Goal: Task Accomplishment & Management: Manage account settings

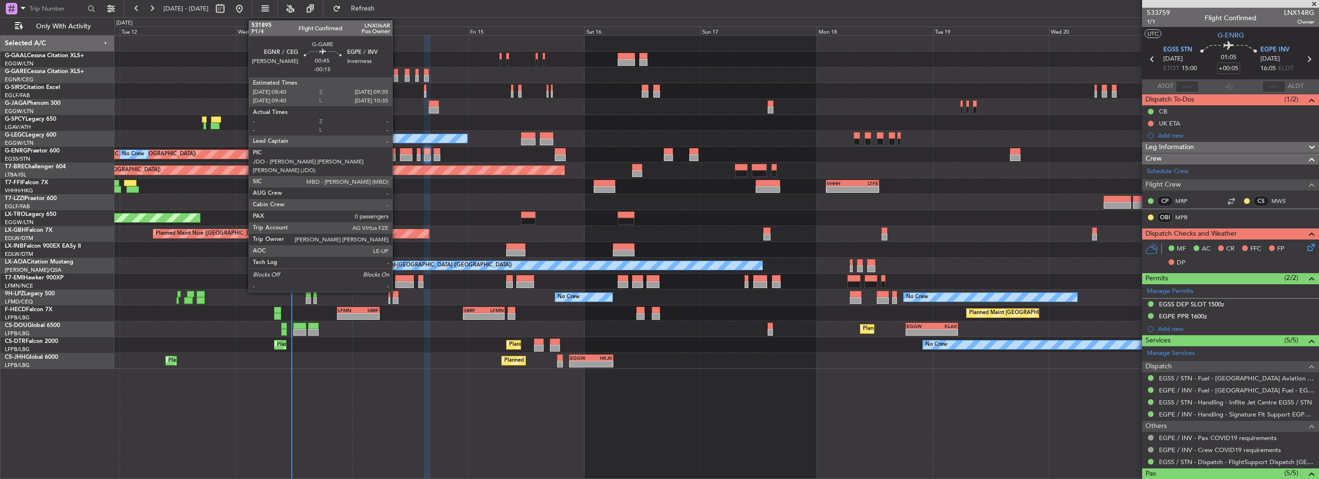
click at [397, 73] on div at bounding box center [396, 72] width 5 height 7
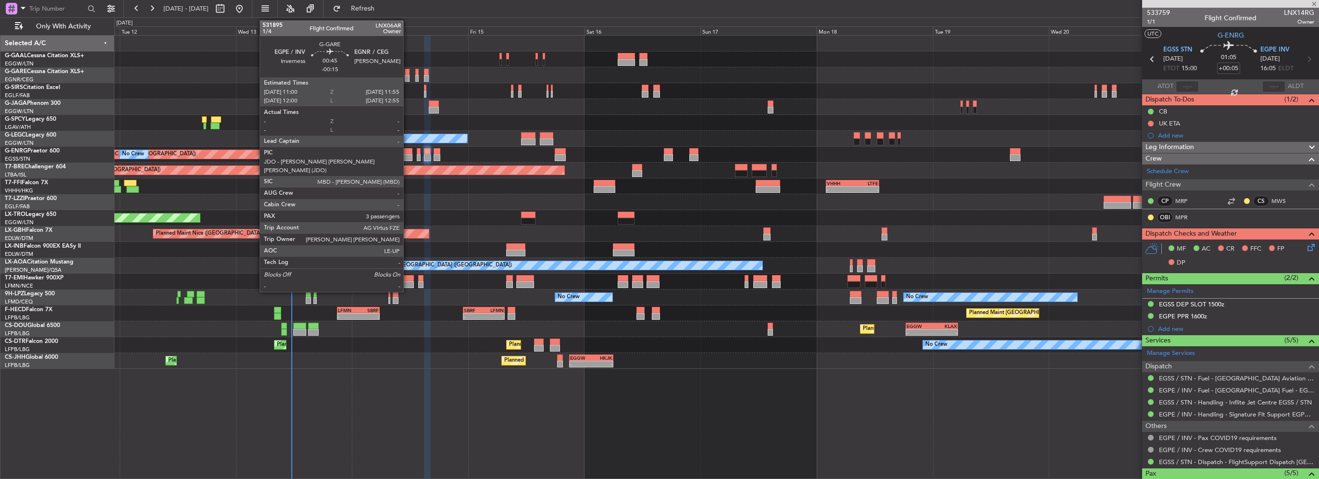
type input "-00:15"
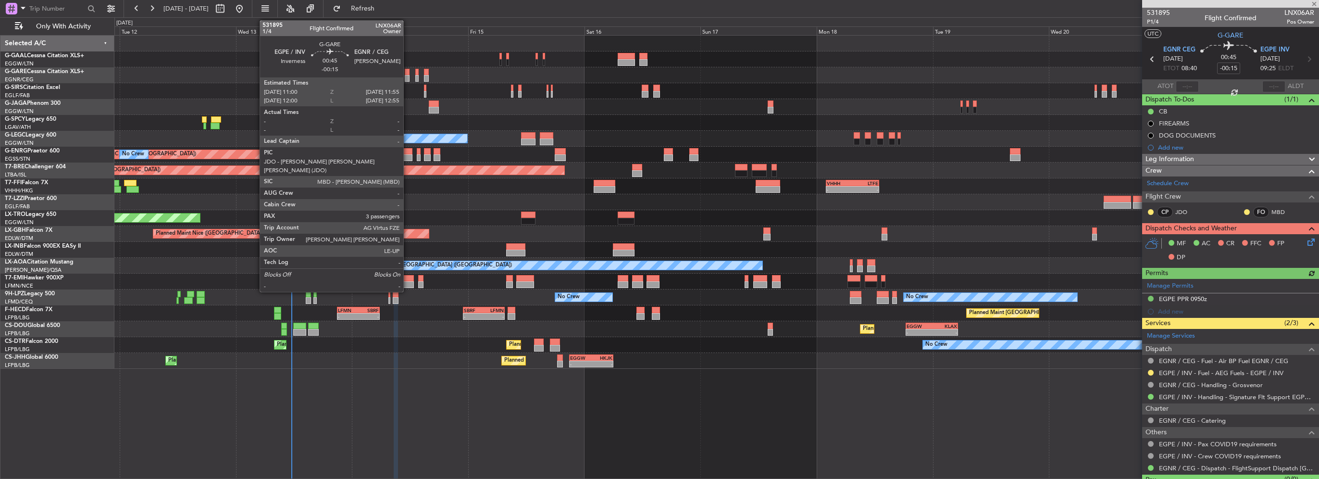
click at [408, 77] on div at bounding box center [407, 78] width 5 height 7
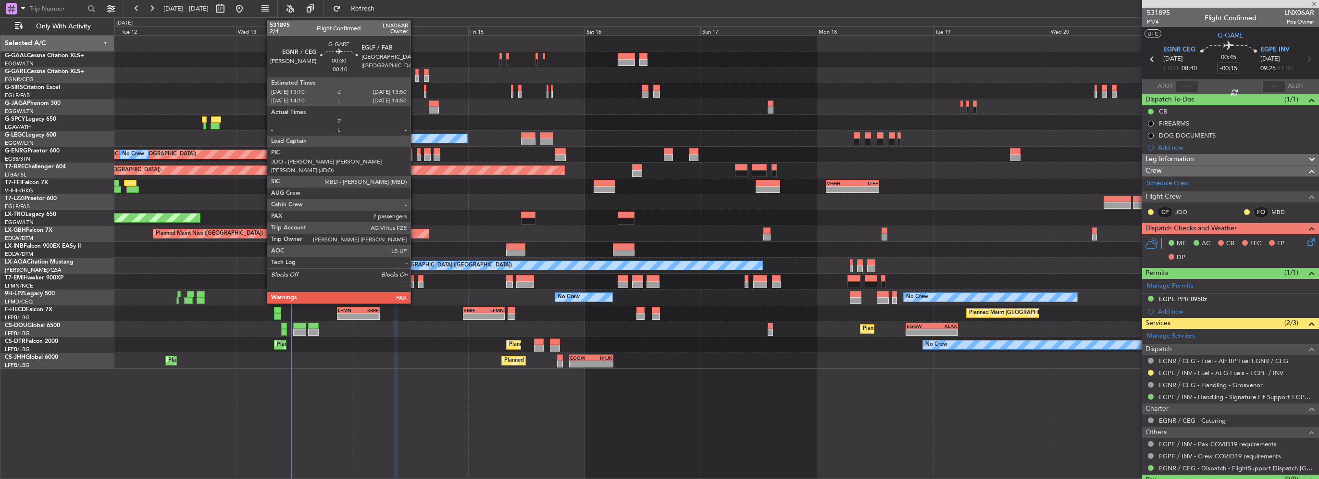
type input "3"
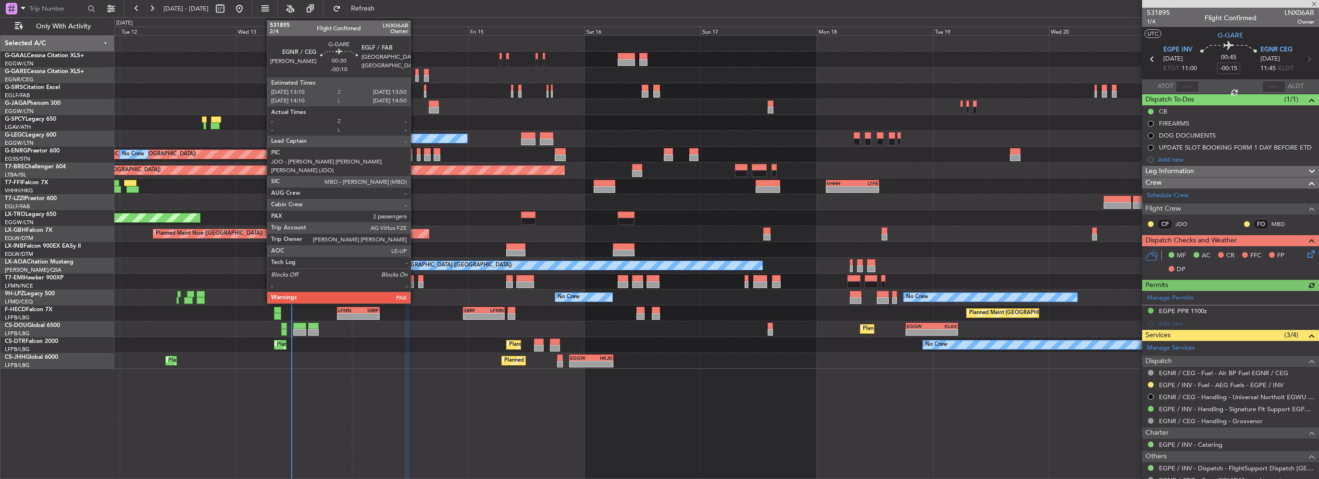
click at [415, 79] on div at bounding box center [416, 78] width 3 height 7
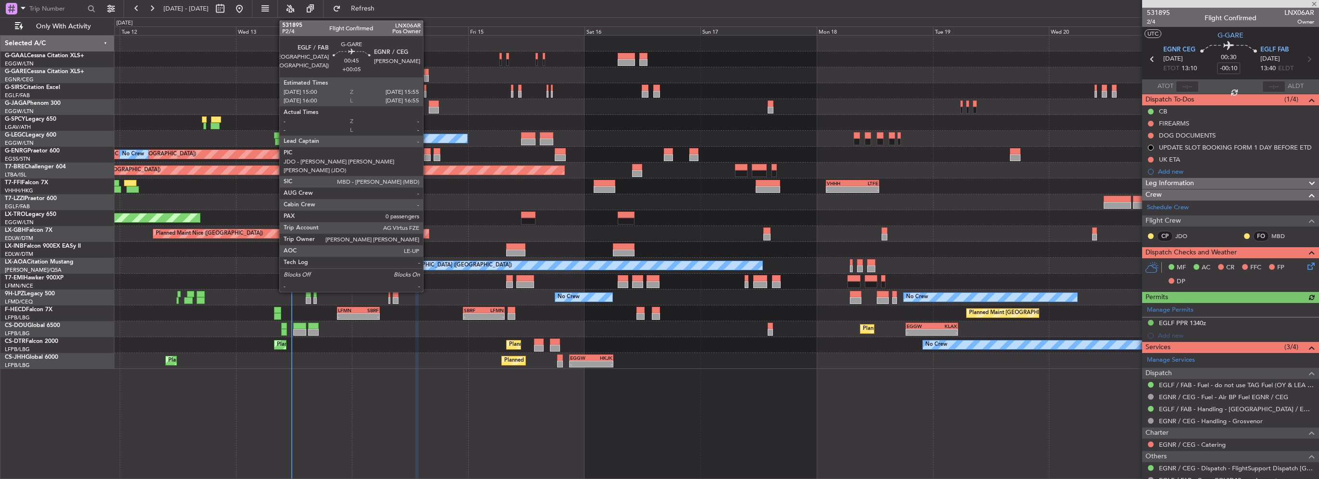
click at [427, 75] on div at bounding box center [426, 78] width 5 height 7
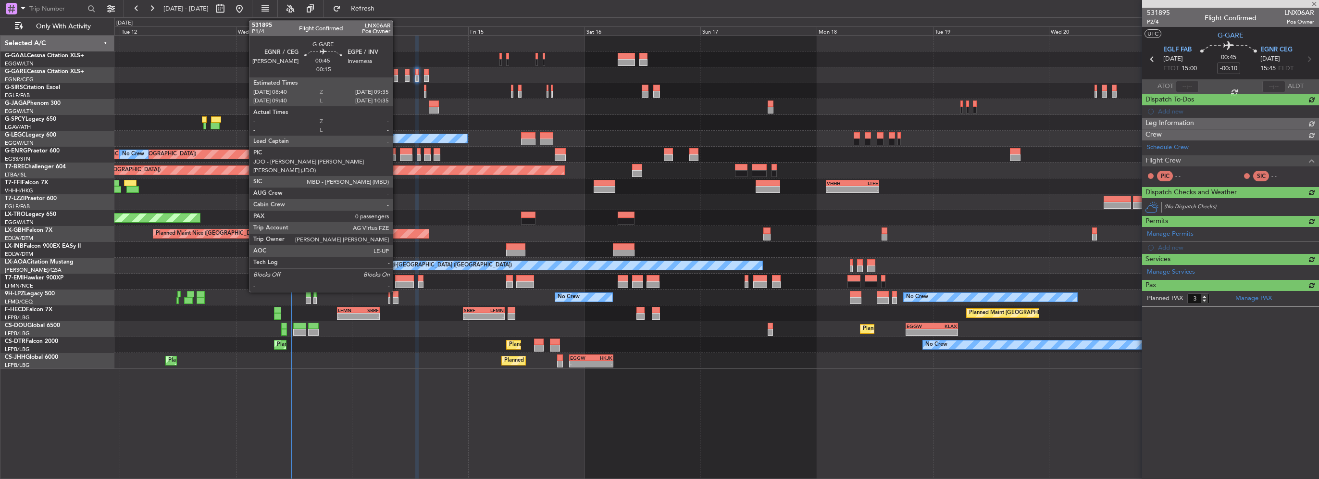
type input "+00:05"
type input "0"
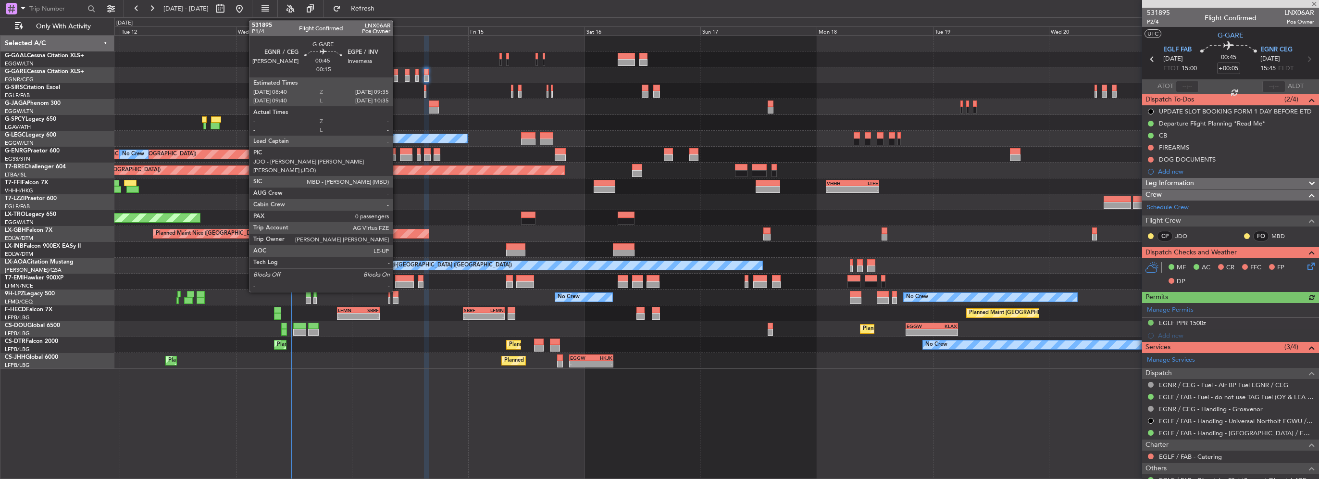
click at [397, 76] on div at bounding box center [396, 78] width 5 height 7
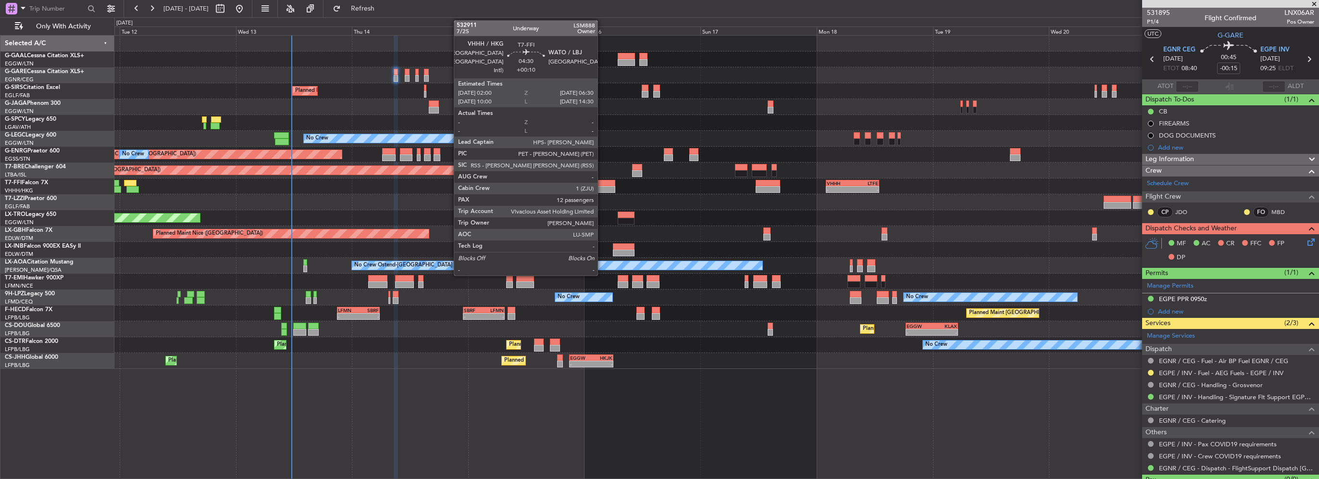
click at [602, 186] on div at bounding box center [605, 189] width 22 height 7
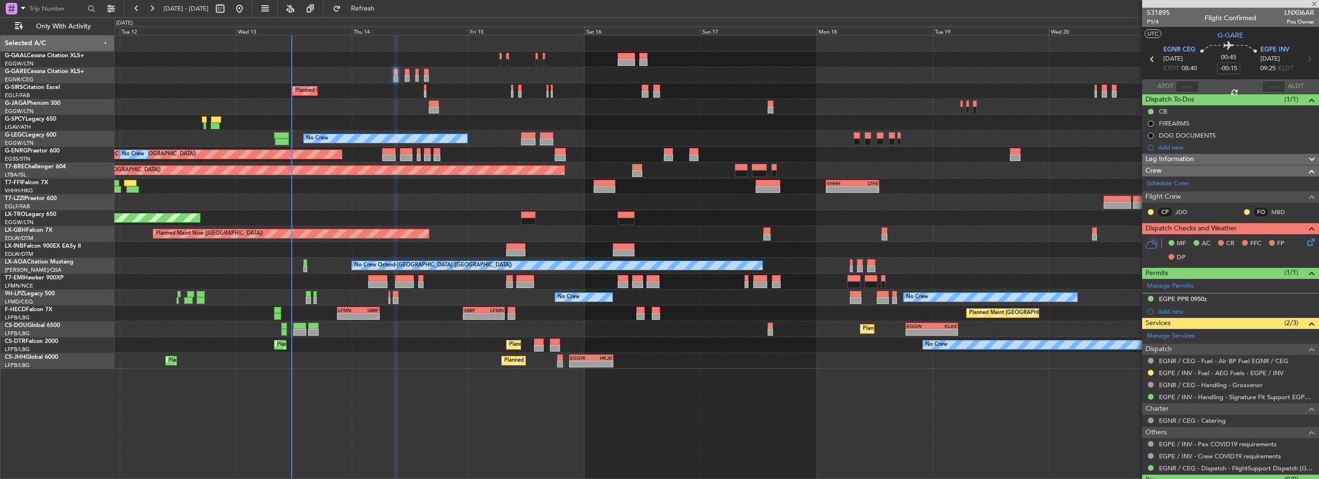
type input "+00:10"
type input "12"
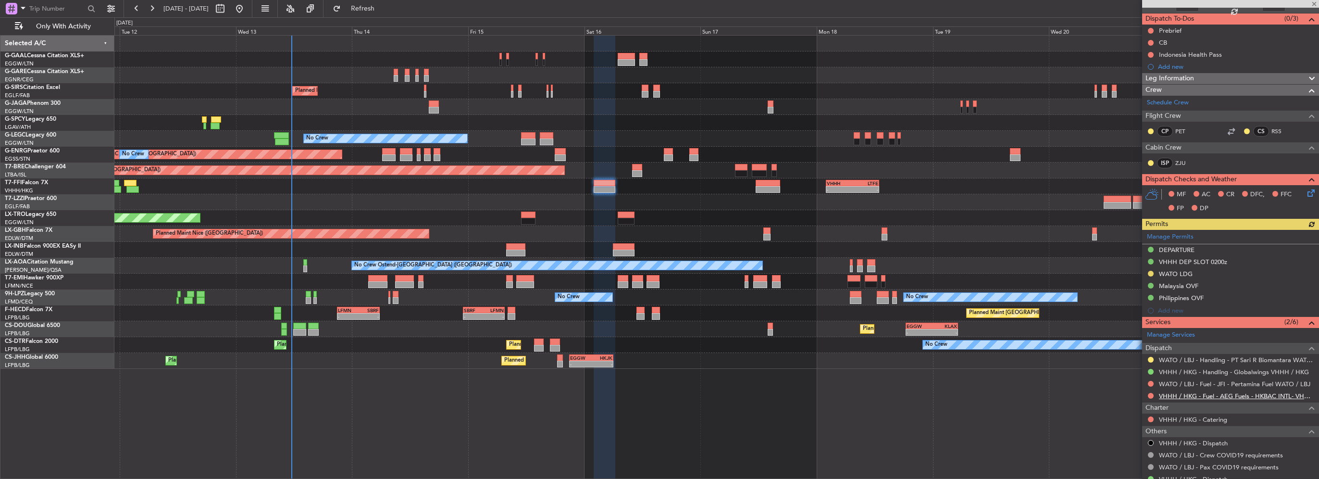
scroll to position [96, 0]
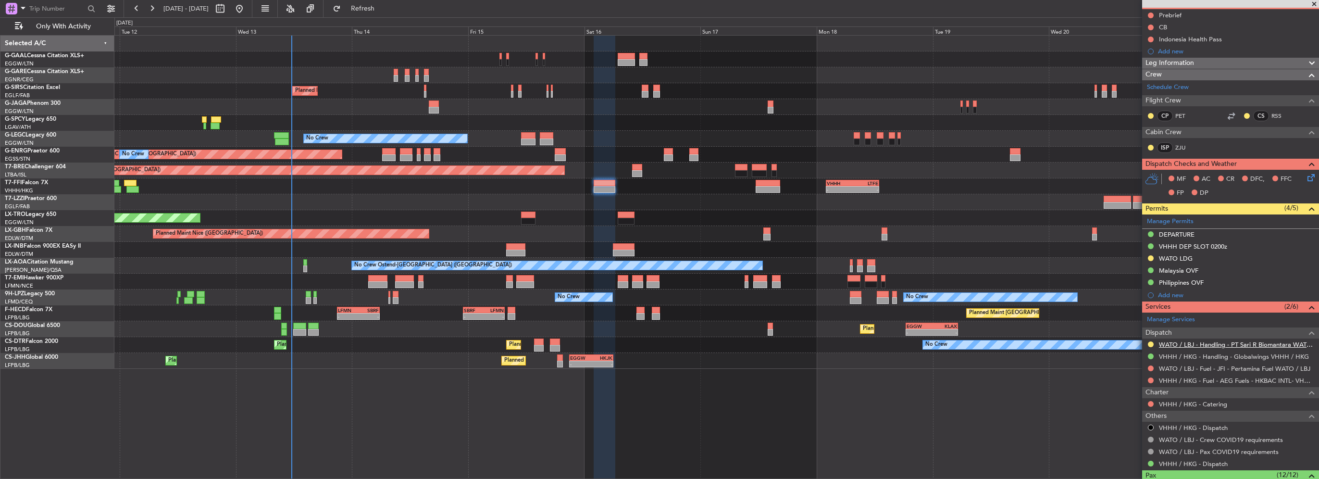
click at [1221, 343] on link "WATO / LBJ - Handling - PT Sari R Biomantara WATO / LBJ" at bounding box center [1236, 344] width 155 height 8
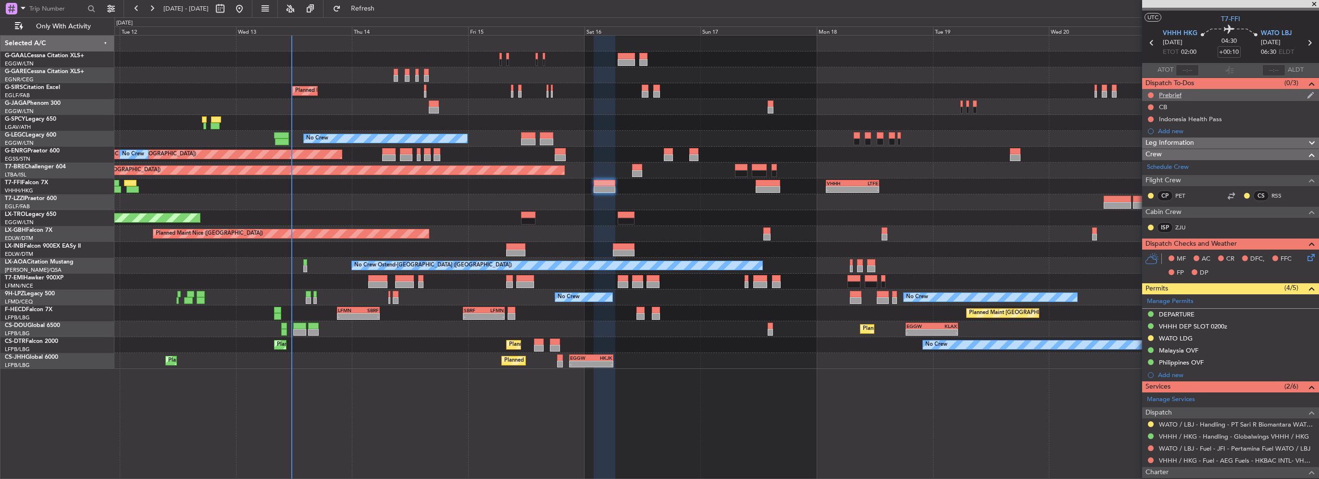
scroll to position [0, 0]
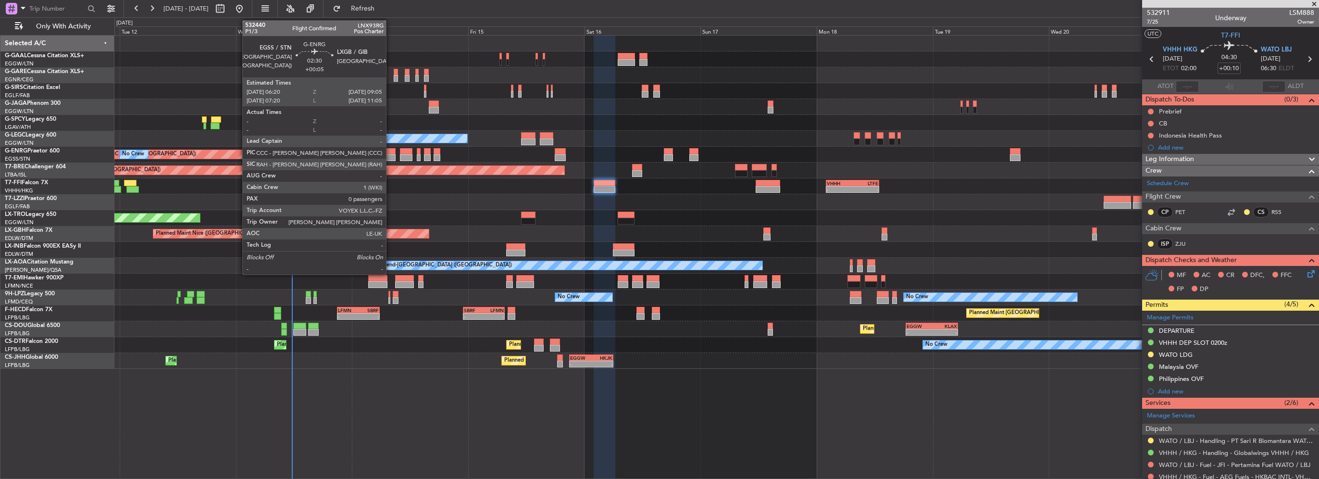
click at [390, 154] on div at bounding box center [388, 157] width 13 height 7
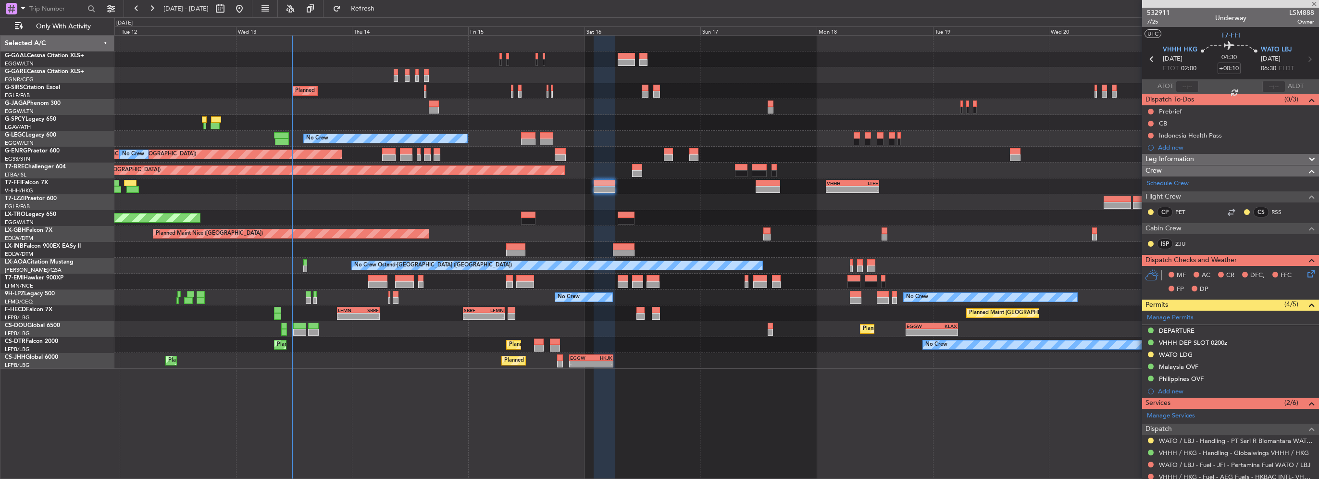
type input "+00:05"
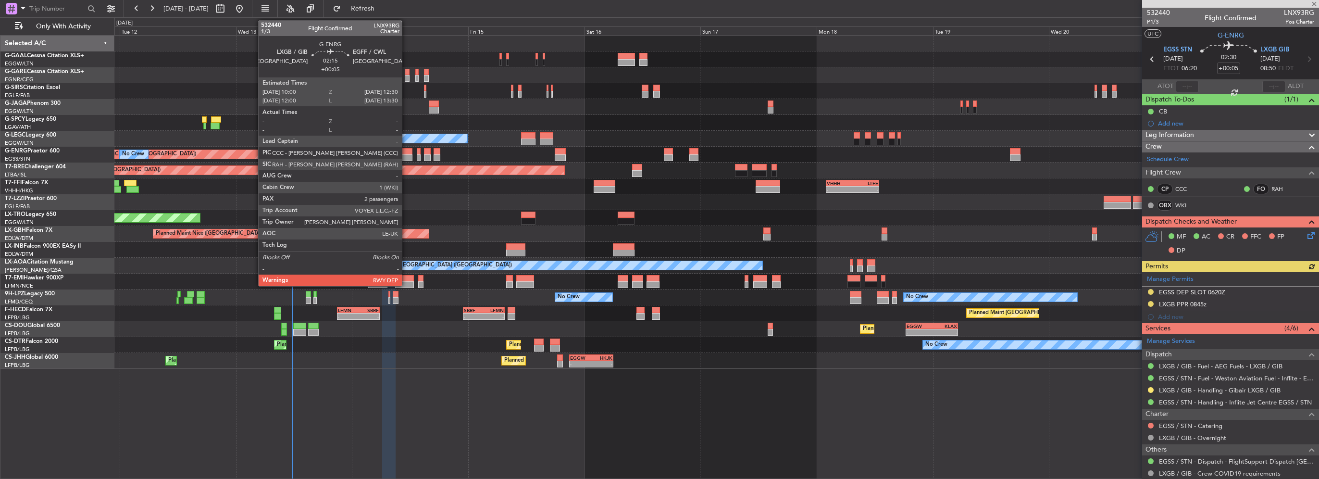
click at [406, 156] on div at bounding box center [406, 157] width 12 height 7
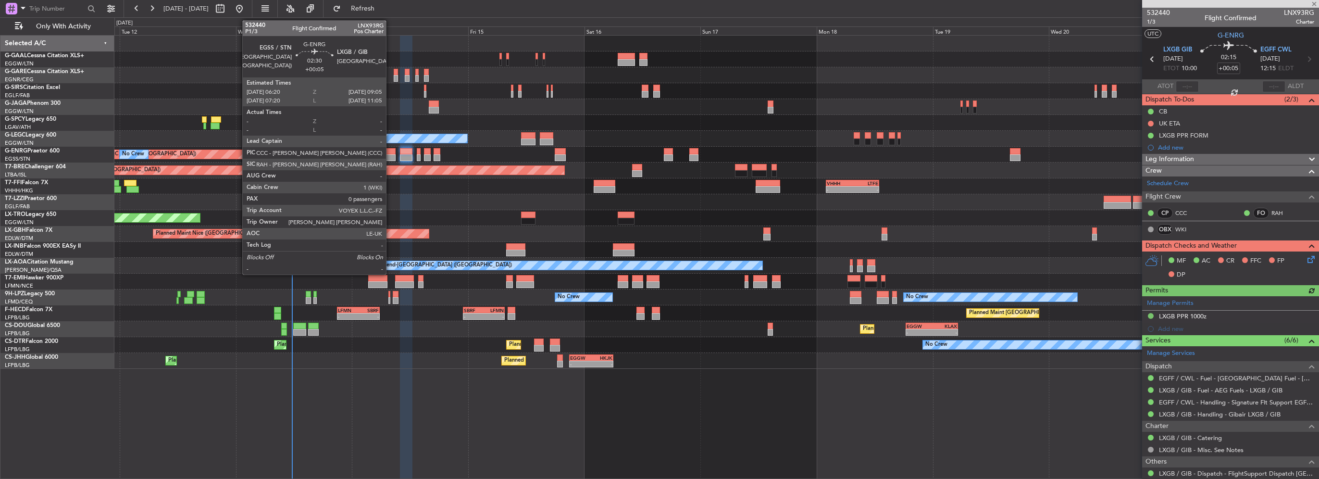
click at [390, 154] on div at bounding box center [388, 157] width 13 height 7
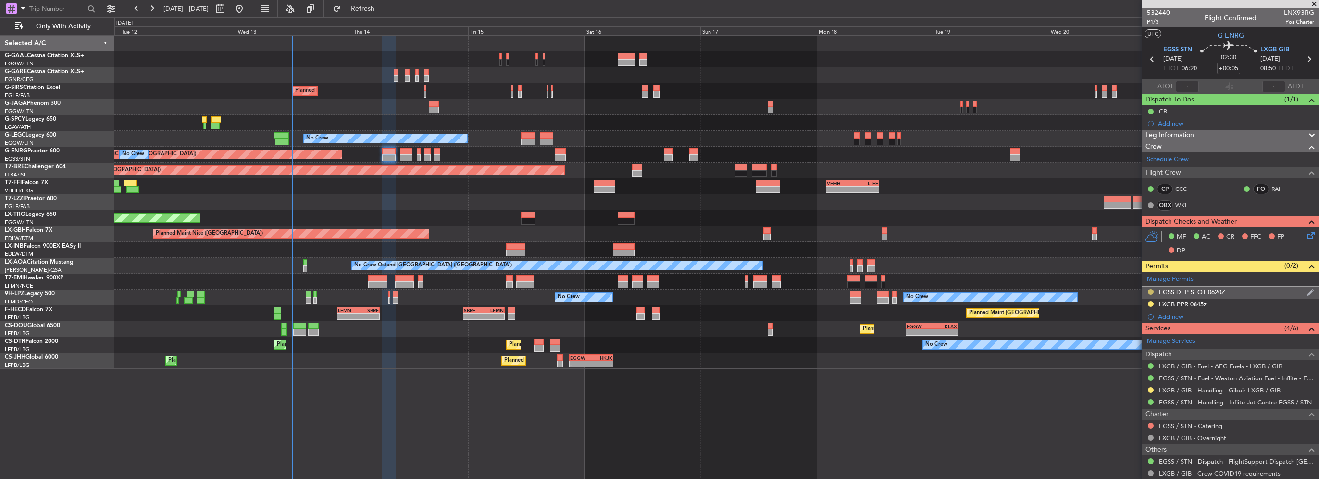
click at [1150, 290] on button at bounding box center [1151, 292] width 6 height 6
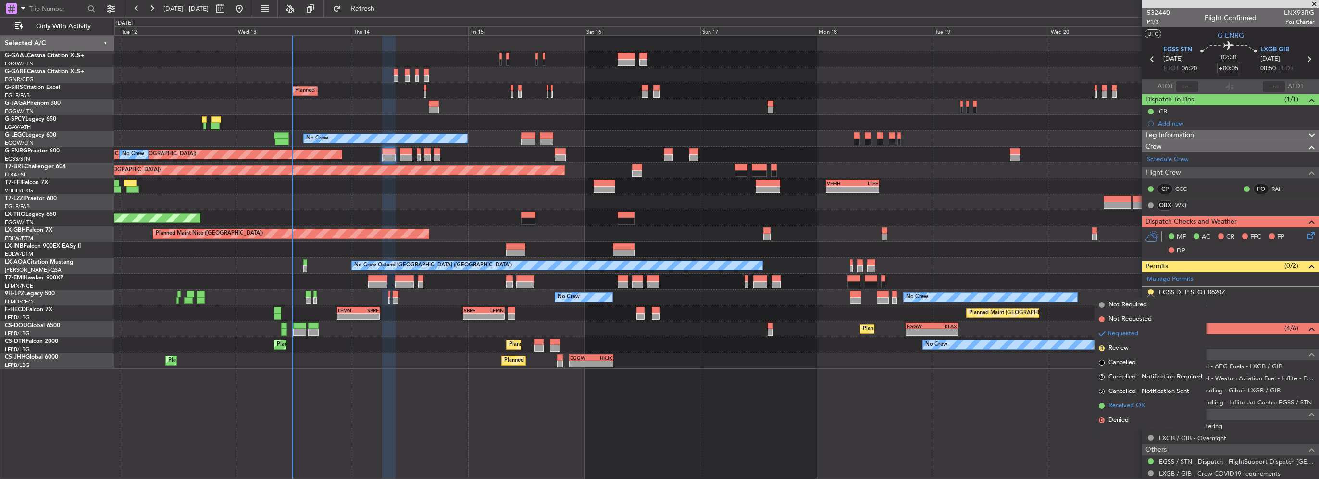
click at [1131, 407] on span "Received OK" at bounding box center [1126, 406] width 37 height 10
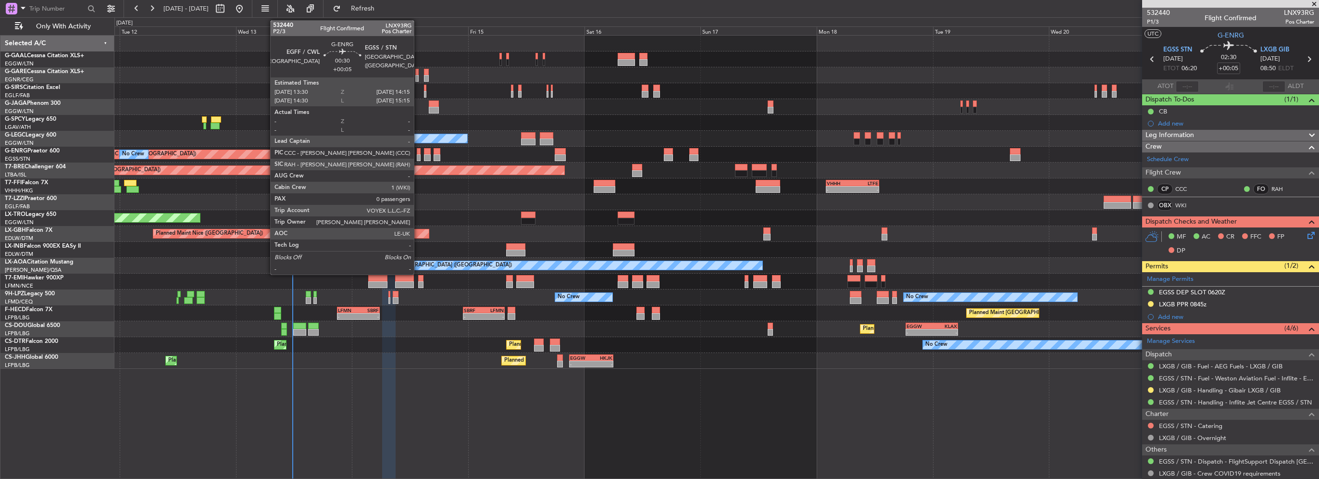
click at [418, 156] on div at bounding box center [419, 157] width 4 height 7
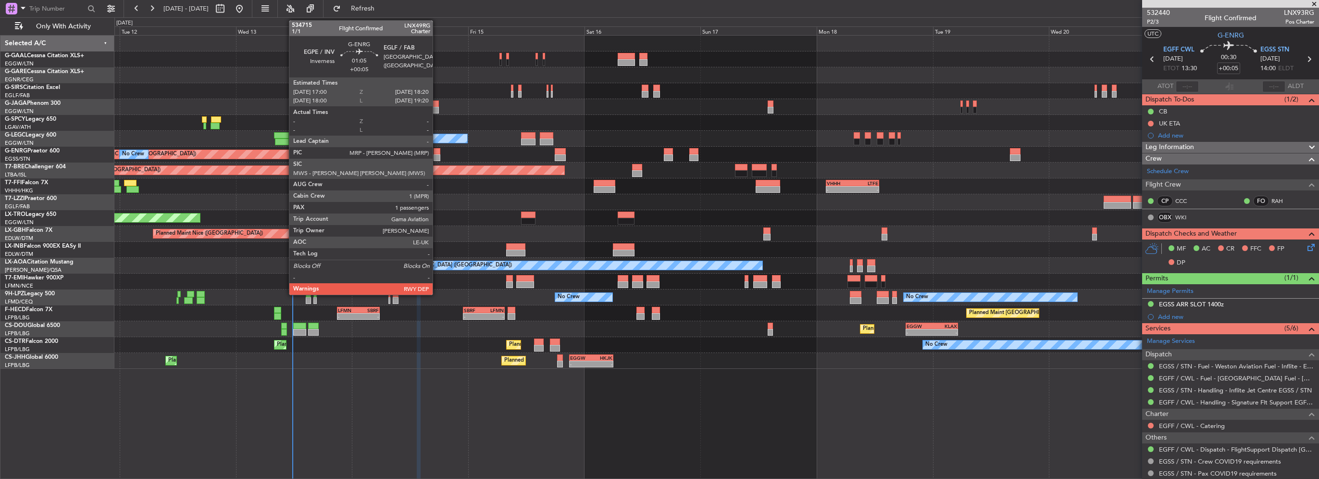
click at [437, 155] on div at bounding box center [437, 157] width 7 height 7
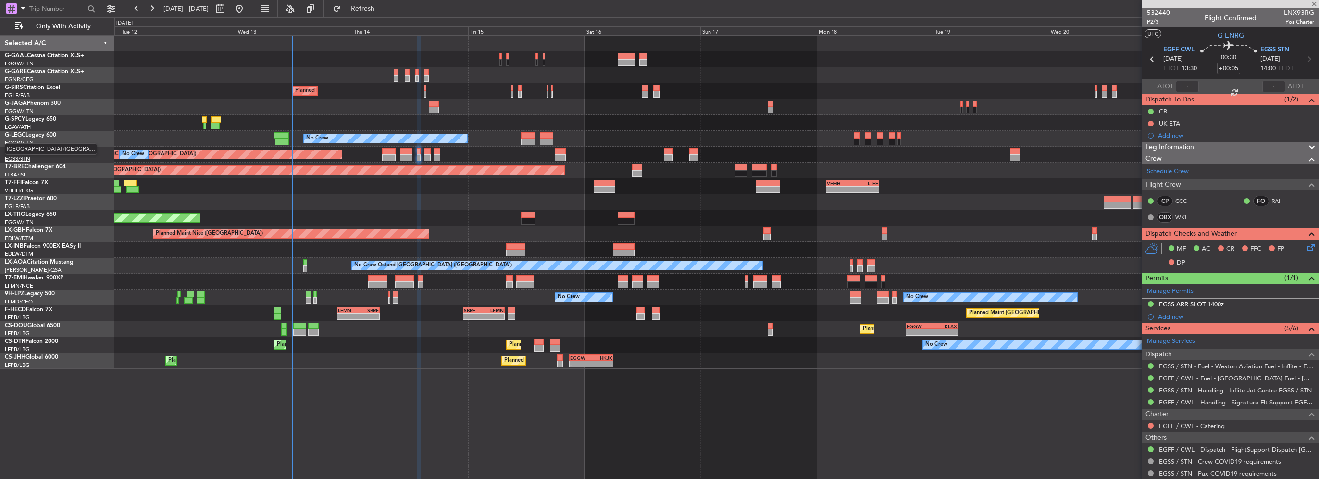
type input "1"
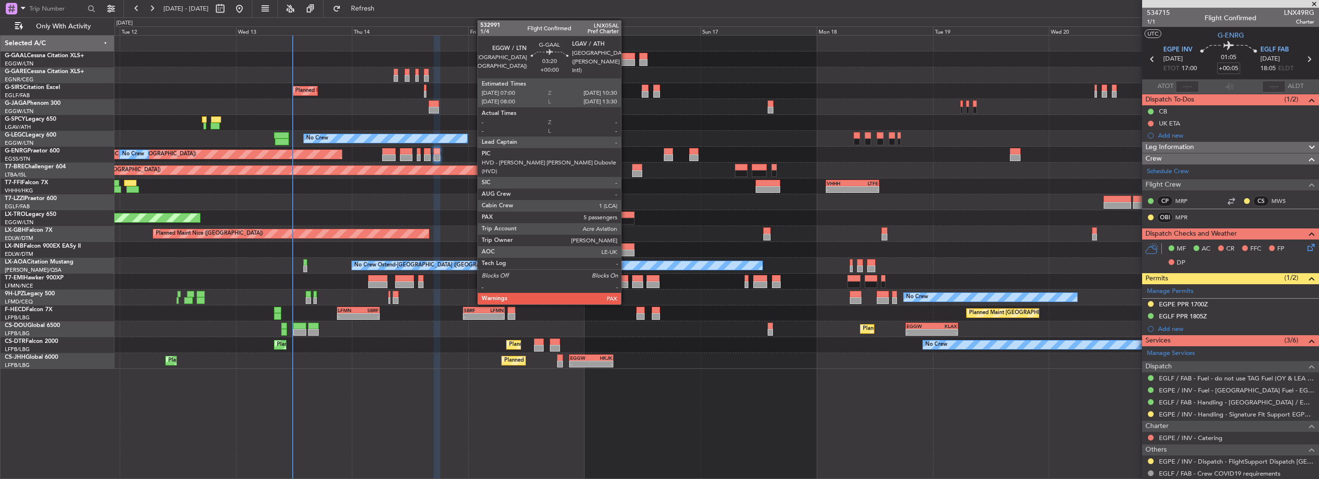
click at [625, 58] on div at bounding box center [626, 56] width 17 height 7
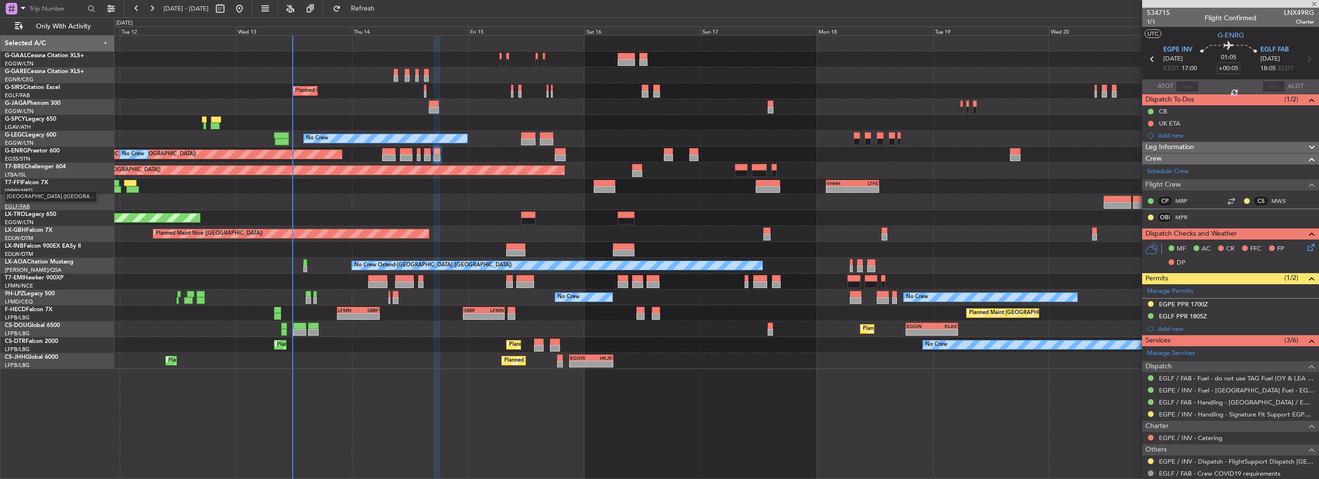
type input "5"
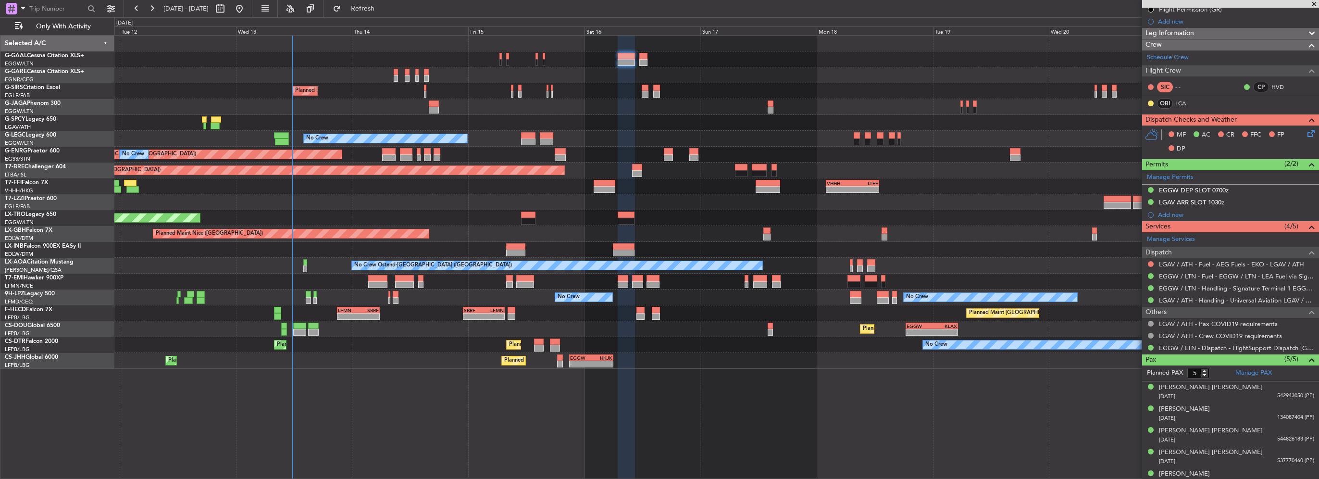
scroll to position [135, 0]
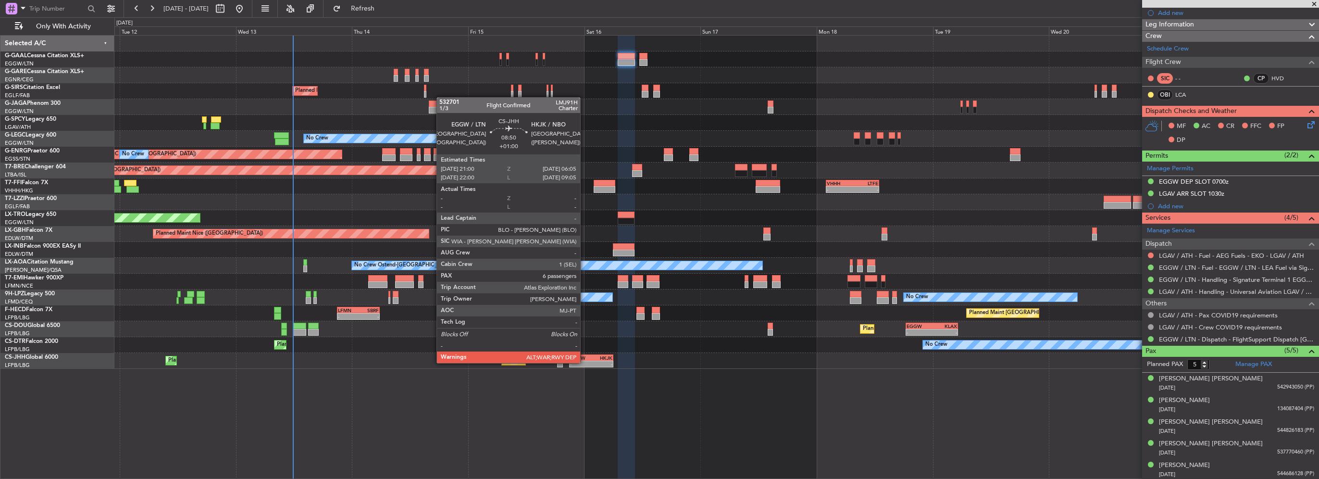
click at [584, 362] on div "-" at bounding box center [580, 364] width 21 height 6
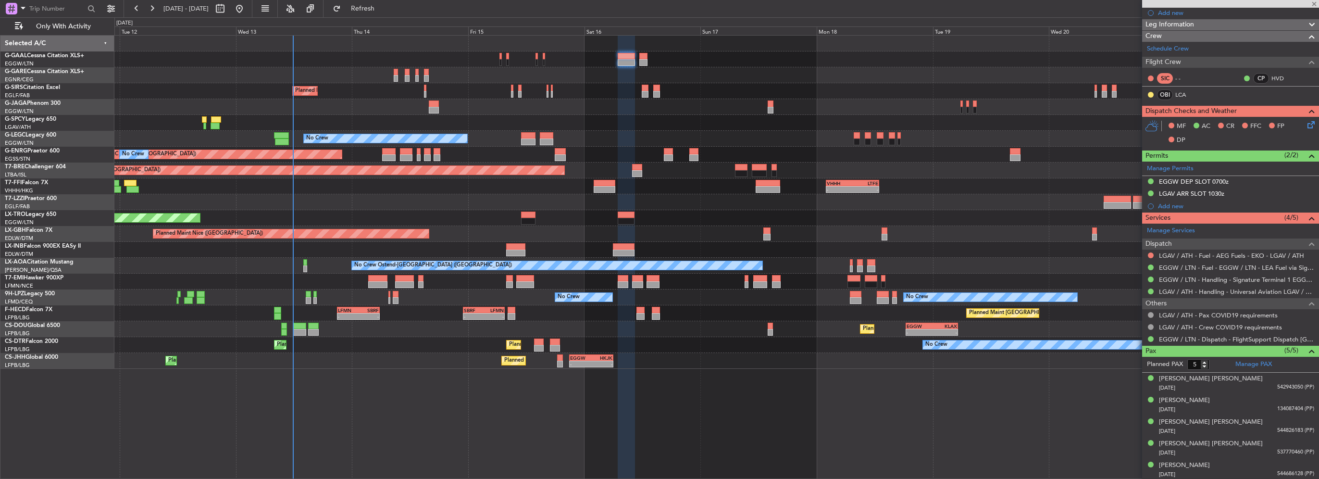
type input "+01:00"
type input "6"
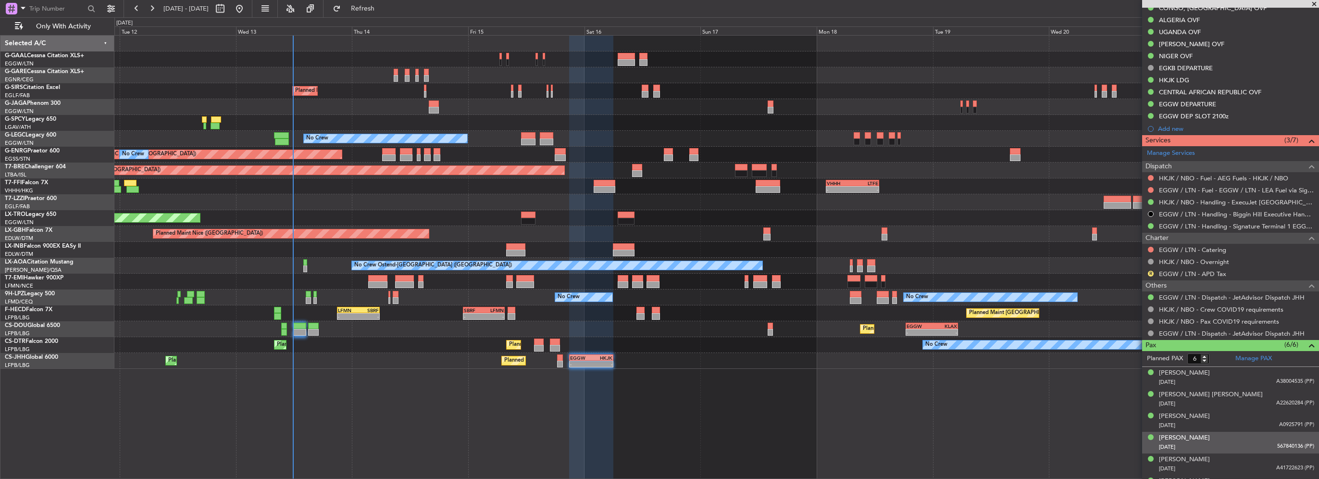
scroll to position [336, 0]
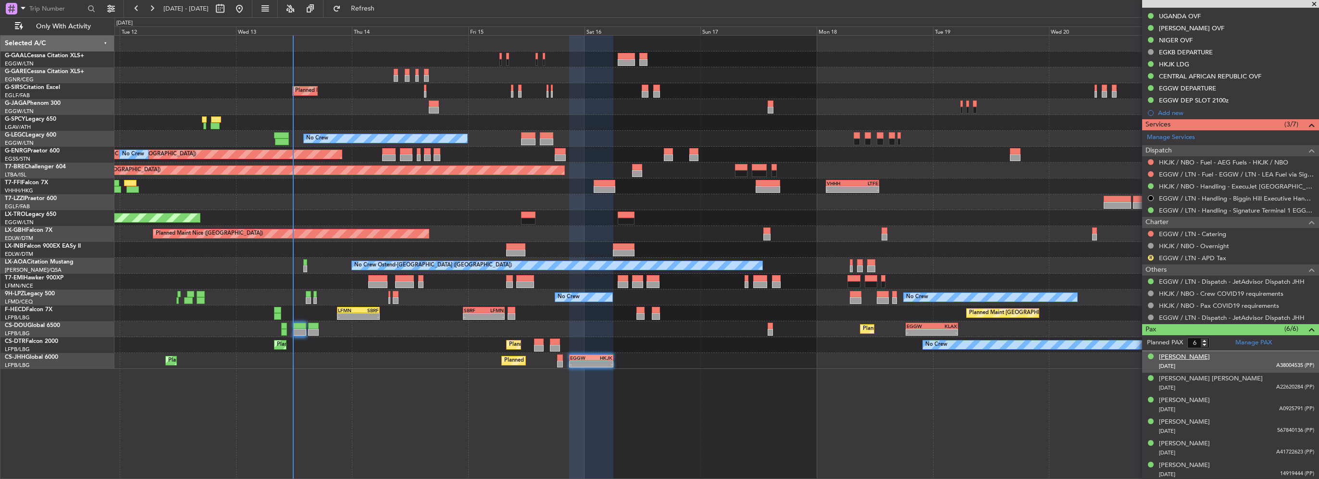
click at [1189, 358] on div "Alia Shelesh" at bounding box center [1184, 357] width 51 height 10
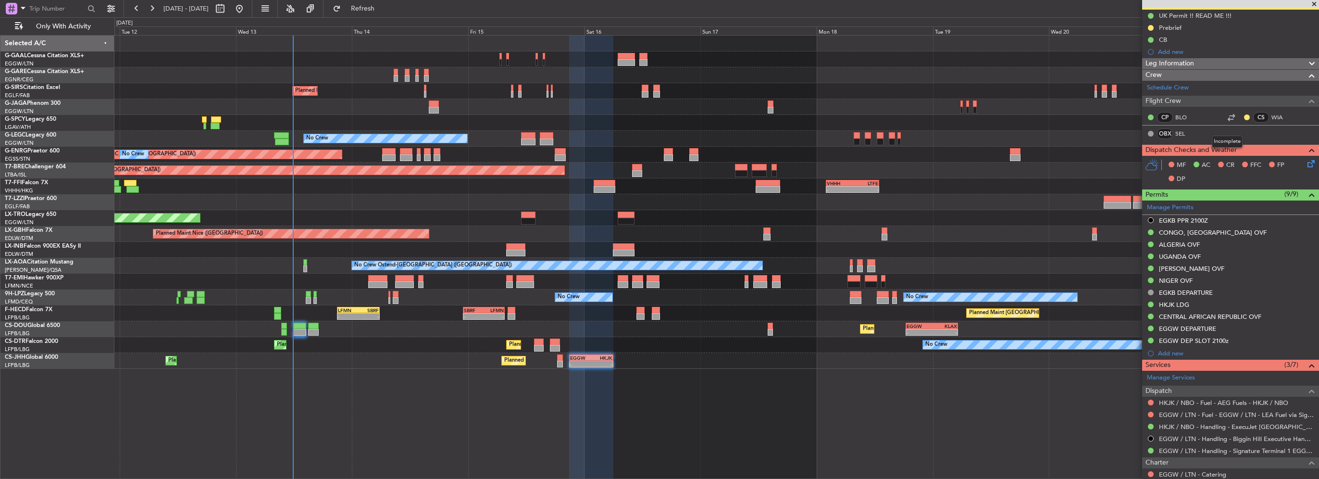
scroll to position [0, 0]
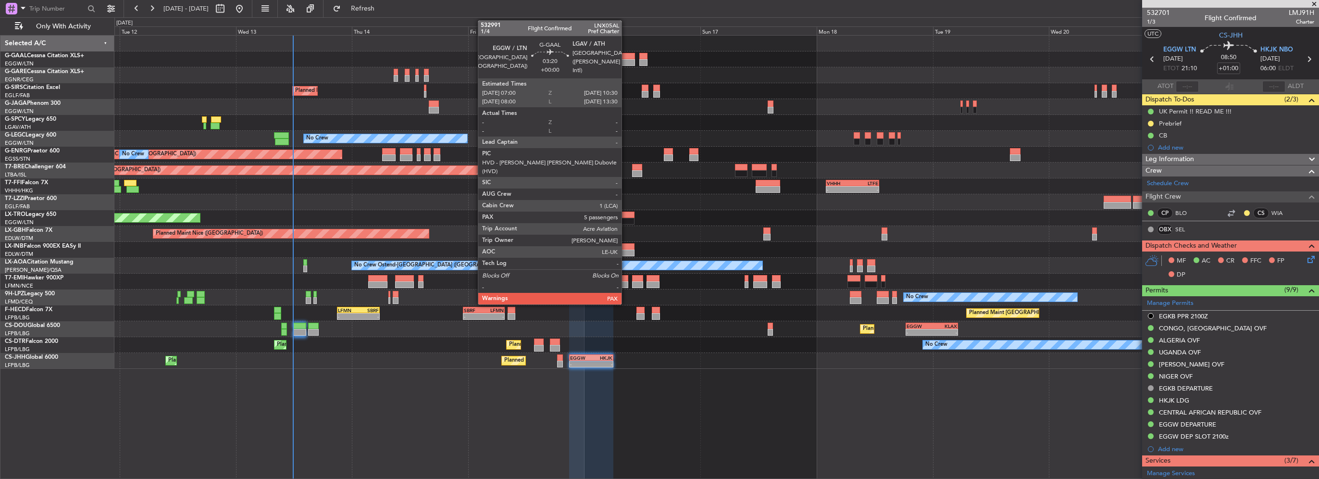
click at [626, 65] on div at bounding box center [626, 62] width 17 height 7
type input "5"
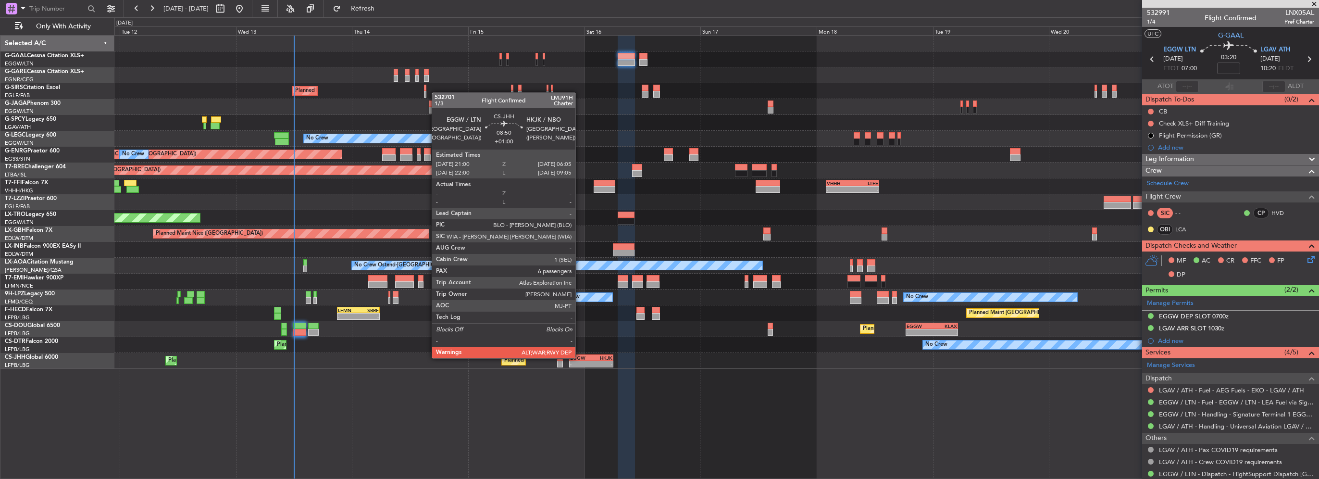
click at [580, 357] on div "EGGW" at bounding box center [580, 358] width 21 height 6
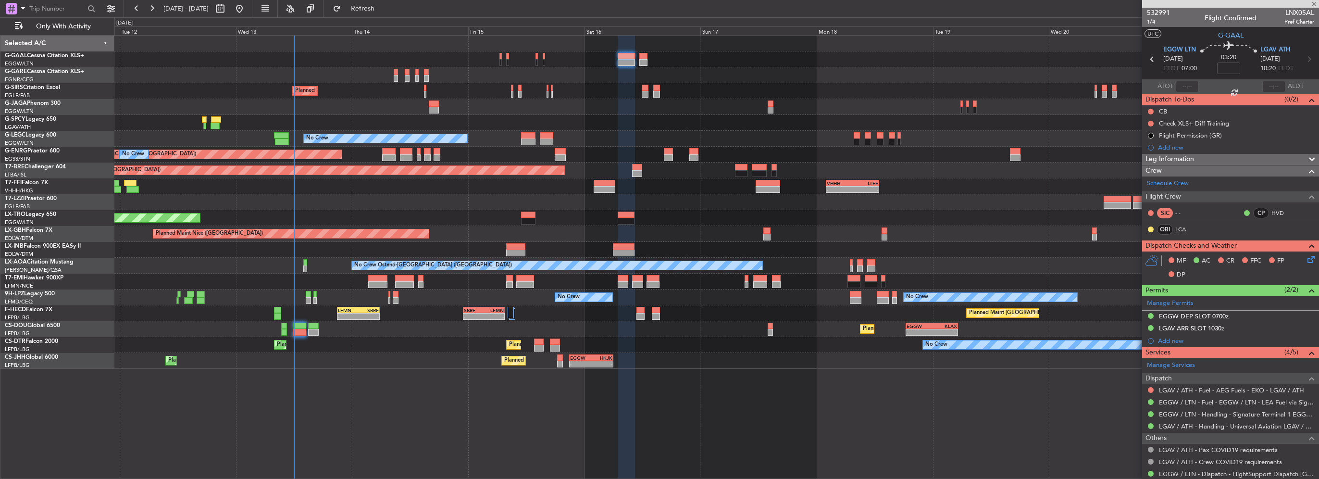
type input "+01:00"
type input "6"
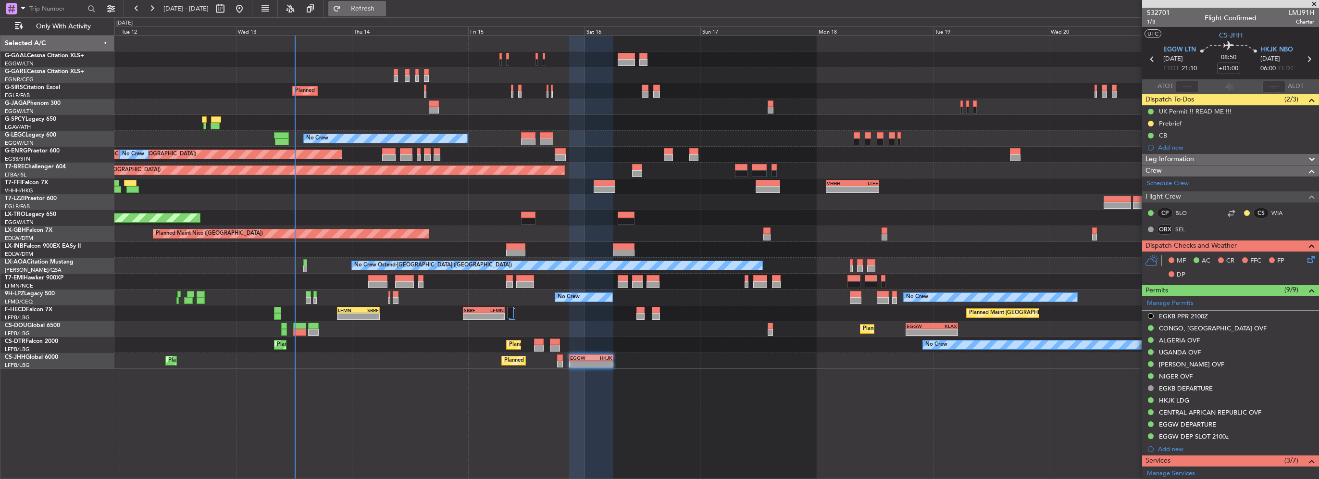
click at [383, 15] on button "Refresh" at bounding box center [357, 8] width 58 height 15
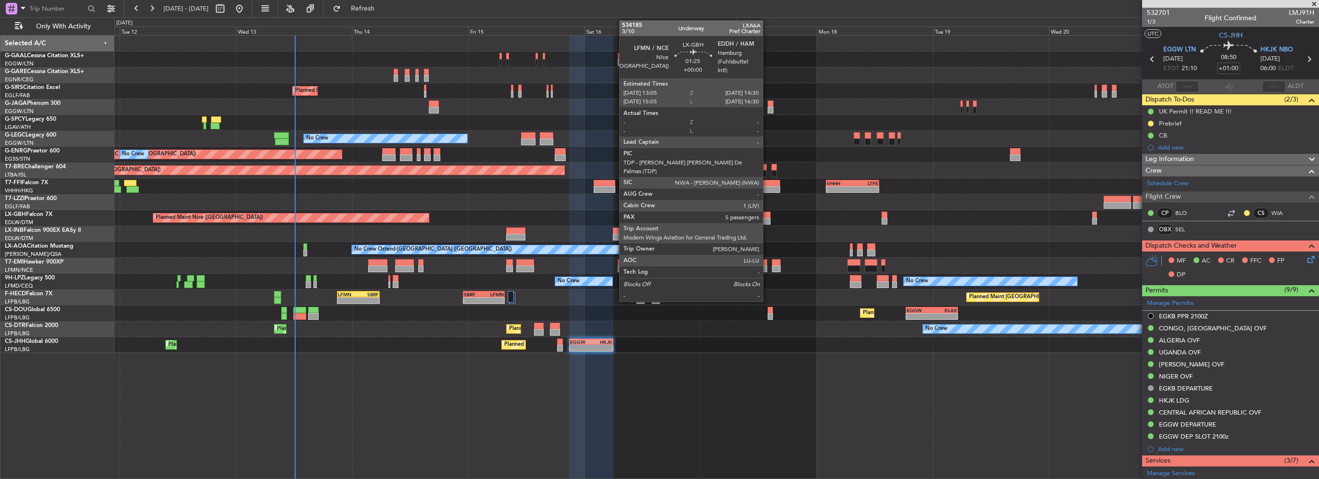
click at [767, 212] on div at bounding box center [766, 214] width 7 height 7
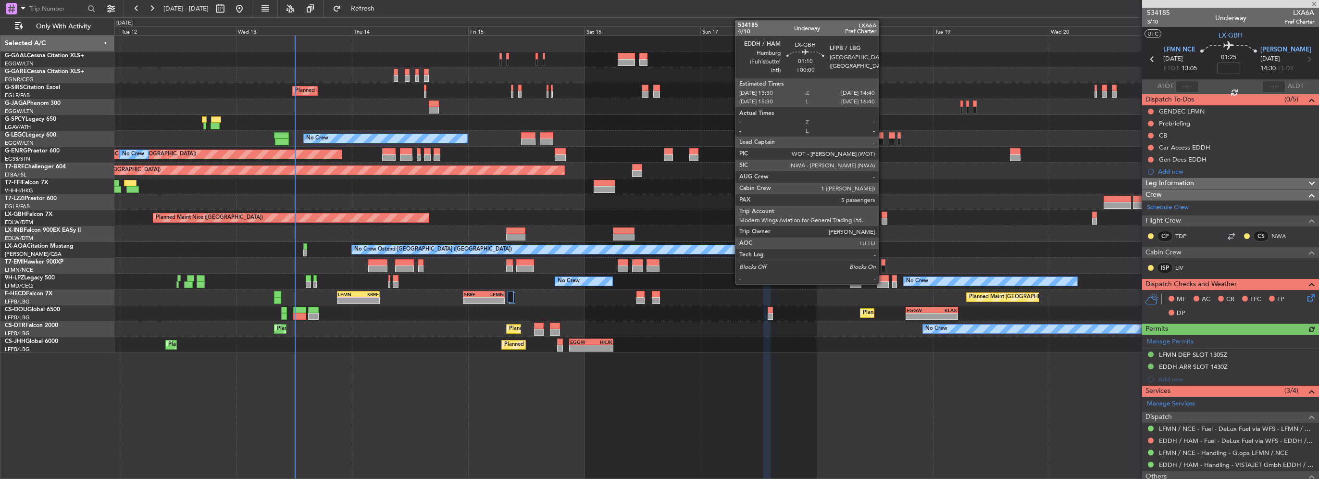
click at [883, 216] on div at bounding box center [885, 214] width 6 height 7
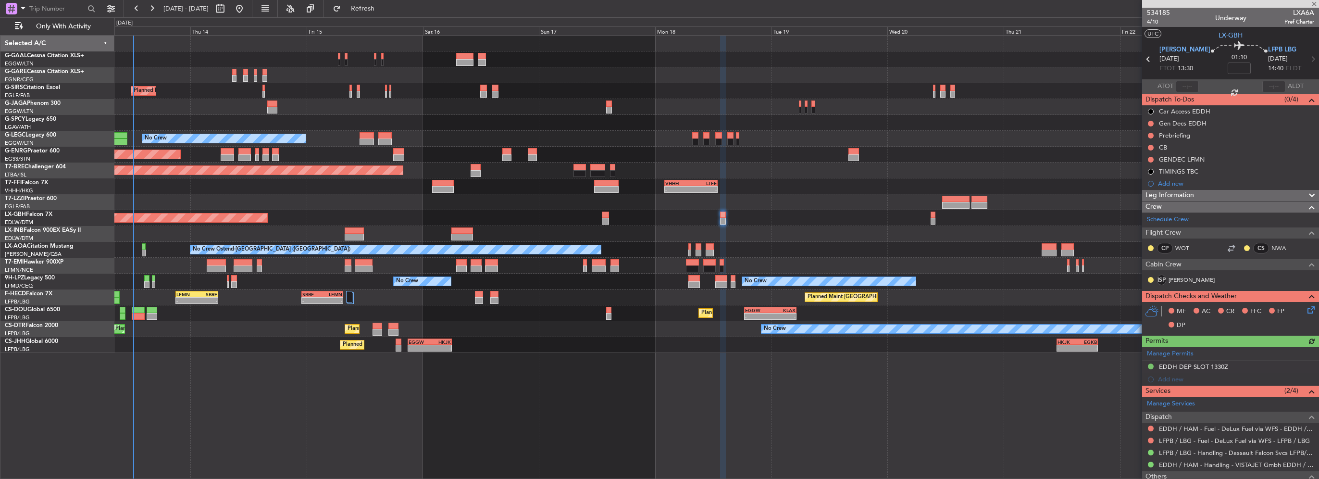
click at [392, 267] on div "Planned Maint London (Farnborough) No Crew A/C Unavailable London (Luton) Plann…" at bounding box center [716, 194] width 1204 height 317
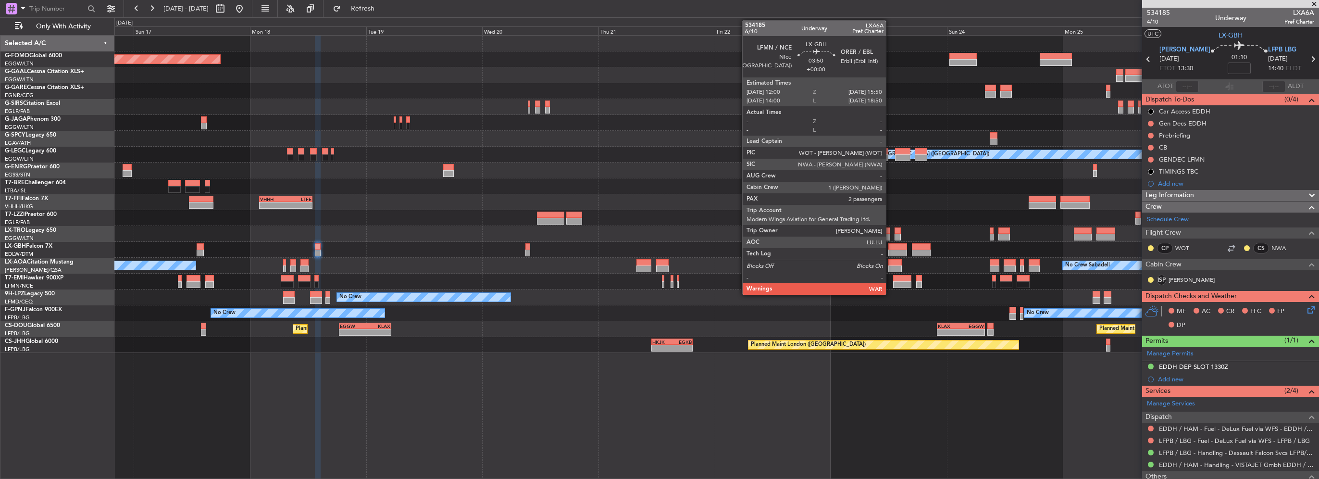
click at [890, 249] on div at bounding box center [897, 252] width 19 height 7
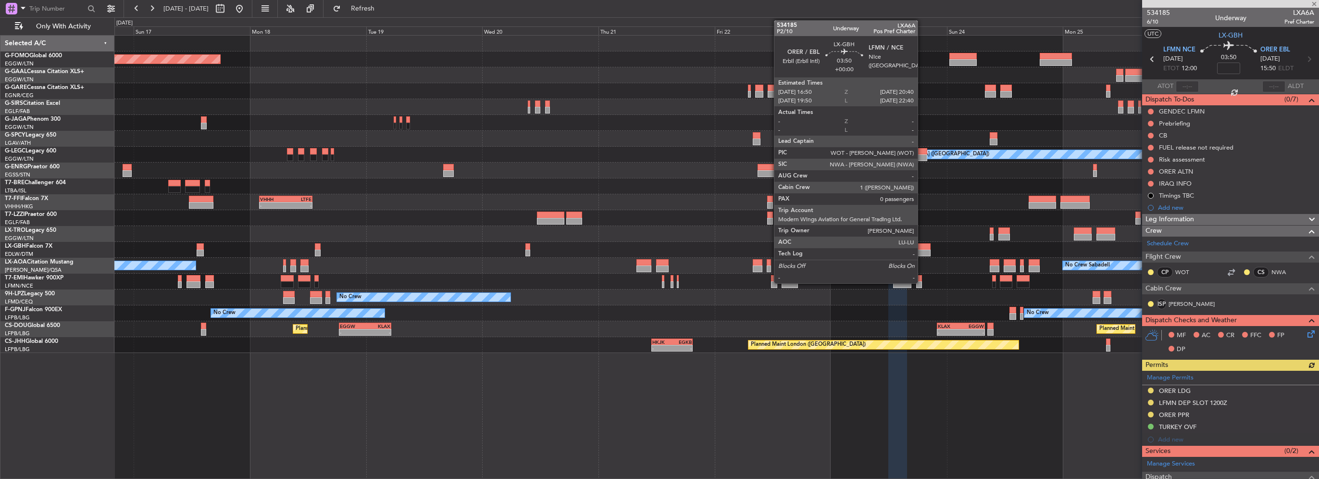
click at [922, 250] on div at bounding box center [921, 252] width 19 height 7
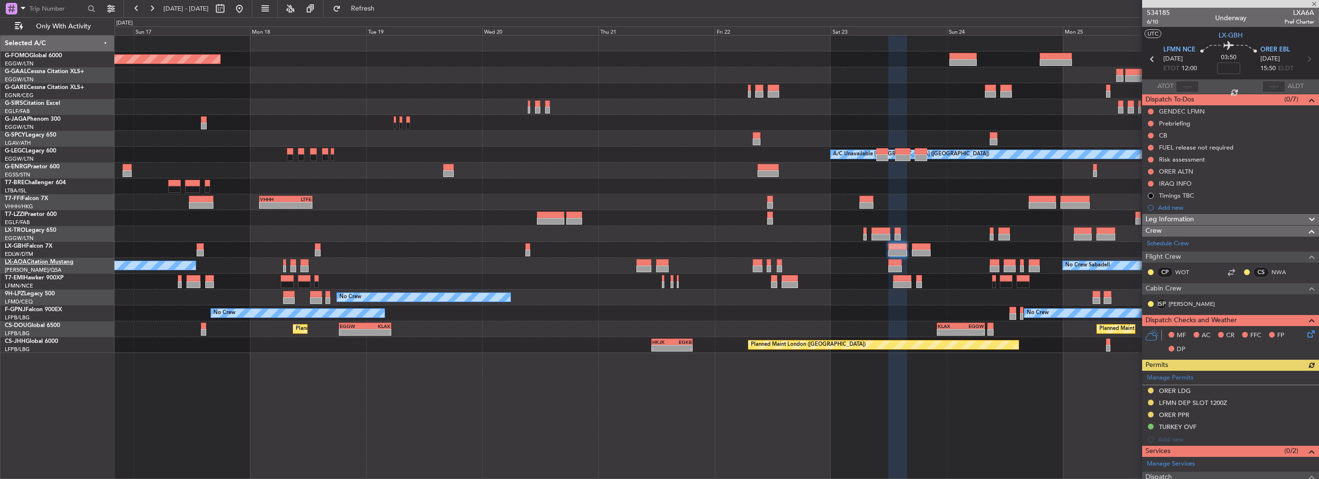
click at [644, 260] on div "Planned Maint Windsor Locks (Bradley Intl) Planned Maint Dusseldorf A/C Unavail…" at bounding box center [659, 247] width 1319 height 461
click at [870, 238] on div at bounding box center [716, 234] width 1204 height 16
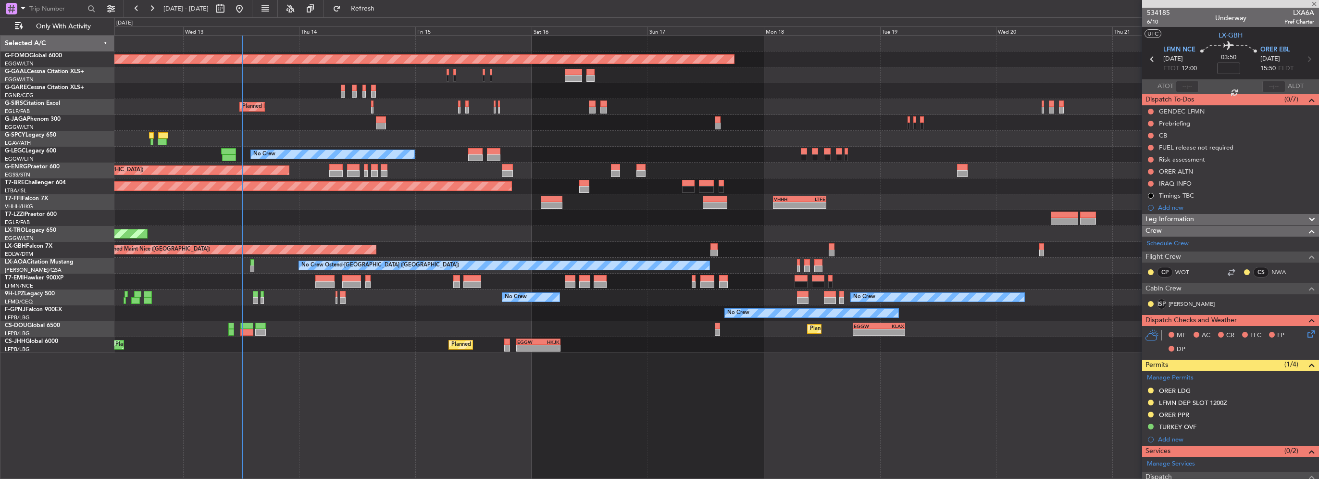
click at [847, 210] on div "Planned Maint Windsor Locks (Bradley Intl) Planned Maint London (Farnborough) N…" at bounding box center [716, 194] width 1204 height 317
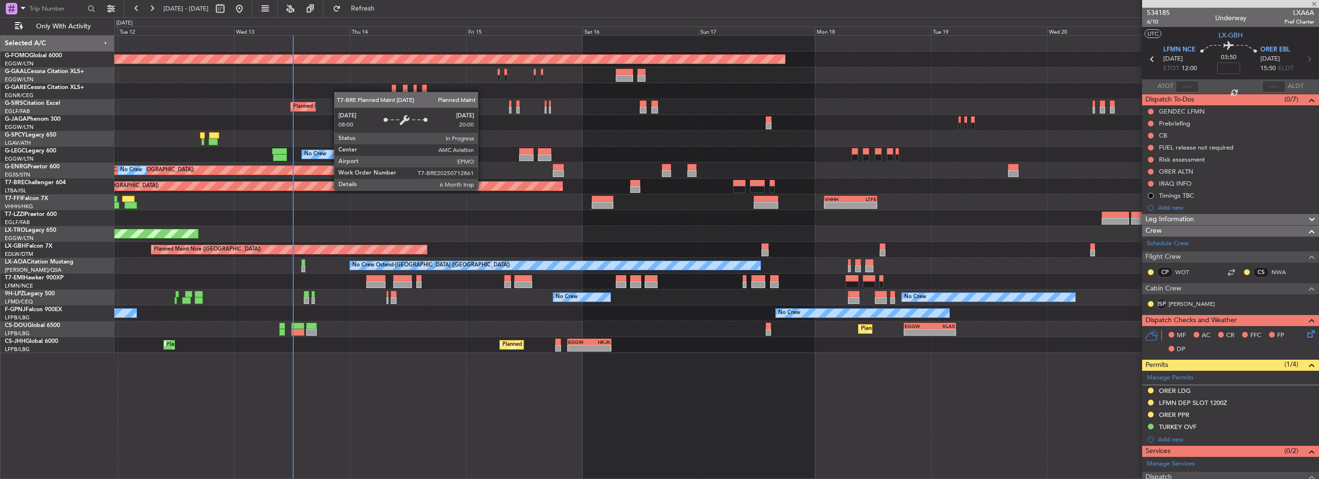
type input "0"
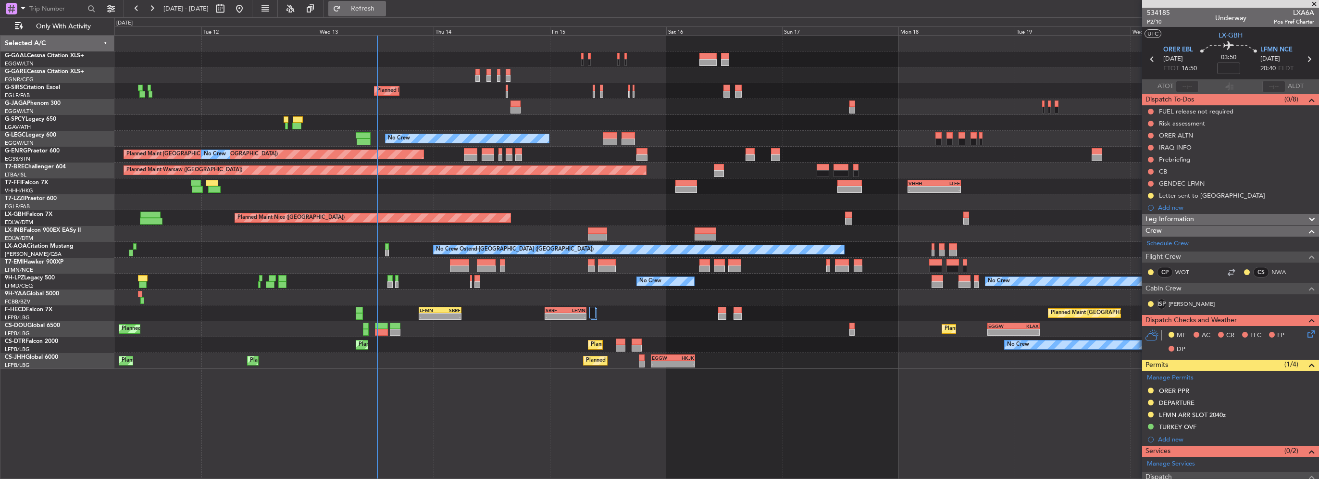
click at [378, 7] on span "Refresh" at bounding box center [363, 8] width 40 height 7
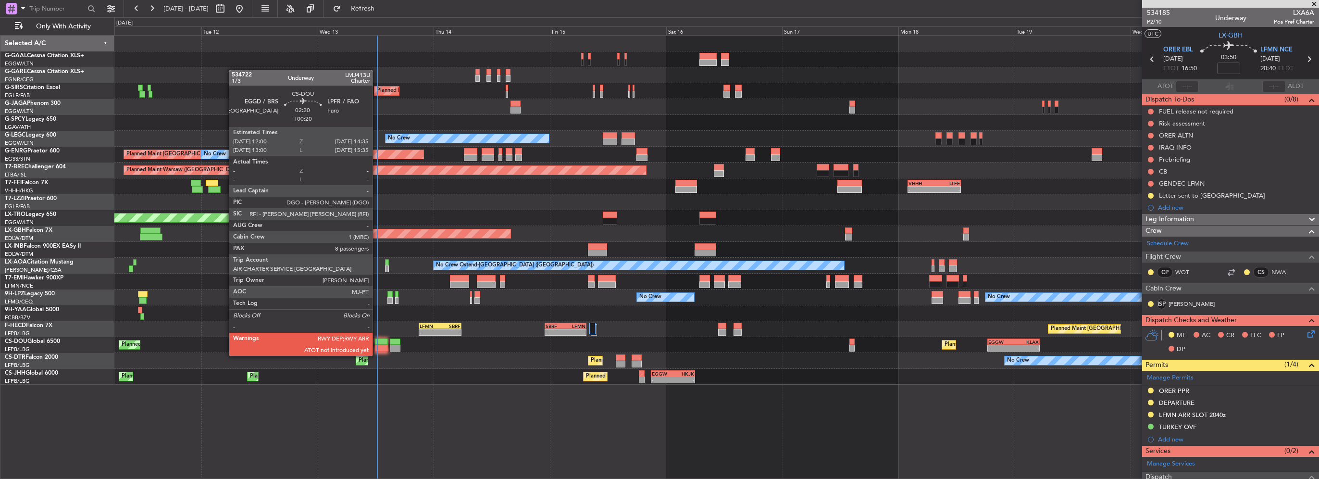
click at [377, 346] on div at bounding box center [381, 348] width 13 height 7
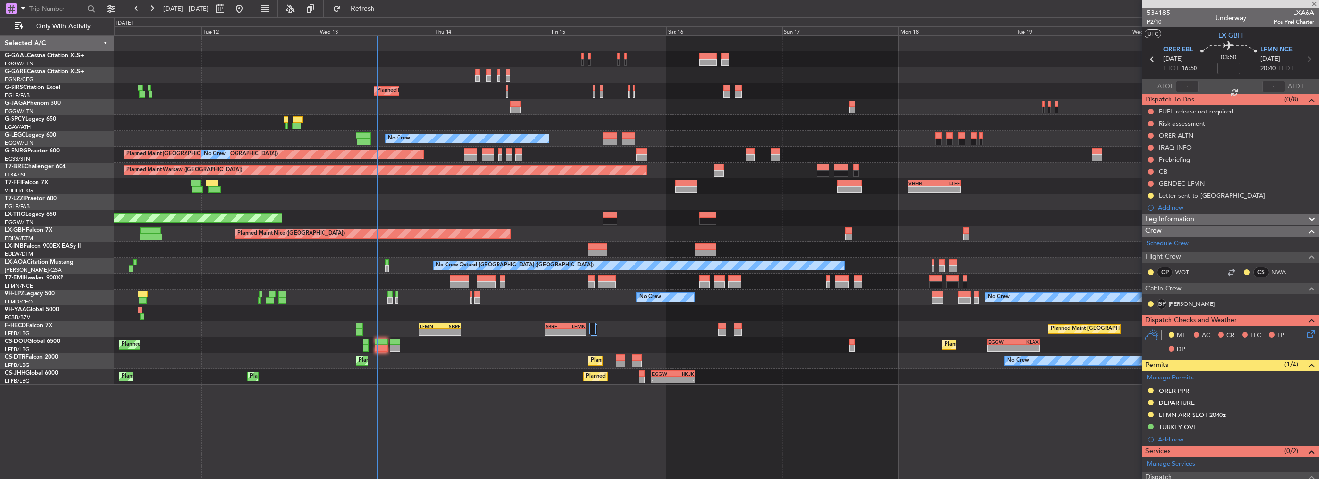
type input "+00:20"
type input "8"
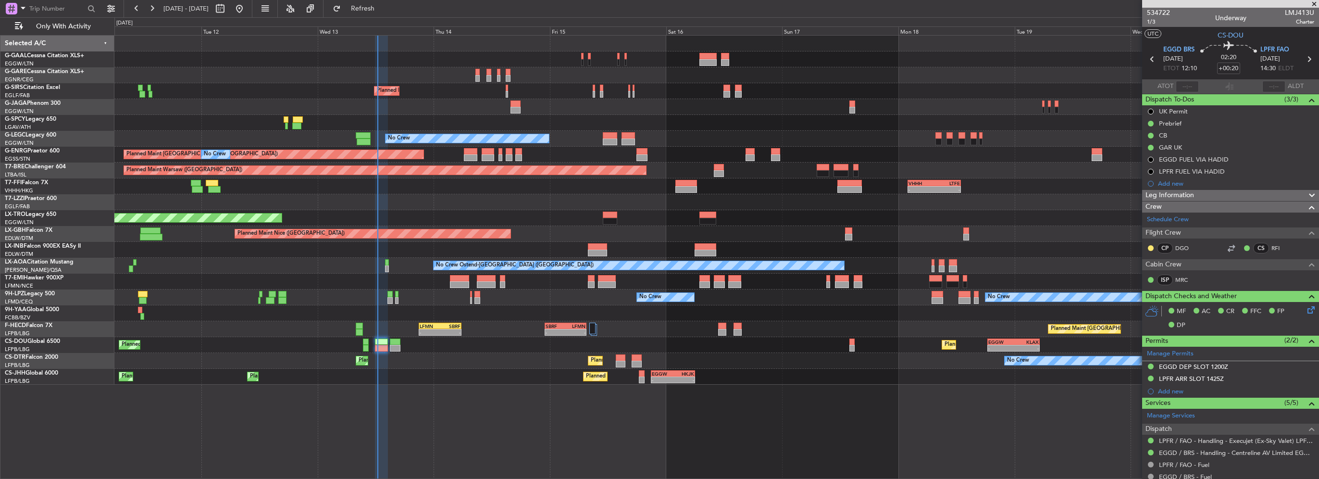
click at [662, 189] on div "- - VHHH 02:00 Z LTFE 13:00 Z 15:18 Z 00:52 Z LIRA 15:00 Z ZBAA 00:00 Z" at bounding box center [716, 186] width 1204 height 16
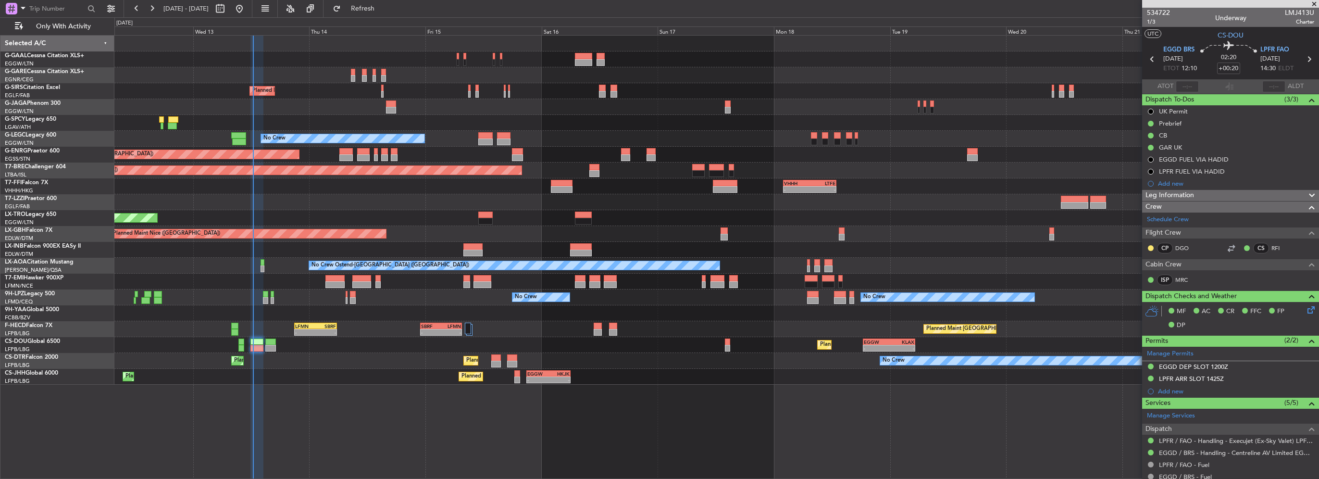
click at [725, 198] on div "Planned Maint London (Farnborough) No Crew A/C Unavailable London (Luton) Plann…" at bounding box center [716, 210] width 1204 height 349
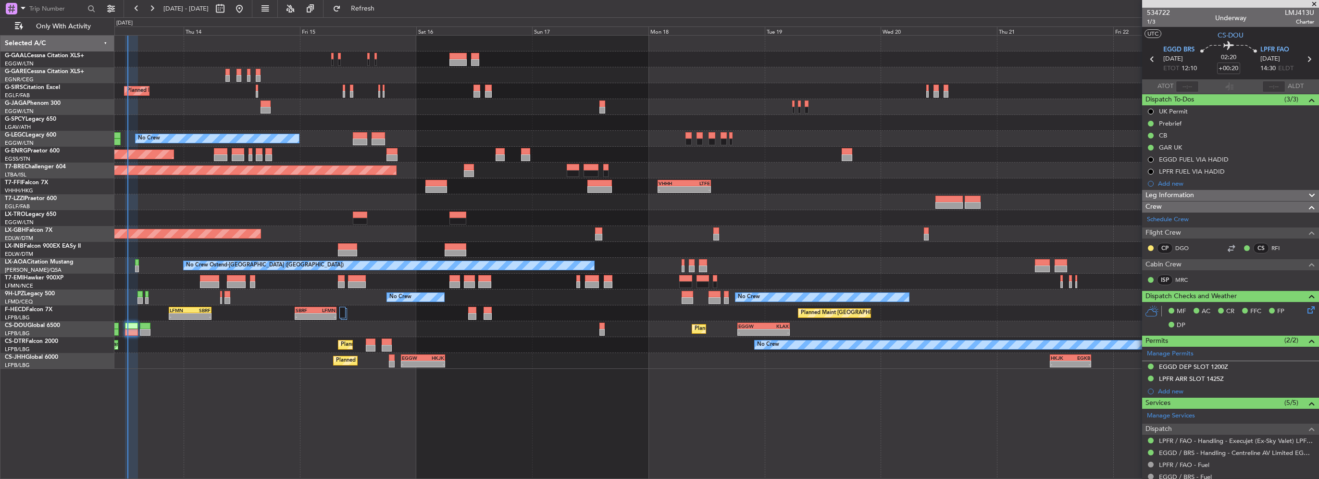
click at [196, 183] on div "Planned Maint Dusseldorf Planned Maint London (Farnborough) No Crew A/C Unavail…" at bounding box center [716, 202] width 1204 height 333
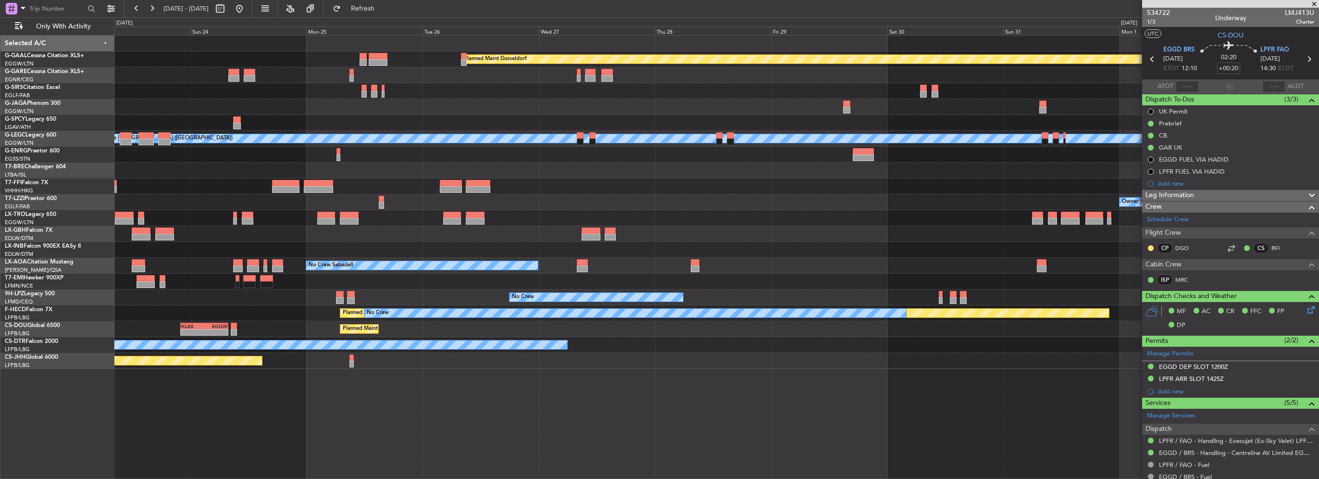
click at [0, 179] on html "13 Aug 2025 - 23 Aug 2025 Refresh Quick Links Only With Activity Planned Maint …" at bounding box center [659, 239] width 1319 height 479
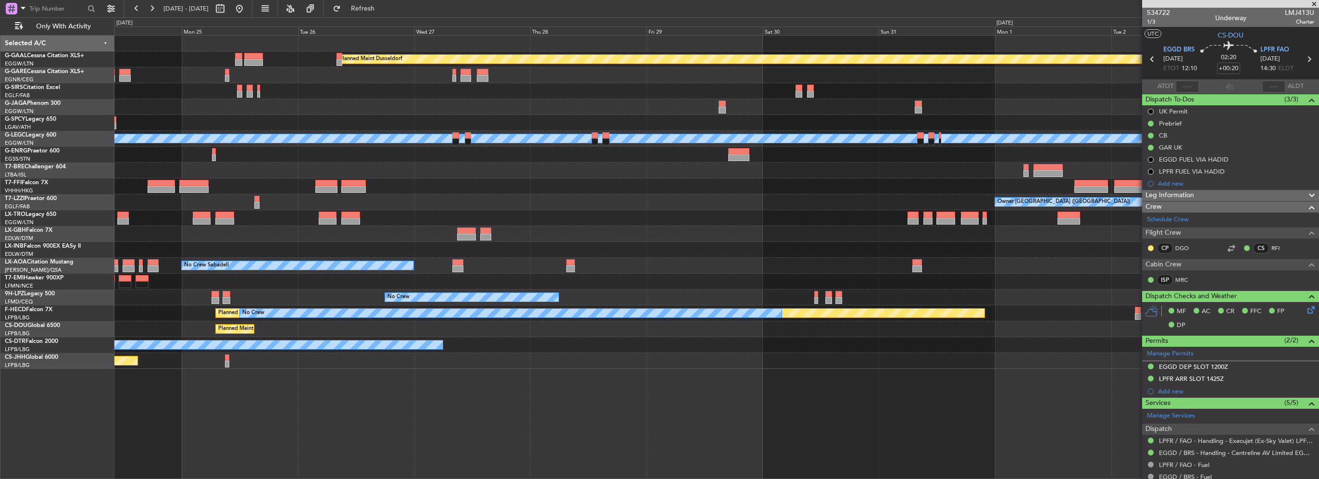
click at [0, 180] on html "13 Aug 2025 - 23 Aug 2025 Refresh Quick Links Only With Activity Planned Maint …" at bounding box center [659, 239] width 1319 height 479
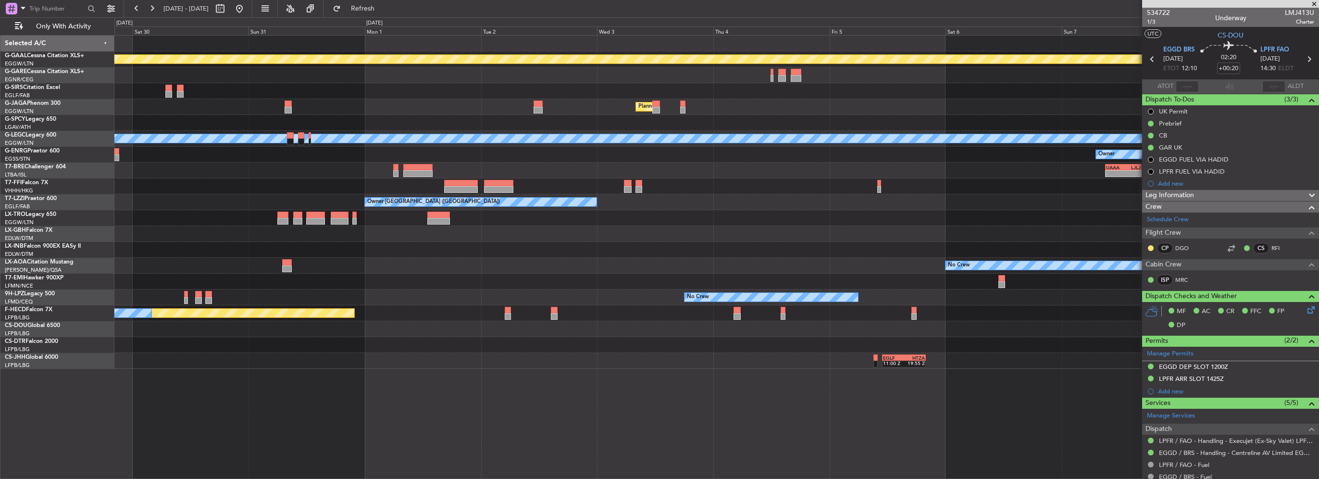
click at [0, 167] on html "13 Aug 2025 - 23 Aug 2025 Refresh Quick Links Only With Activity Planned Maint …" at bounding box center [659, 239] width 1319 height 479
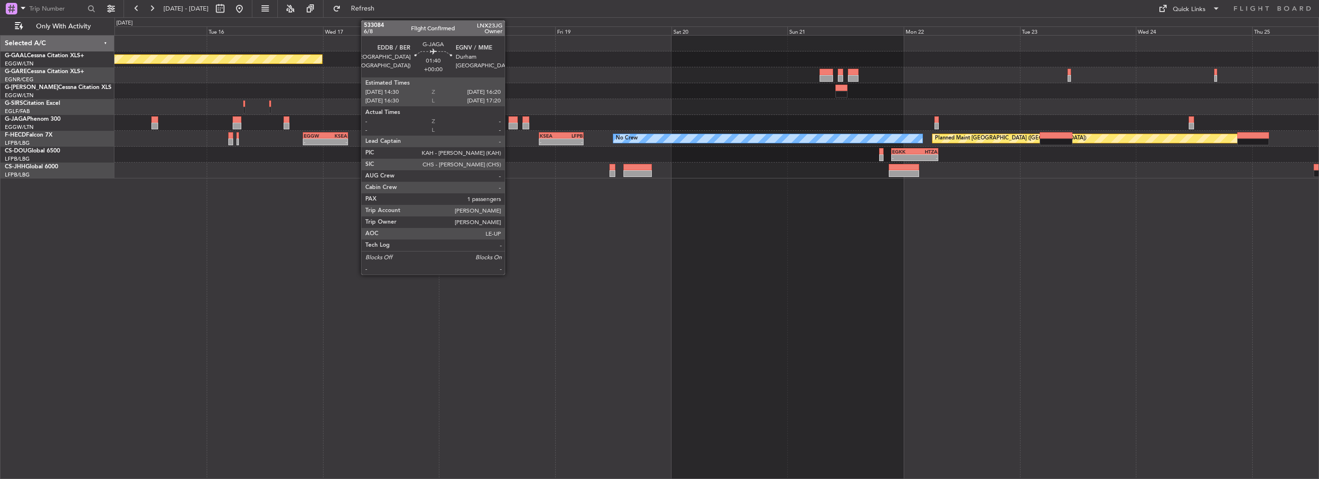
click at [509, 123] on div at bounding box center [513, 126] width 9 height 7
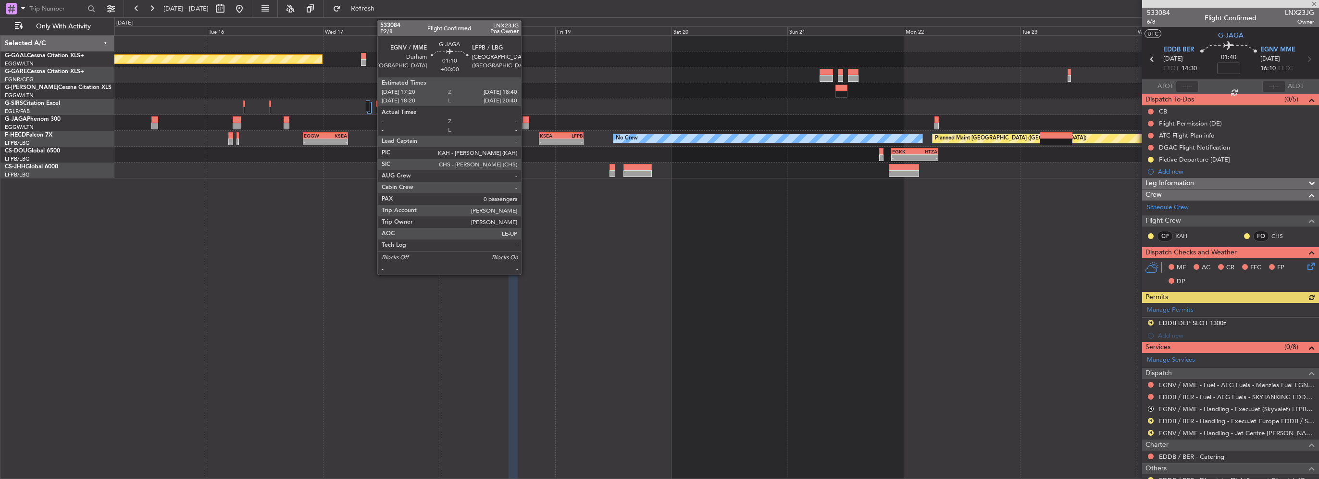
click at [525, 123] on div at bounding box center [525, 126] width 7 height 7
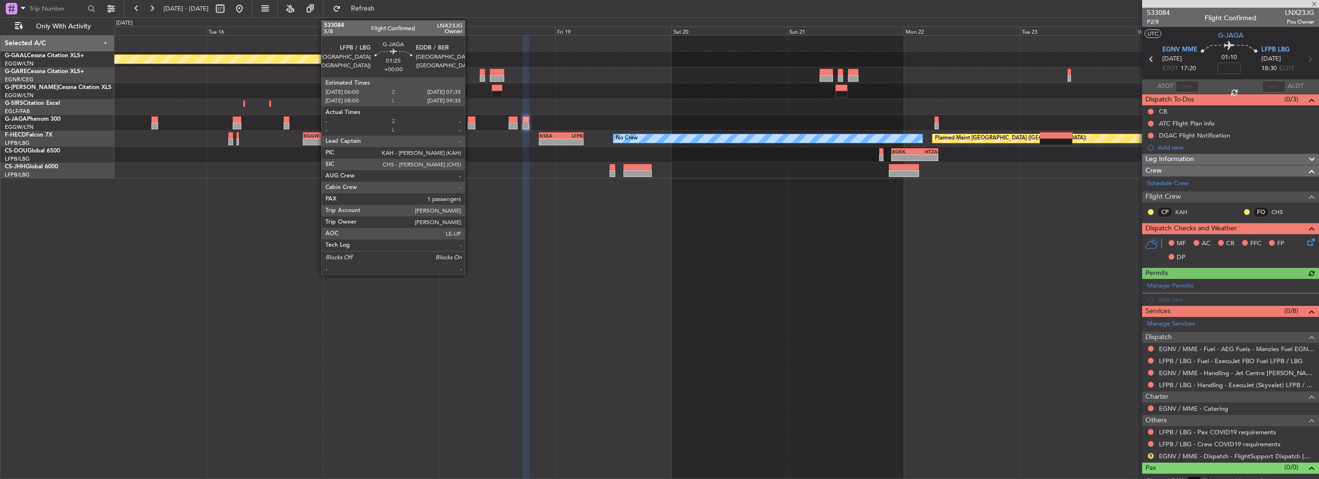
click at [469, 129] on div at bounding box center [472, 126] width 8 height 7
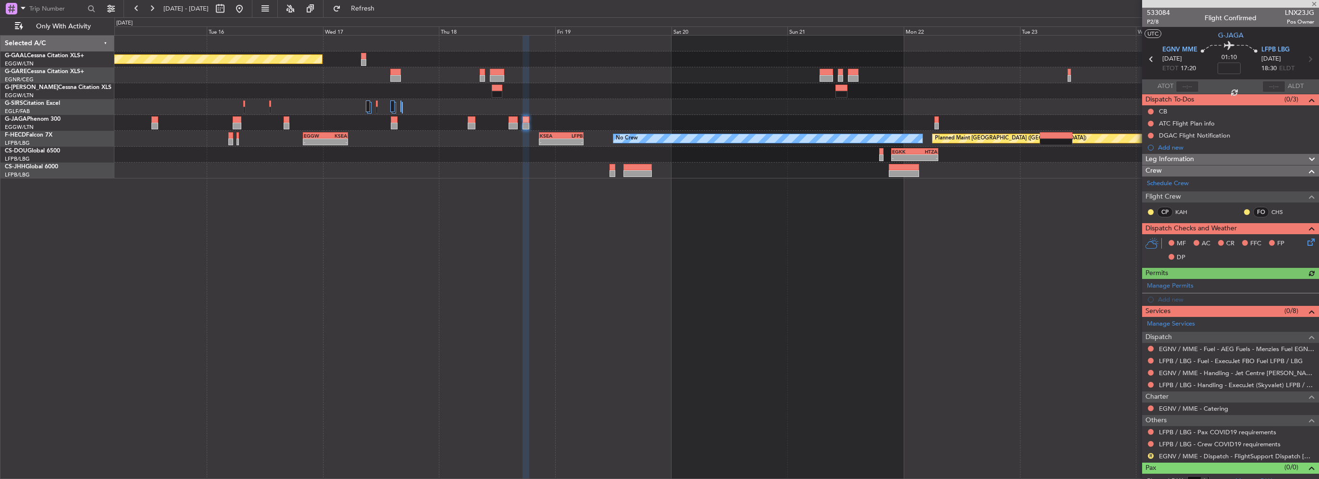
type input "1"
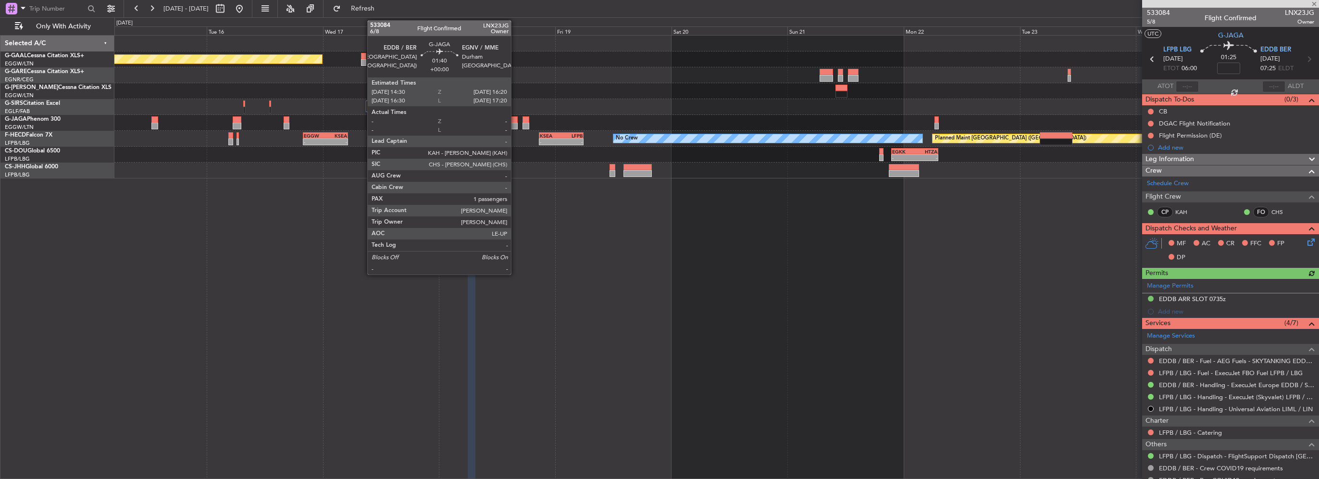
click at [519, 124] on div at bounding box center [716, 123] width 1204 height 16
click at [516, 124] on div at bounding box center [513, 126] width 9 height 7
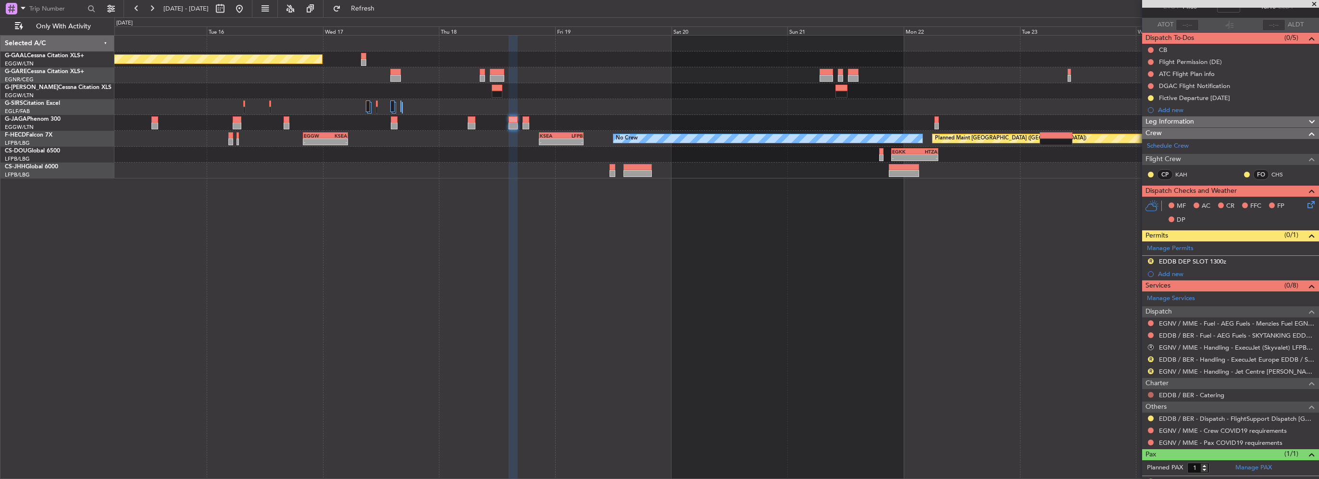
scroll to position [78, 0]
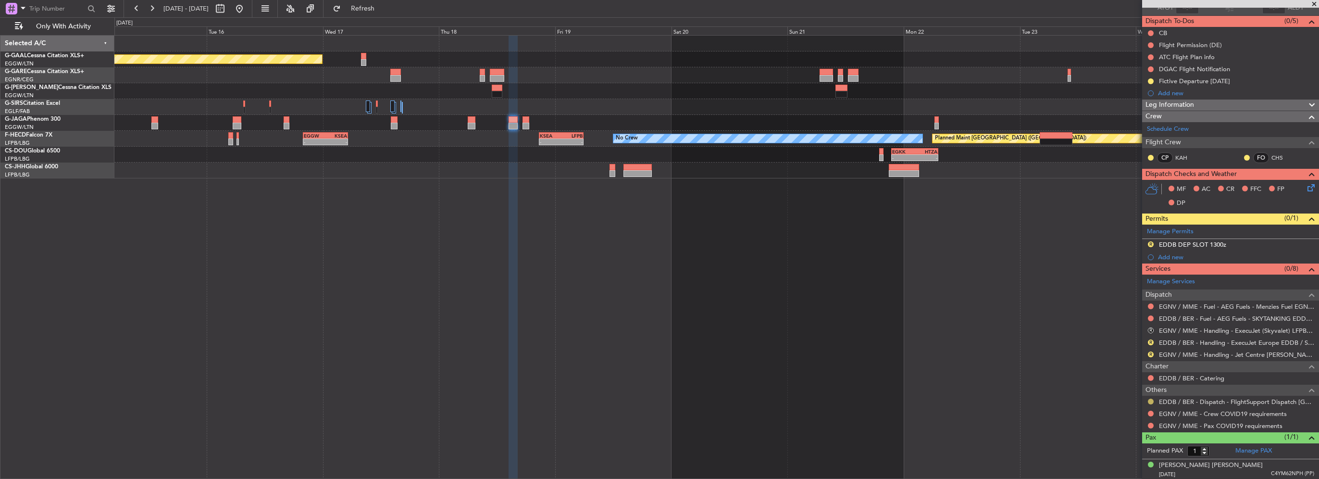
click at [1151, 400] on button at bounding box center [1151, 401] width 6 height 6
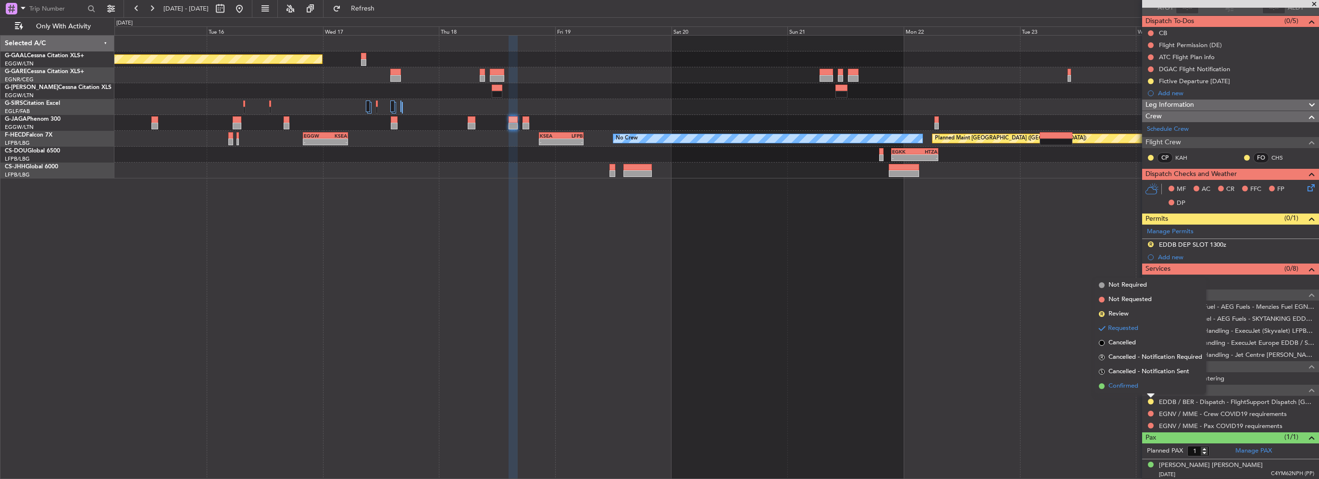
click at [1131, 391] on li "Confirmed" at bounding box center [1150, 386] width 111 height 14
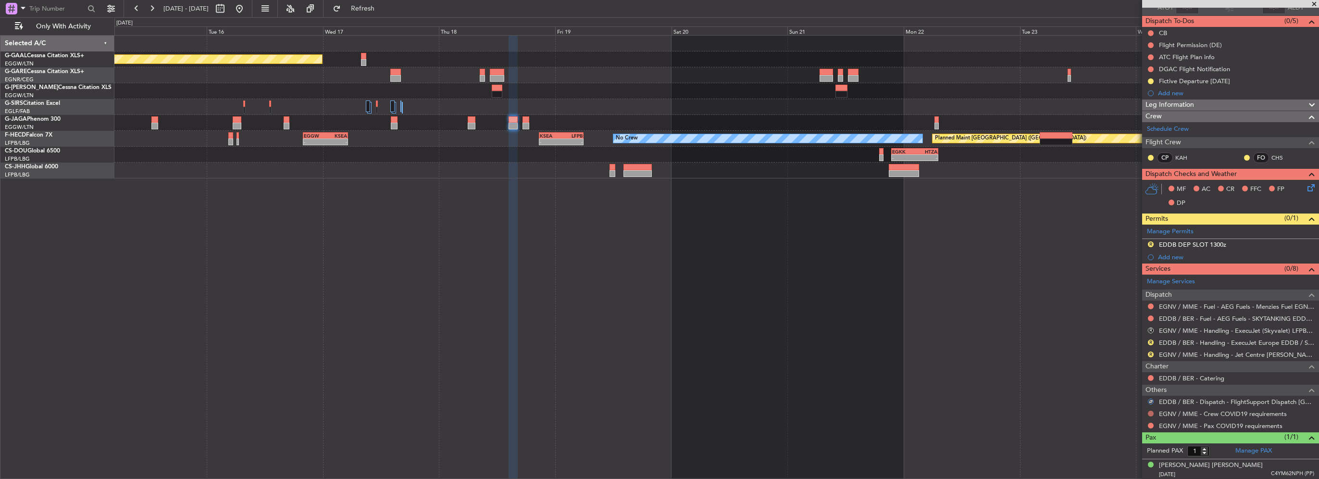
click at [1149, 413] on button at bounding box center [1151, 413] width 6 height 6
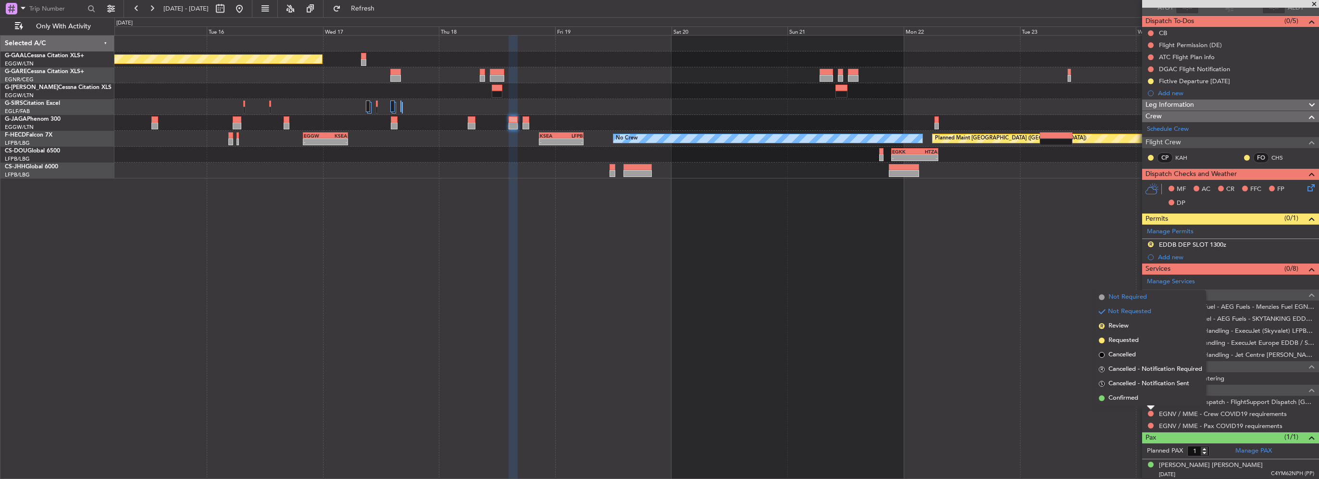
click at [1125, 295] on span "Not Required" at bounding box center [1127, 297] width 38 height 10
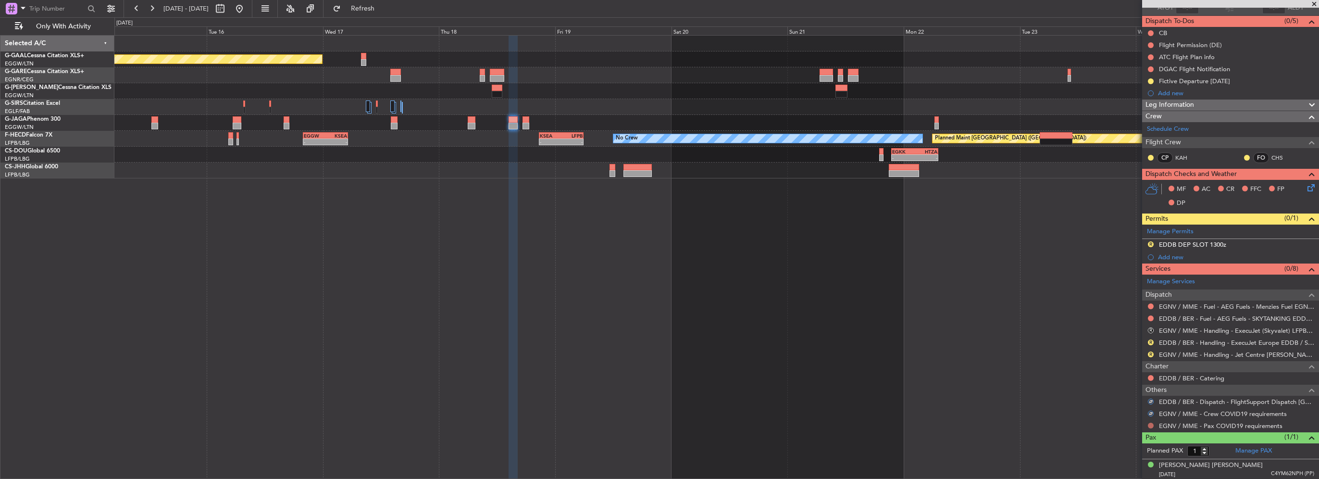
click at [1150, 427] on mat-tooltip-component "Not Requested" at bounding box center [1151, 439] width 54 height 25
click at [1151, 427] on div at bounding box center [1151, 426] width 8 height 8
click at [1153, 424] on button at bounding box center [1151, 425] width 6 height 6
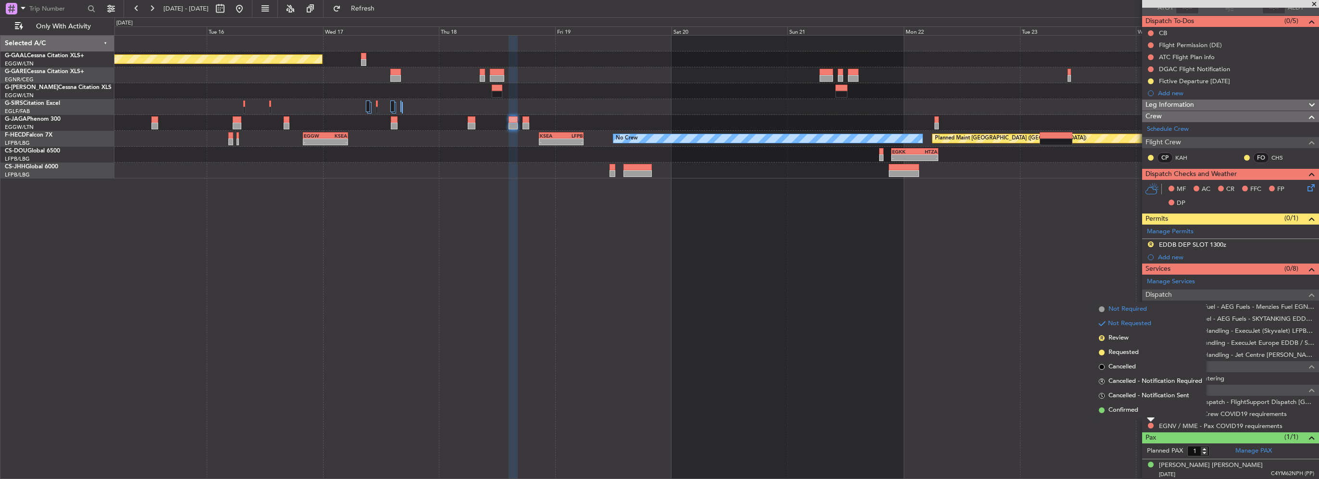
click at [1141, 309] on span "Not Required" at bounding box center [1127, 309] width 38 height 10
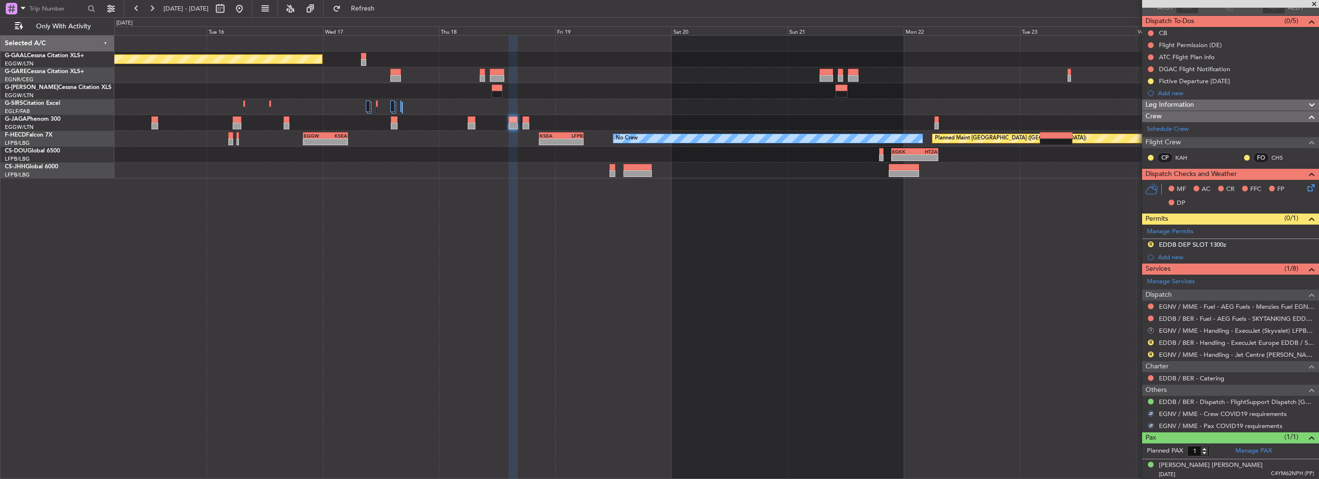
click at [1149, 327] on button "R" at bounding box center [1151, 330] width 6 height 6
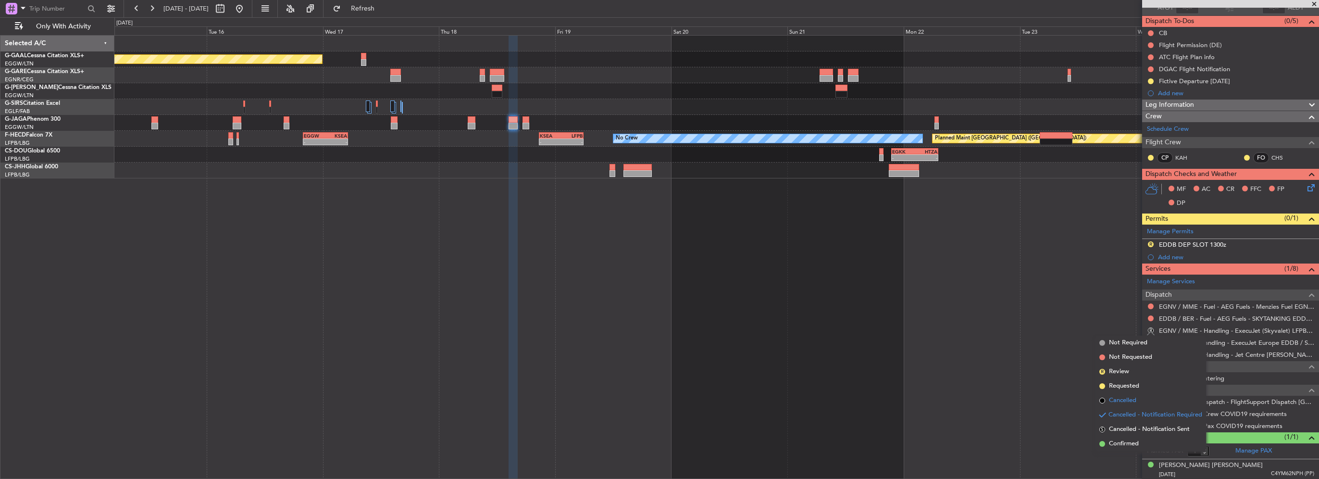
click at [1120, 400] on span "Cancelled" at bounding box center [1122, 401] width 27 height 10
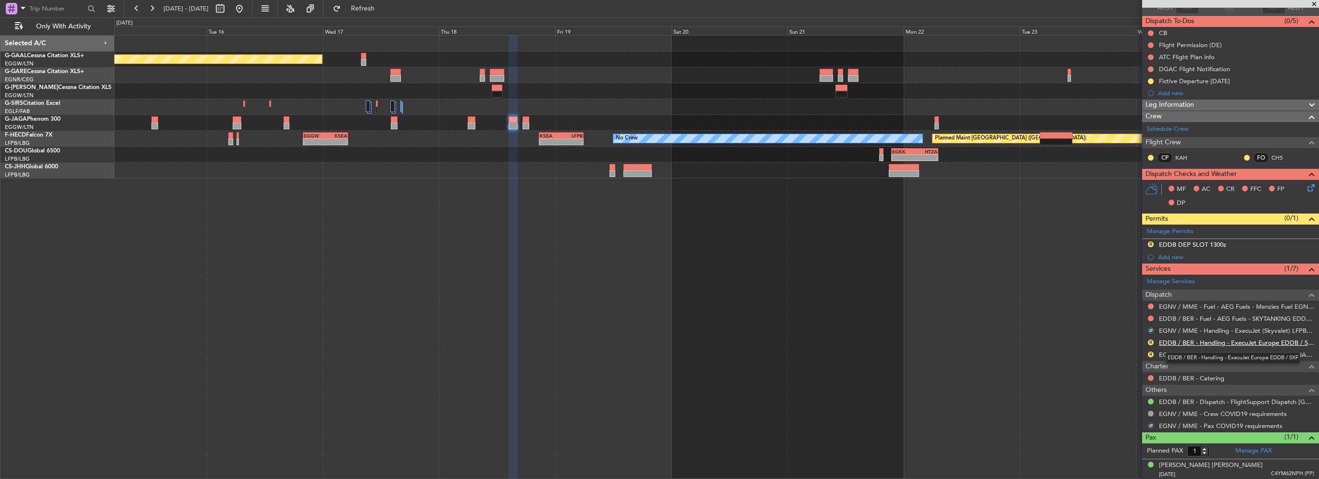
click at [1230, 342] on link "EDDB / BER - Handling - ExecuJet Europe EDDB / SXF" at bounding box center [1236, 342] width 155 height 8
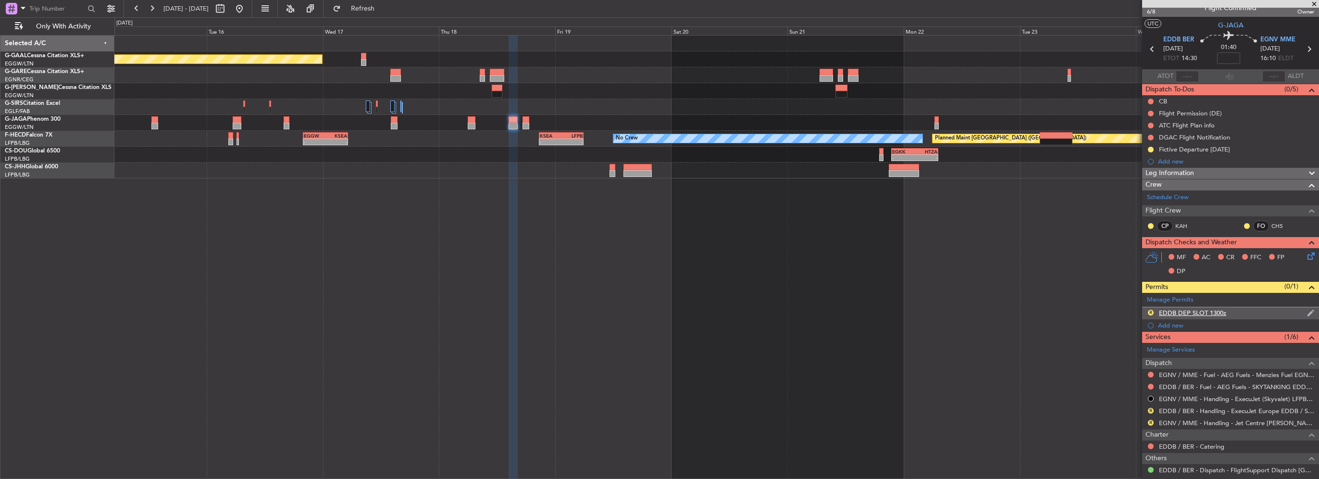
scroll to position [0, 0]
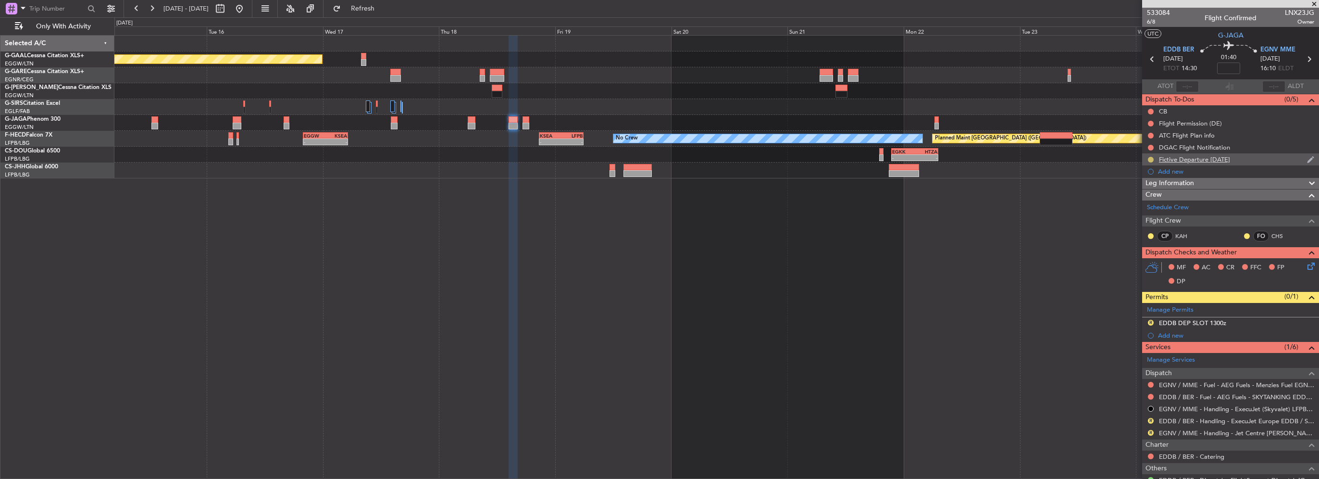
click at [1149, 158] on button at bounding box center [1151, 160] width 6 height 6
click at [1146, 218] on span "Cancelled" at bounding box center [1152, 216] width 27 height 10
click at [1223, 321] on div "EDDB DEP SLOT 1300z" at bounding box center [1192, 323] width 67 height 8
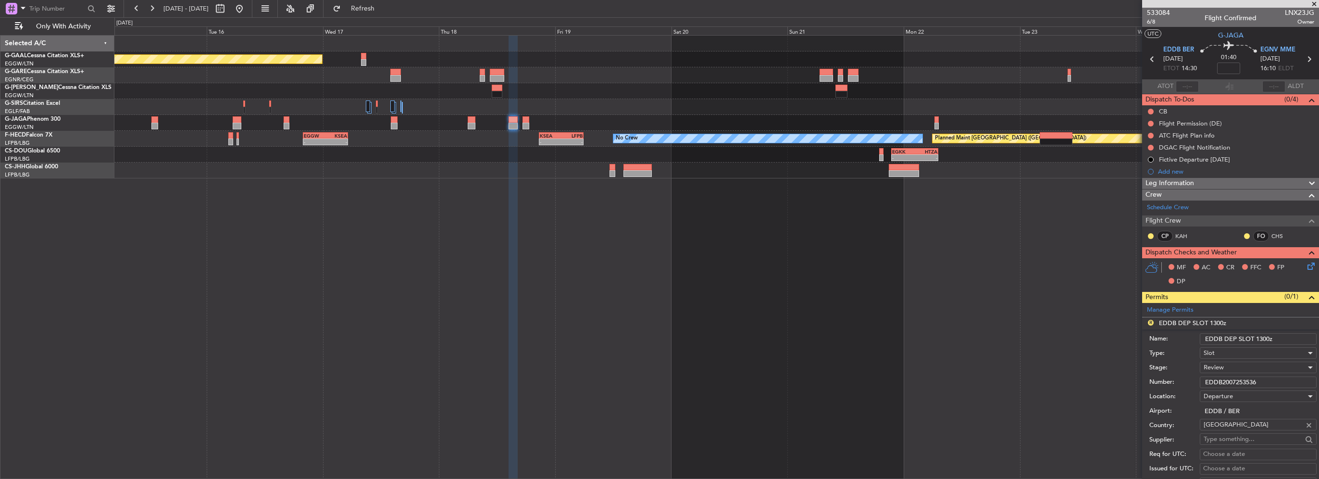
click at [1262, 337] on input "EDDB DEP SLOT 1300z" at bounding box center [1258, 339] width 117 height 12
type input "EDDB DEP SLOT 1430z"
click at [1248, 366] on div "Review" at bounding box center [1255, 367] width 102 height 14
click at [1244, 433] on span "Requested" at bounding box center [1254, 429] width 101 height 14
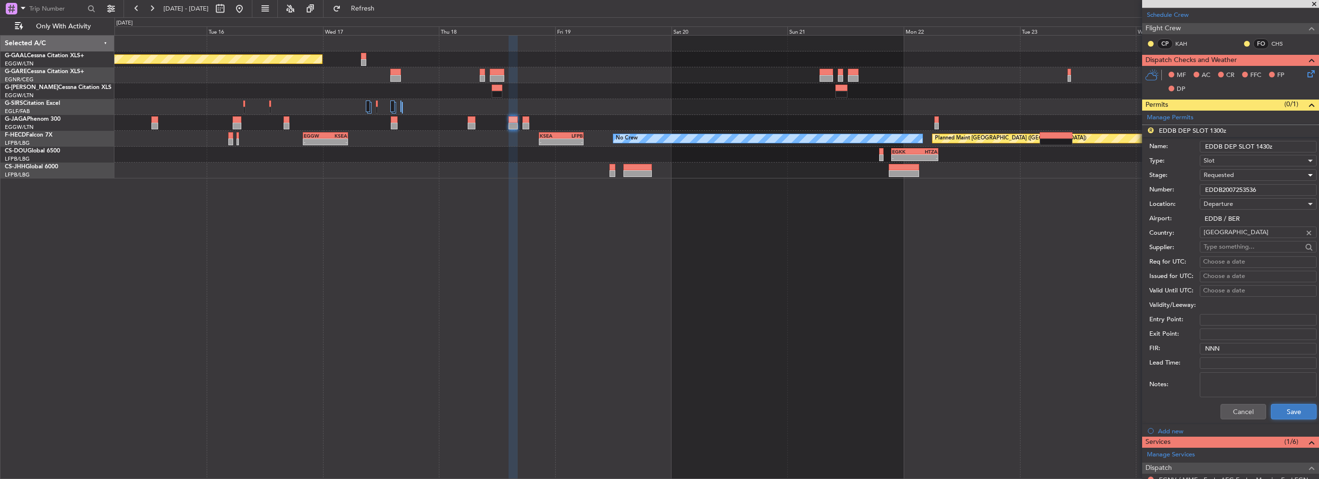
click at [1280, 408] on button "Save" at bounding box center [1294, 411] width 46 height 15
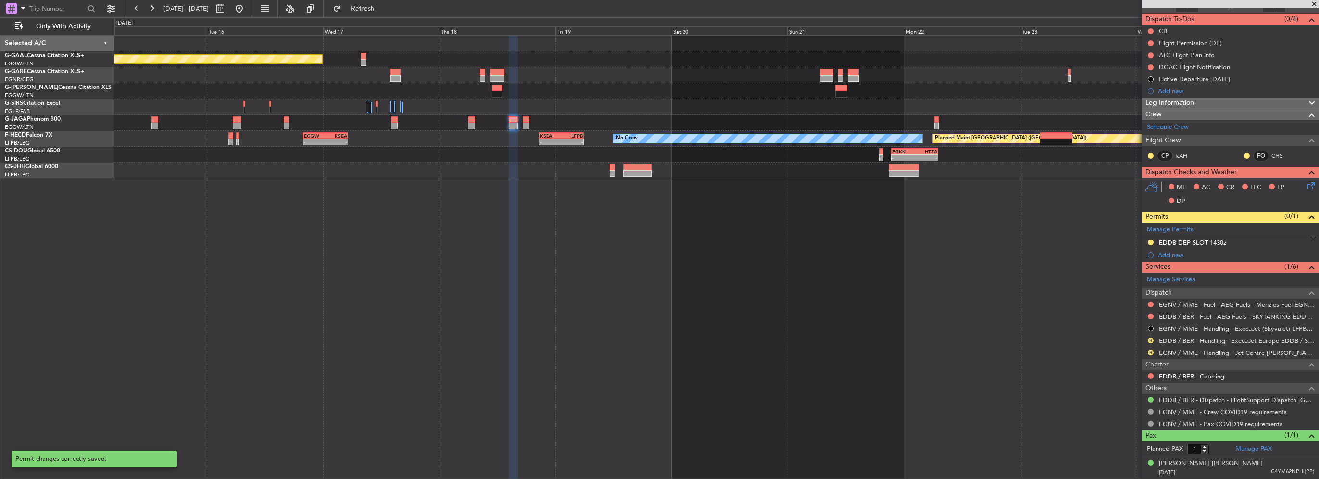
scroll to position [78, 0]
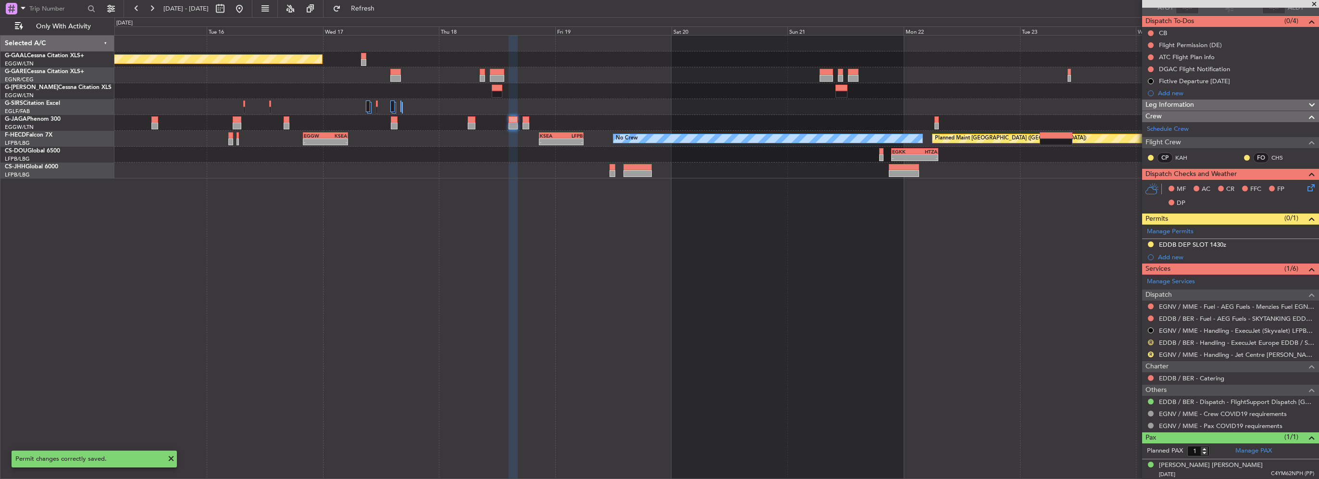
click at [1150, 342] on button "R" at bounding box center [1151, 342] width 6 height 6
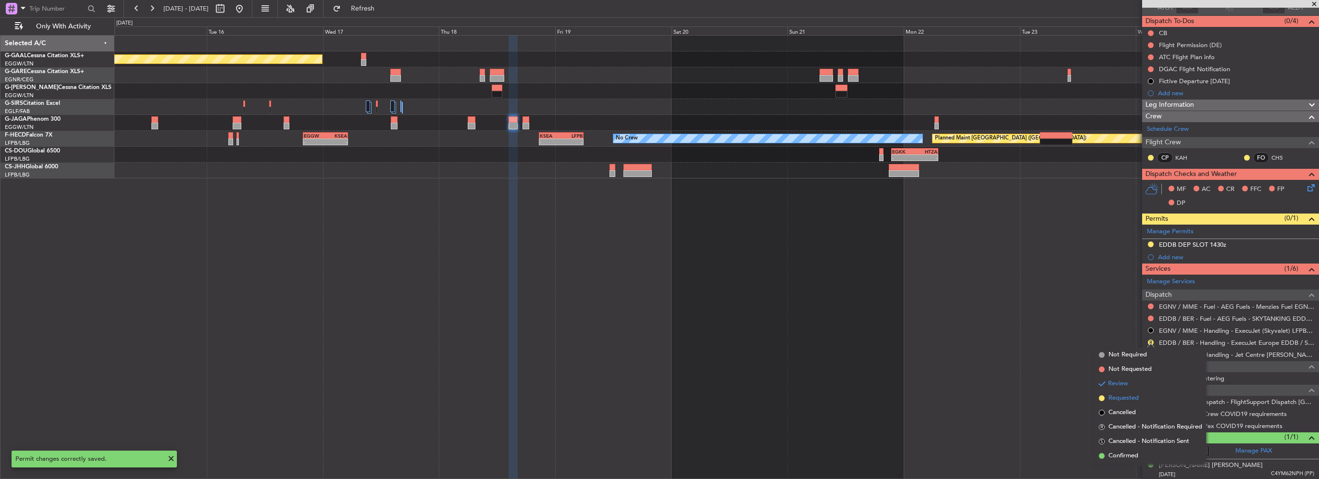
click at [1128, 401] on span "Requested" at bounding box center [1123, 398] width 30 height 10
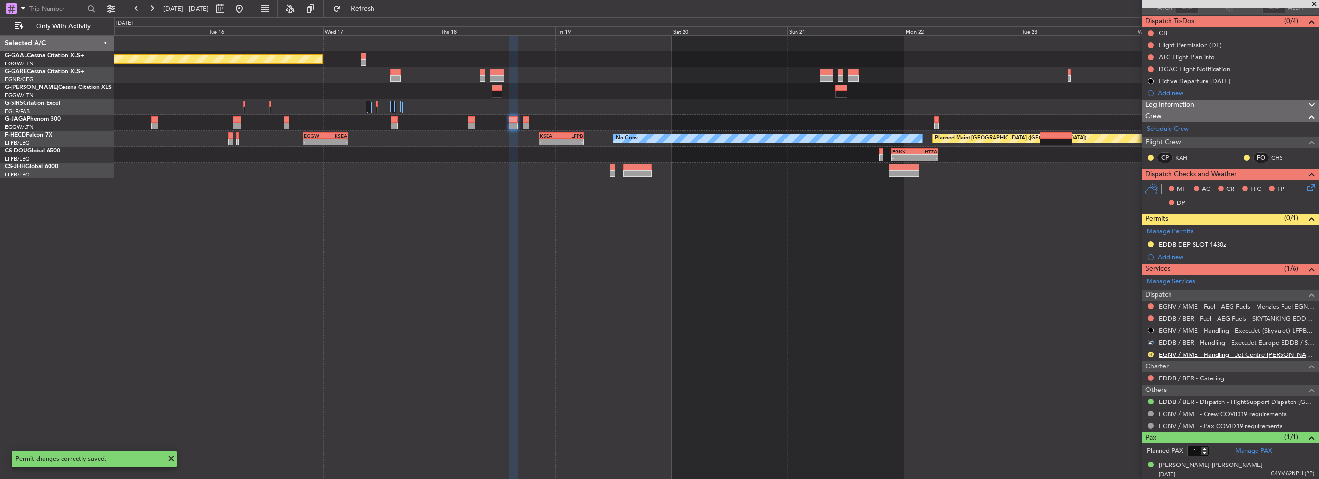
click at [1202, 354] on link "EGNV / MME - Handling - Jet Centre [PERSON_NAME] Aviation EGNV / MME" at bounding box center [1236, 354] width 155 height 8
click at [525, 125] on div at bounding box center [525, 126] width 7 height 7
type input "0"
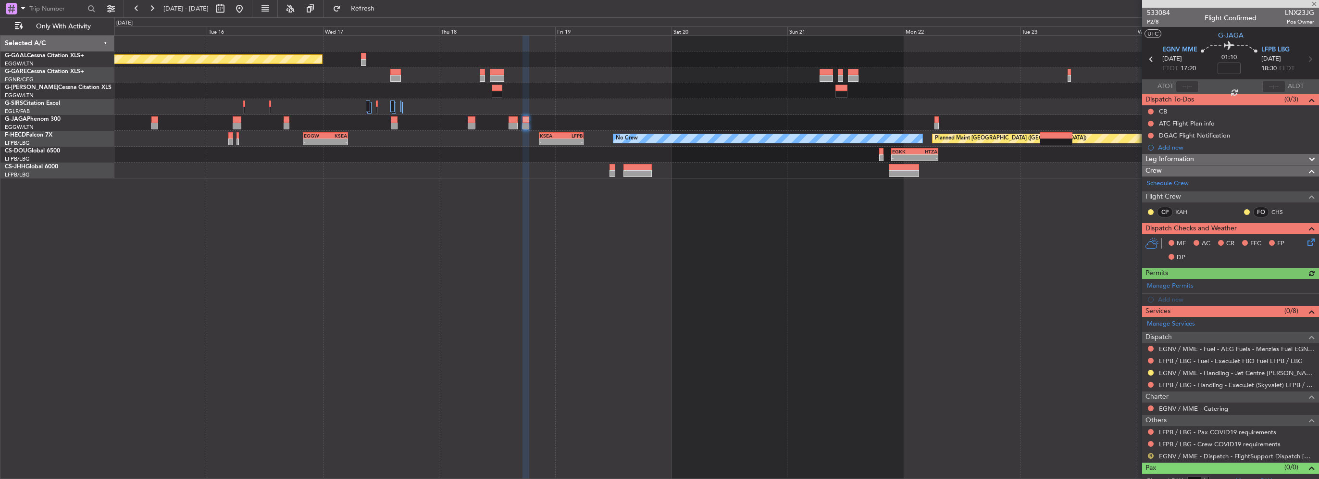
click at [1150, 456] on button "R" at bounding box center [1151, 456] width 6 height 6
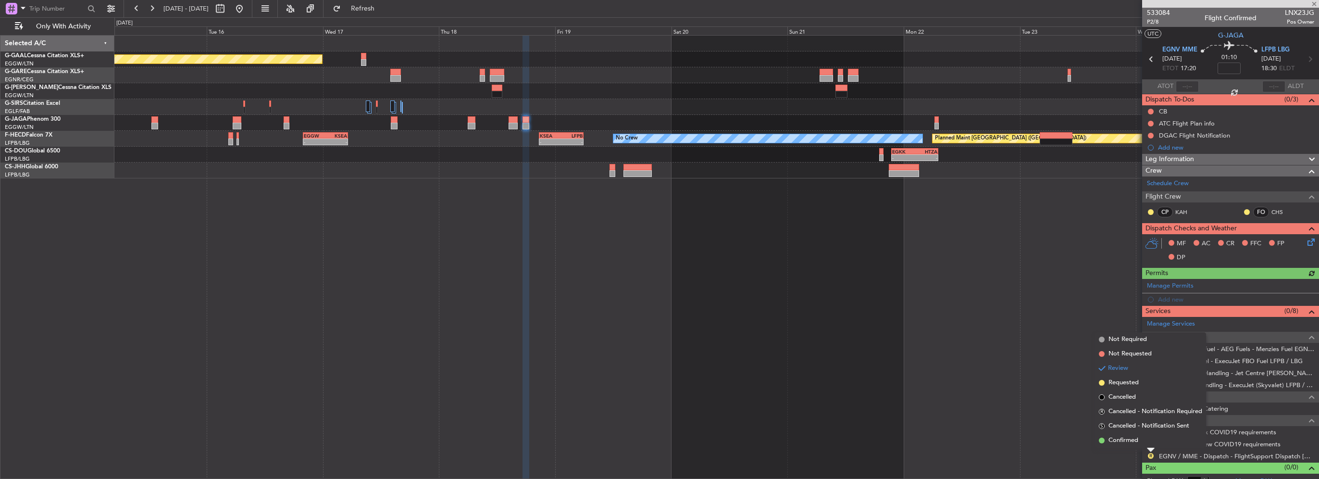
click at [1138, 442] on mat-tooltip-component "Review" at bounding box center [1150, 438] width 35 height 25
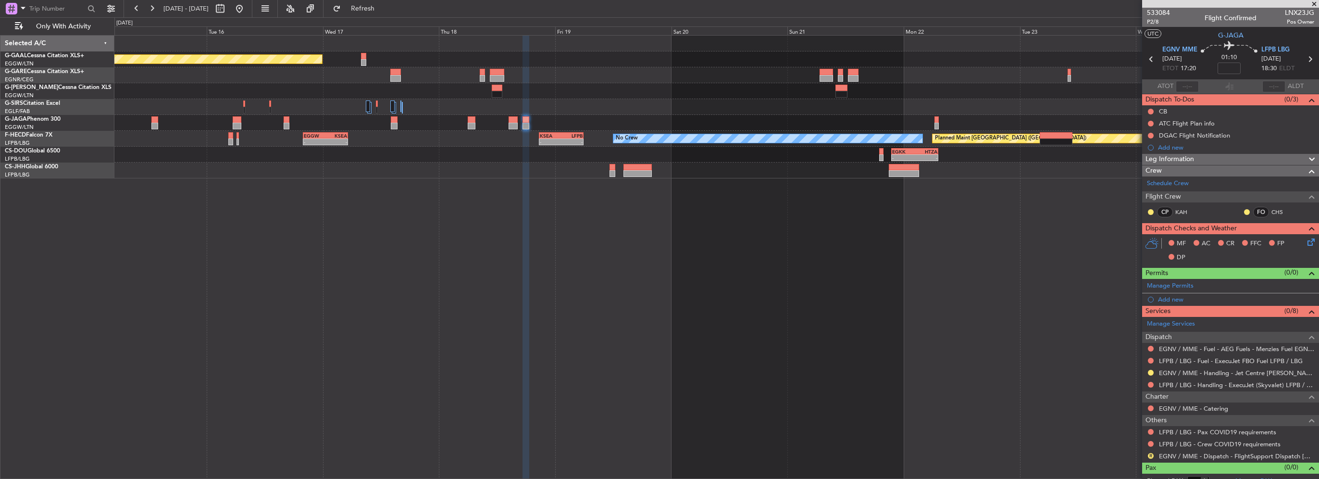
click at [1153, 456] on div "R" at bounding box center [1151, 456] width 8 height 8
click at [1150, 454] on button "R" at bounding box center [1151, 456] width 6 height 6
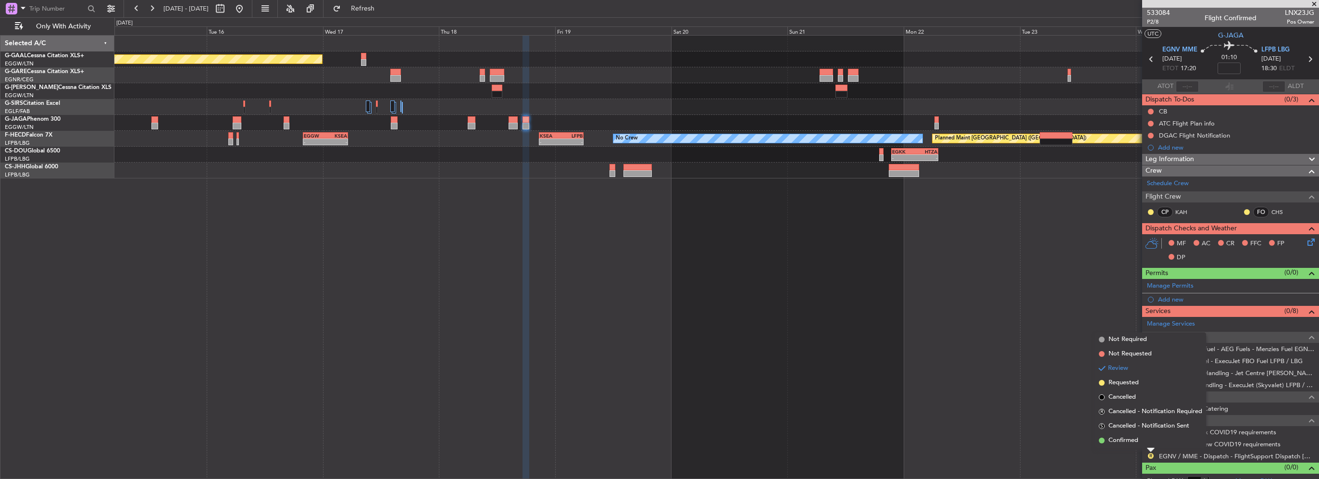
click at [1140, 441] on li "Confirmed" at bounding box center [1150, 440] width 111 height 14
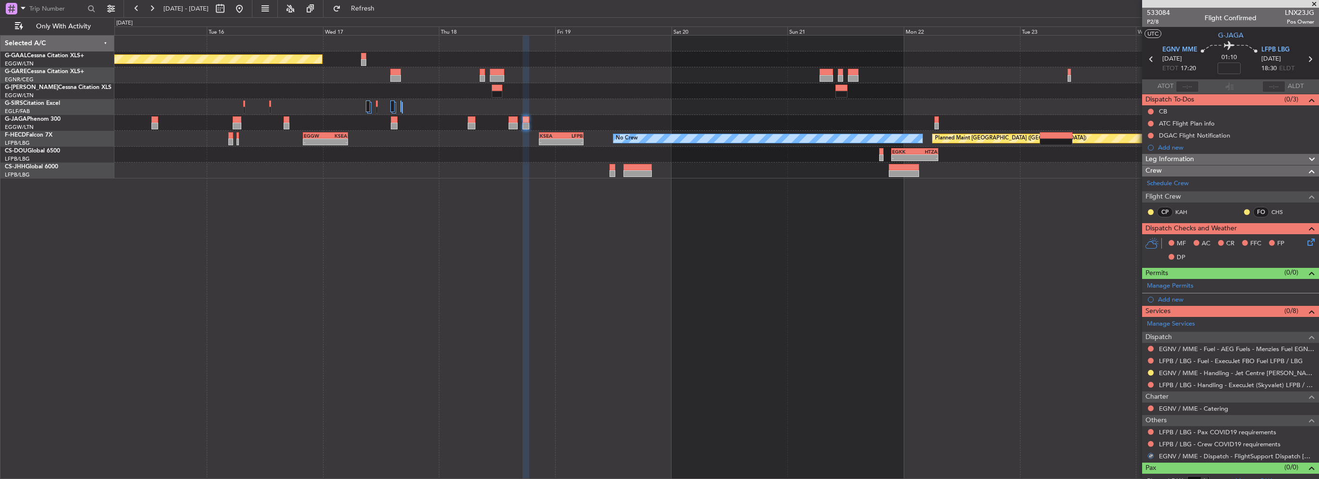
click at [1155, 442] on div "LFPB / LBG - Crew COVID19 requirements" at bounding box center [1230, 444] width 177 height 12
click at [1151, 442] on button at bounding box center [1151, 444] width 6 height 6
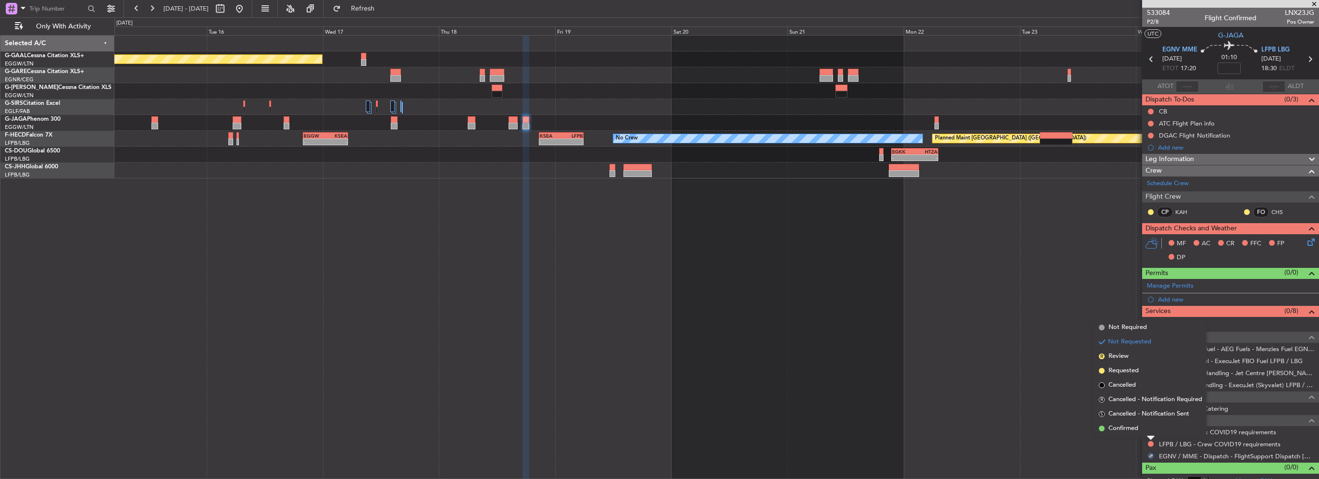
click at [1139, 327] on span "Not Required" at bounding box center [1127, 328] width 38 height 10
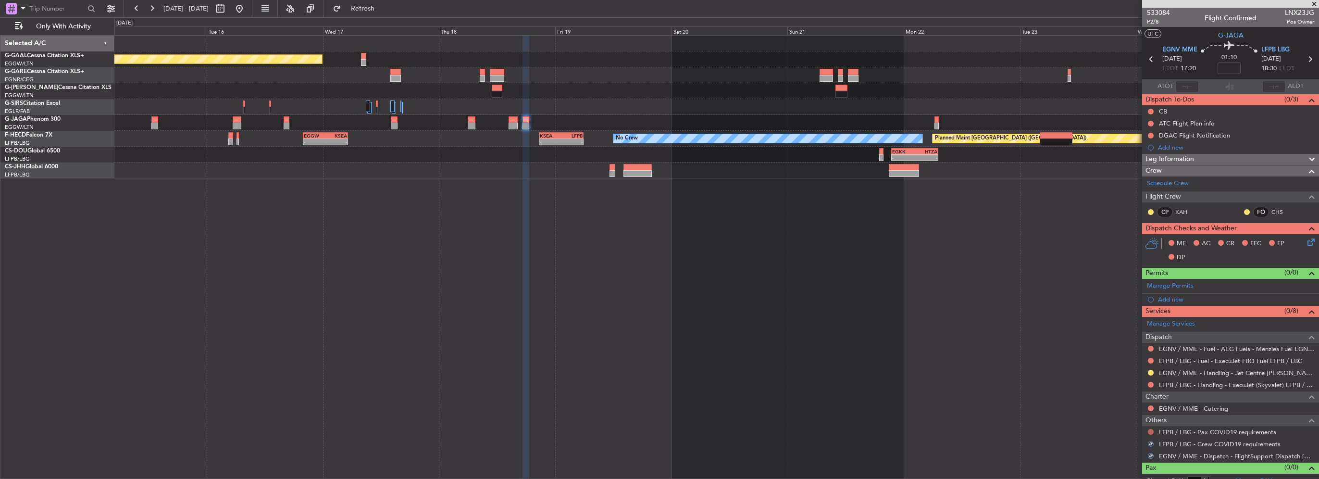
click at [1149, 431] on button at bounding box center [1151, 432] width 6 height 6
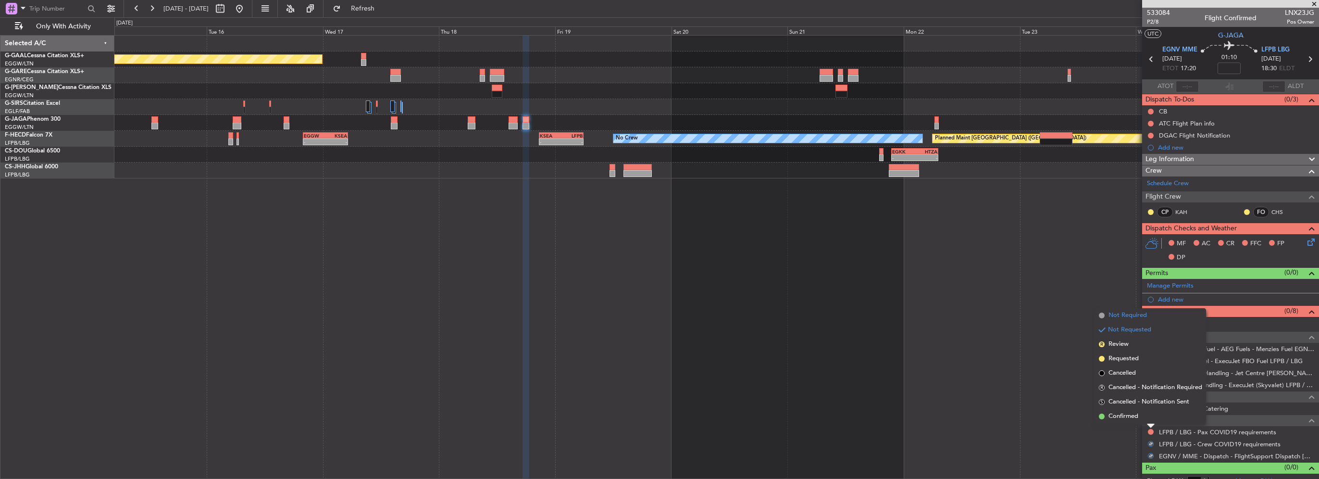
click at [1136, 313] on span "Not Required" at bounding box center [1127, 316] width 38 height 10
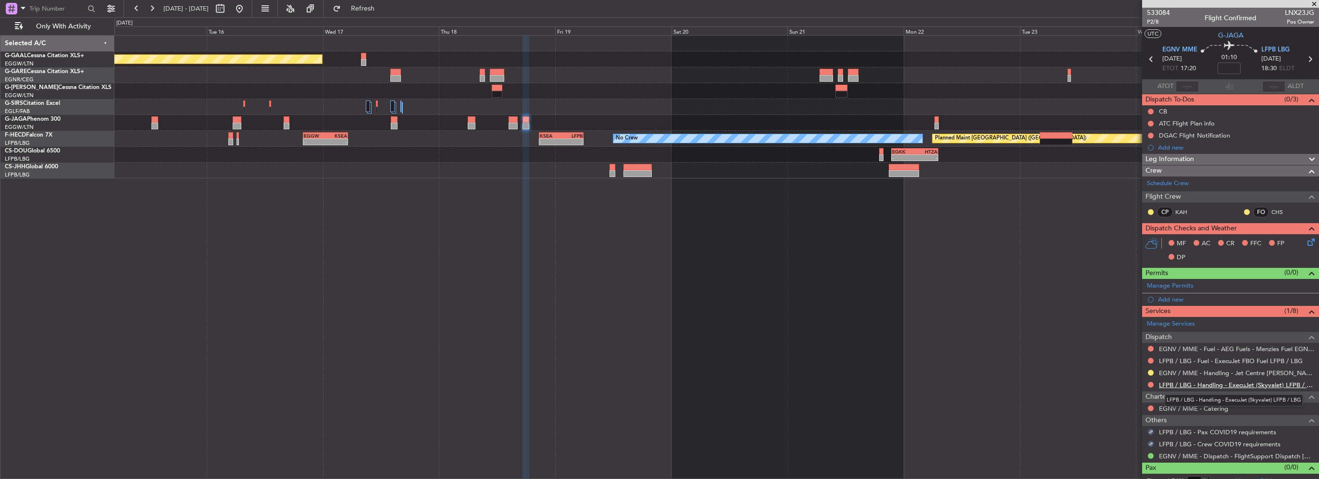
click at [1217, 385] on link "LFPB / LBG - Handling - ExecuJet (Skyvalet) LFPB / LBG" at bounding box center [1236, 385] width 155 height 8
click at [247, 10] on button at bounding box center [239, 8] width 15 height 15
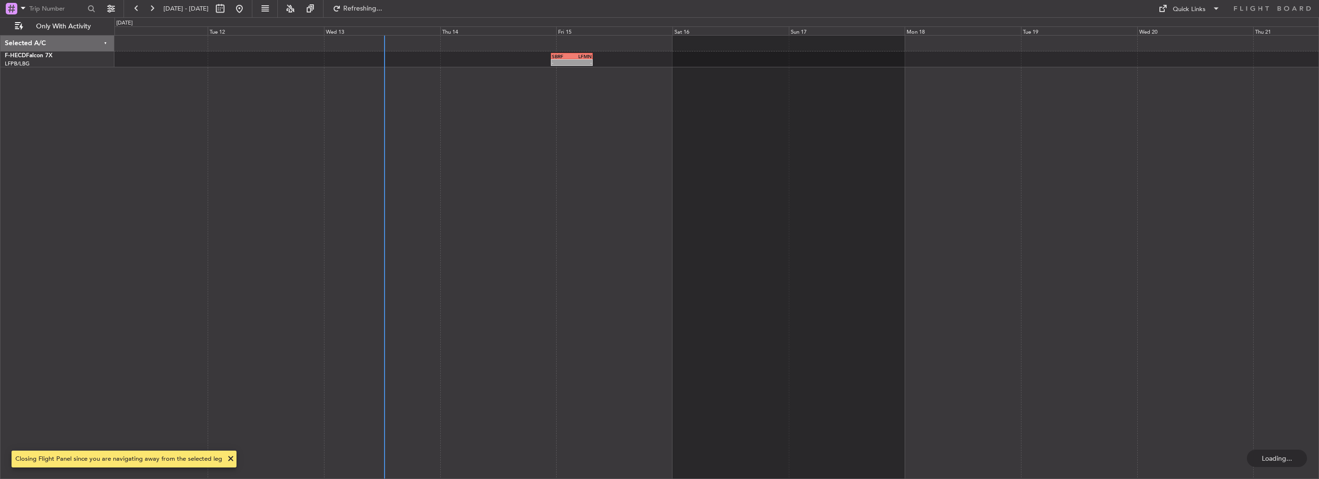
click at [506, 186] on div "- - SBRF 23:00 Z LFMN 07:35 Z" at bounding box center [716, 257] width 1205 height 444
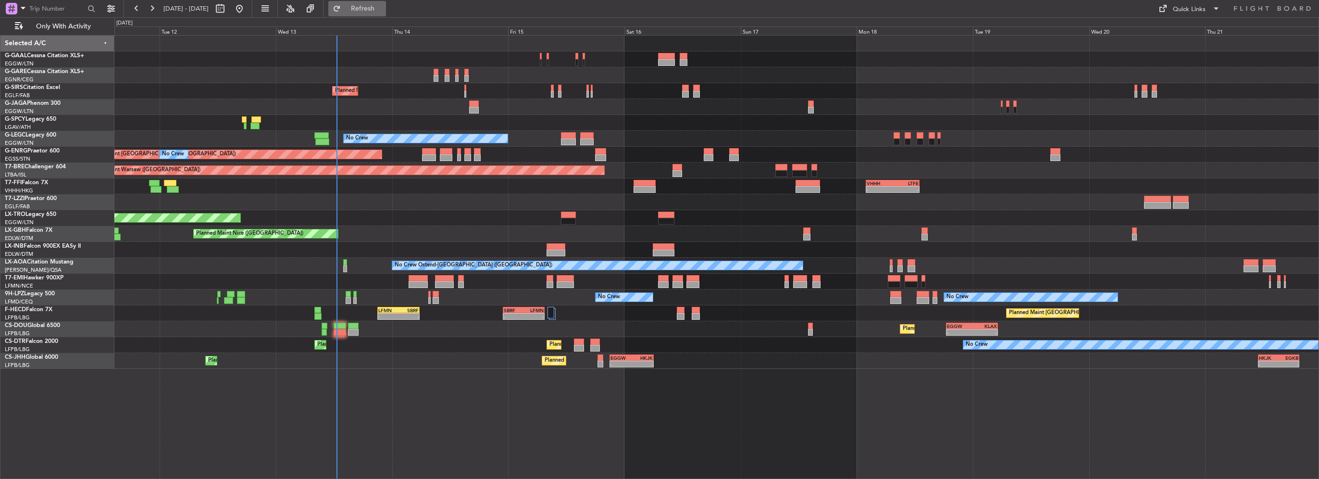
click at [383, 12] on span "Refresh" at bounding box center [363, 8] width 40 height 7
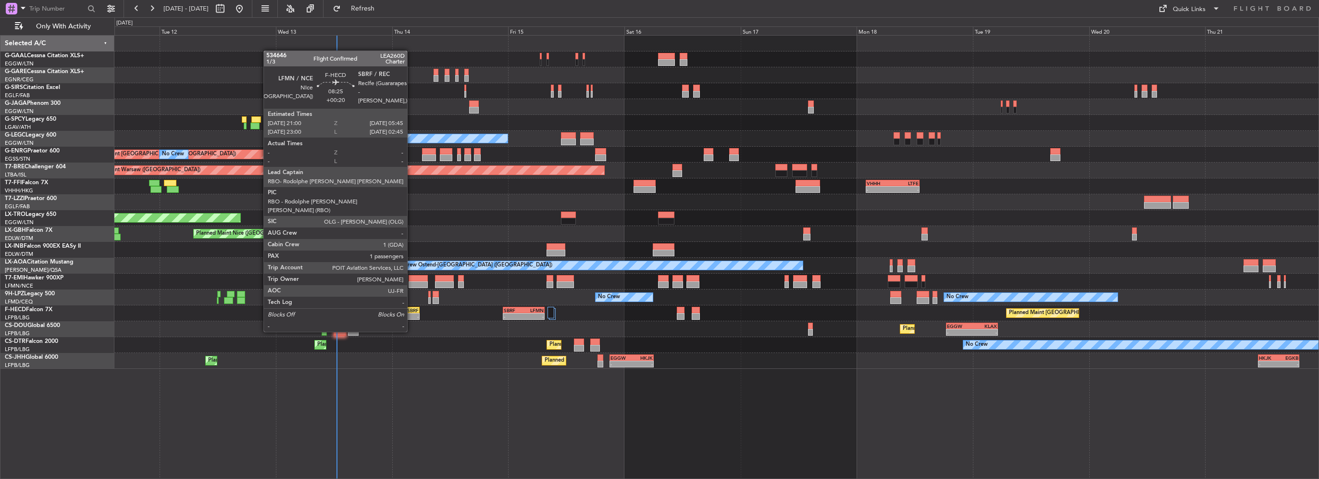
click at [411, 313] on div "-" at bounding box center [408, 316] width 20 height 6
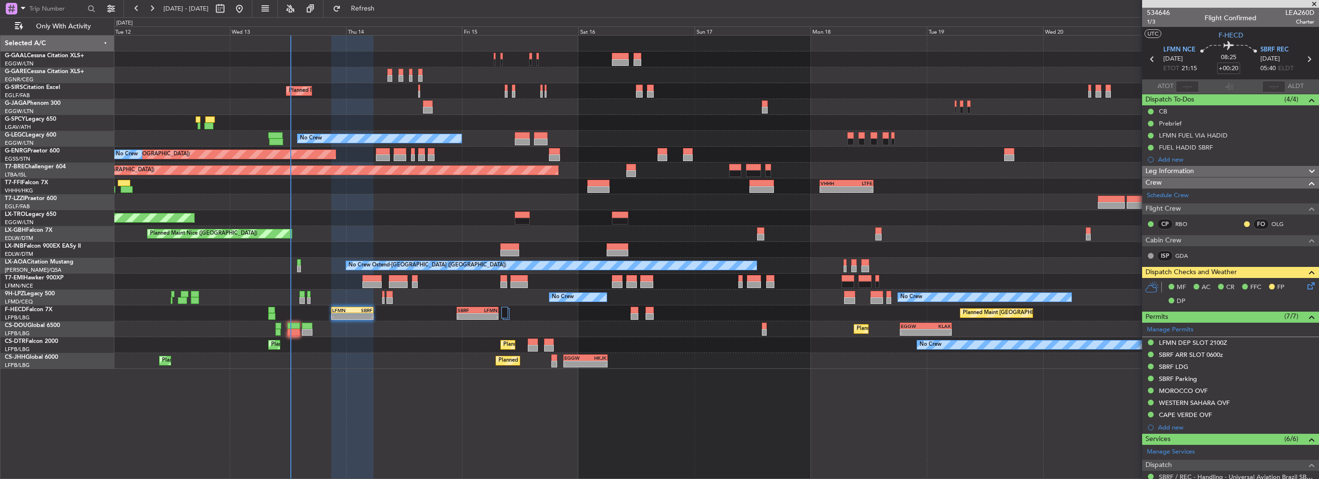
click at [237, 137] on div "Planned Maint London (Farnborough) No Crew A/C Unavailable London (Luton) Plann…" at bounding box center [716, 202] width 1204 height 333
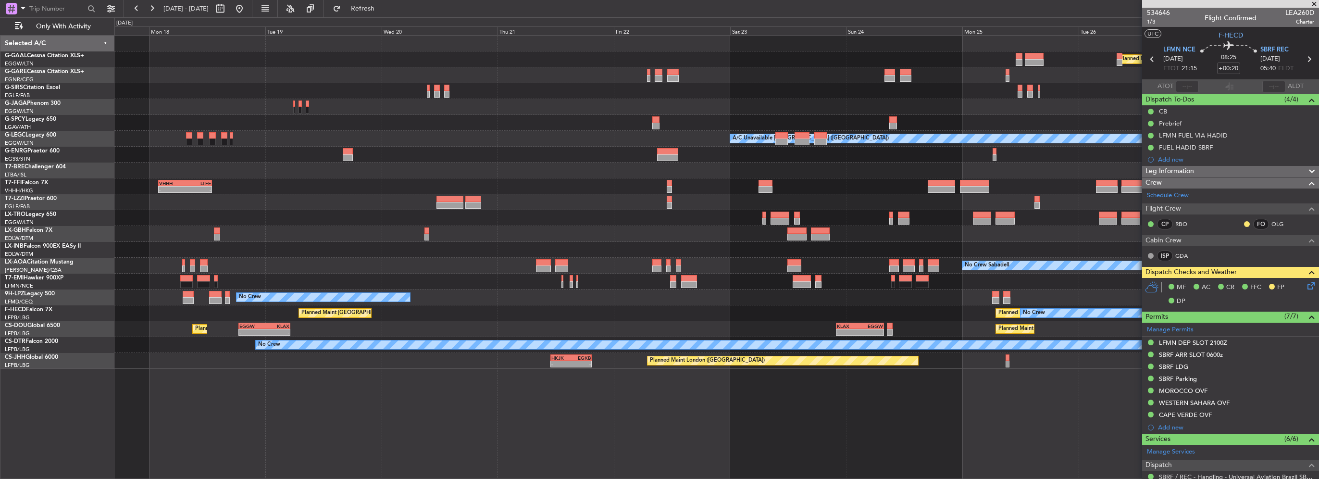
click at [336, 142] on div "Planned Maint Dusseldorf A/C Unavailable London (Luton) Planned Maint Warsaw (M…" at bounding box center [716, 202] width 1204 height 333
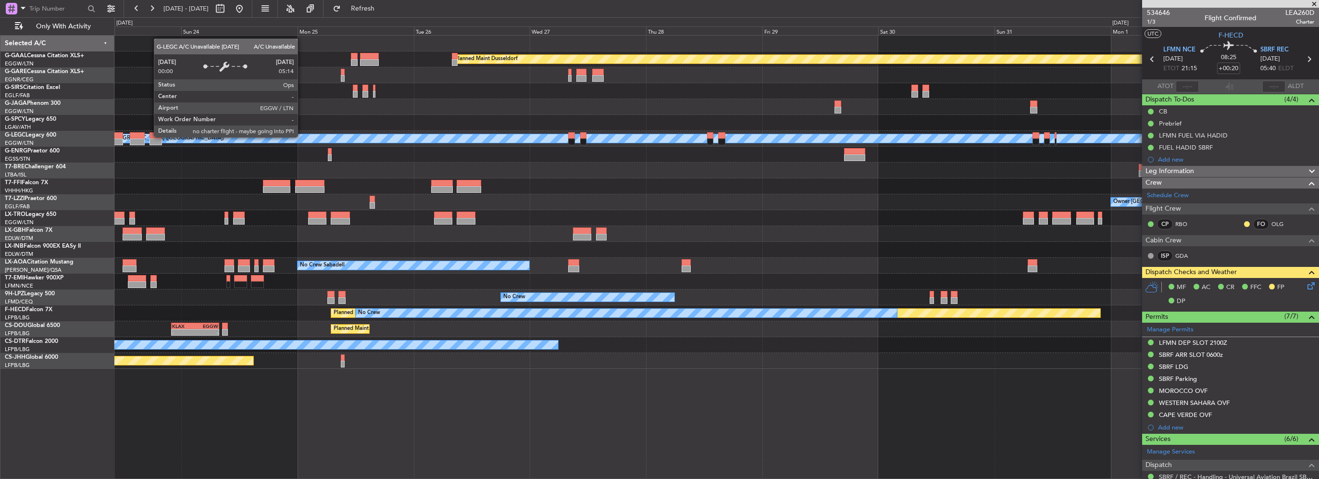
click at [314, 140] on div "Planned Maint Dusseldorf Planned Maint London (Luton) A/C Unavailable London (L…" at bounding box center [716, 202] width 1204 height 333
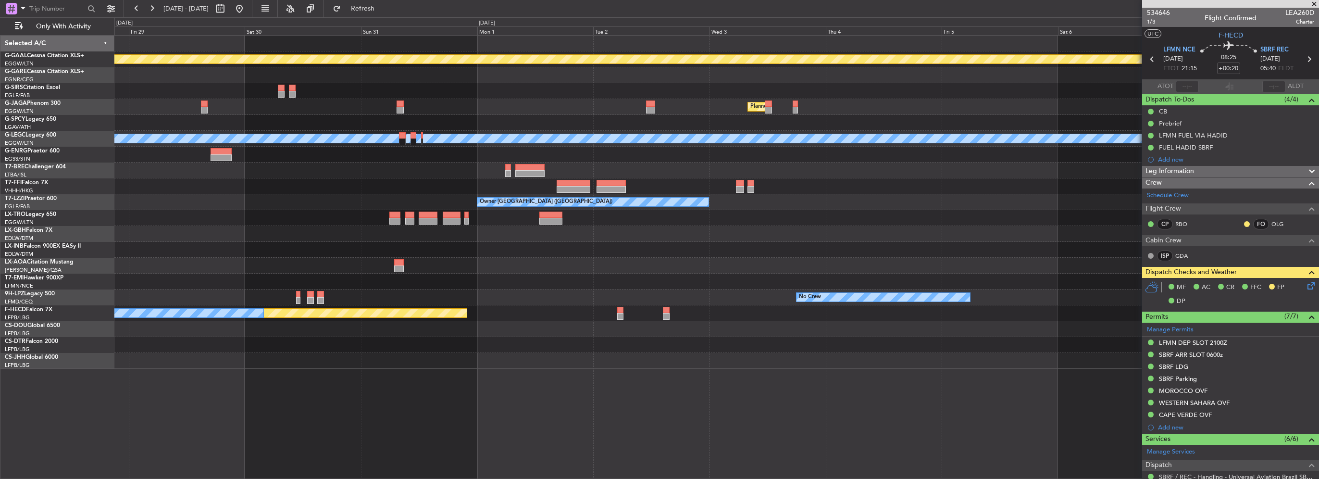
click at [353, 133] on div "Planned Maint Dusseldorf Planned Maint London (Luton) A/C Unavailable London (L…" at bounding box center [716, 202] width 1204 height 333
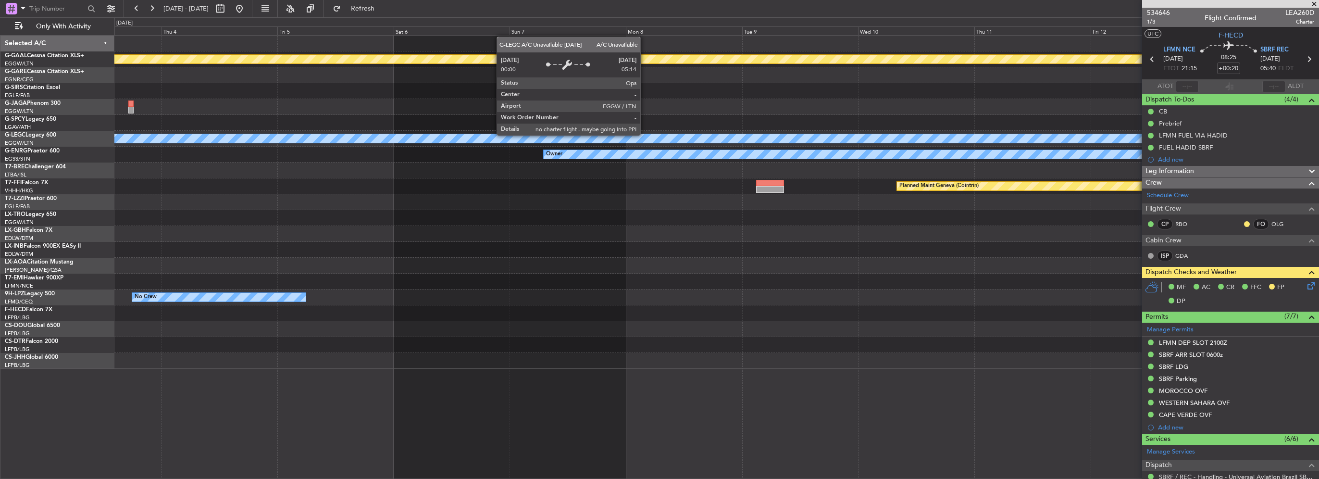
click at [452, 119] on div "Planned Maint Dusseldorf Planned Maint London (Luton) A/C Unavailable London (L…" at bounding box center [716, 202] width 1204 height 333
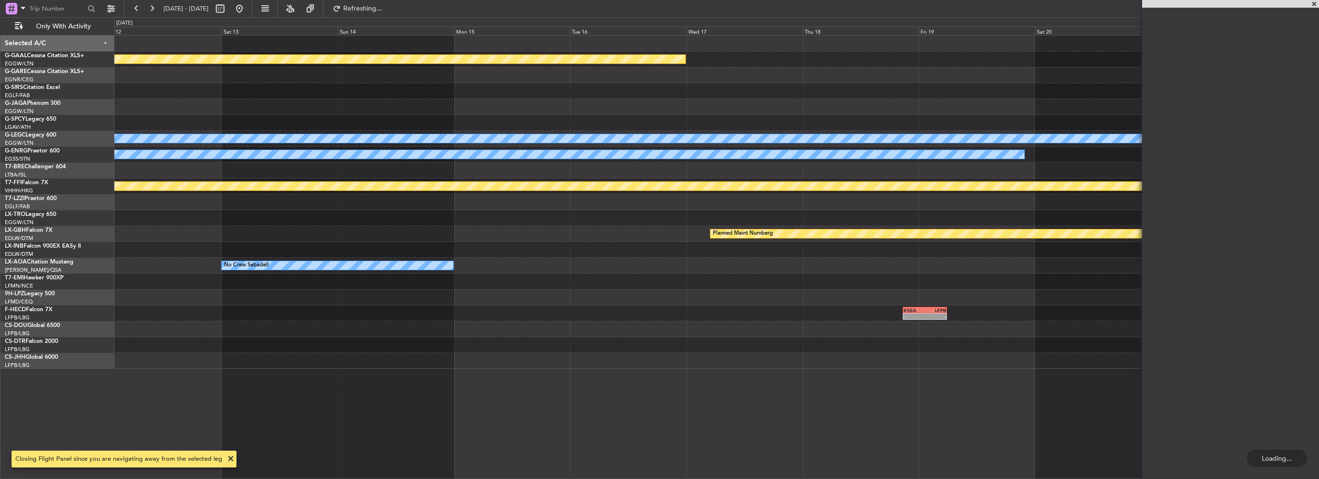
click at [573, 106] on div at bounding box center [716, 107] width 1204 height 16
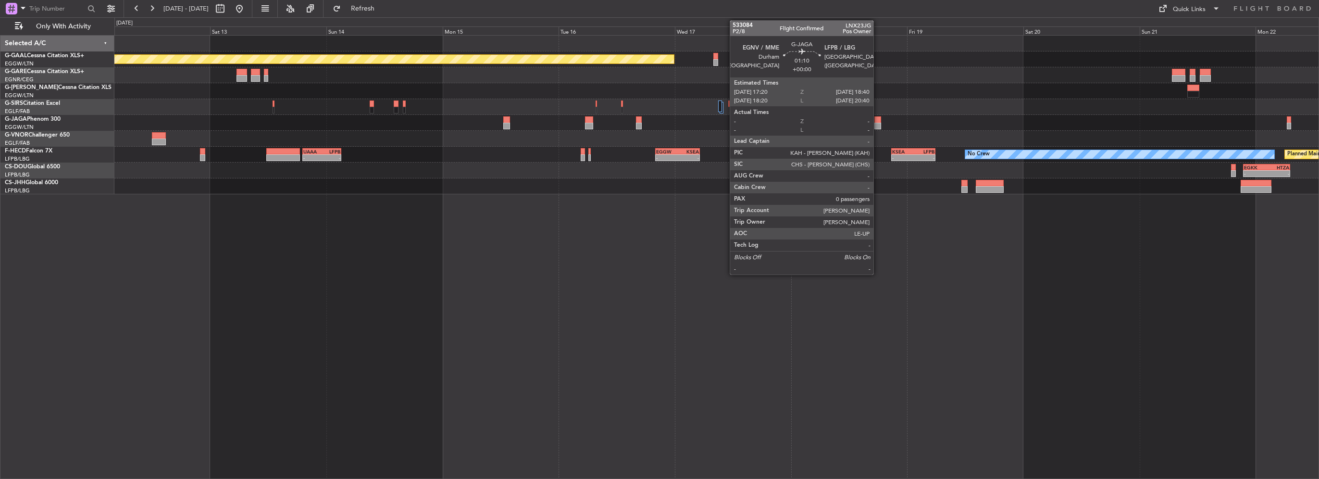
click at [878, 125] on div at bounding box center [877, 126] width 7 height 7
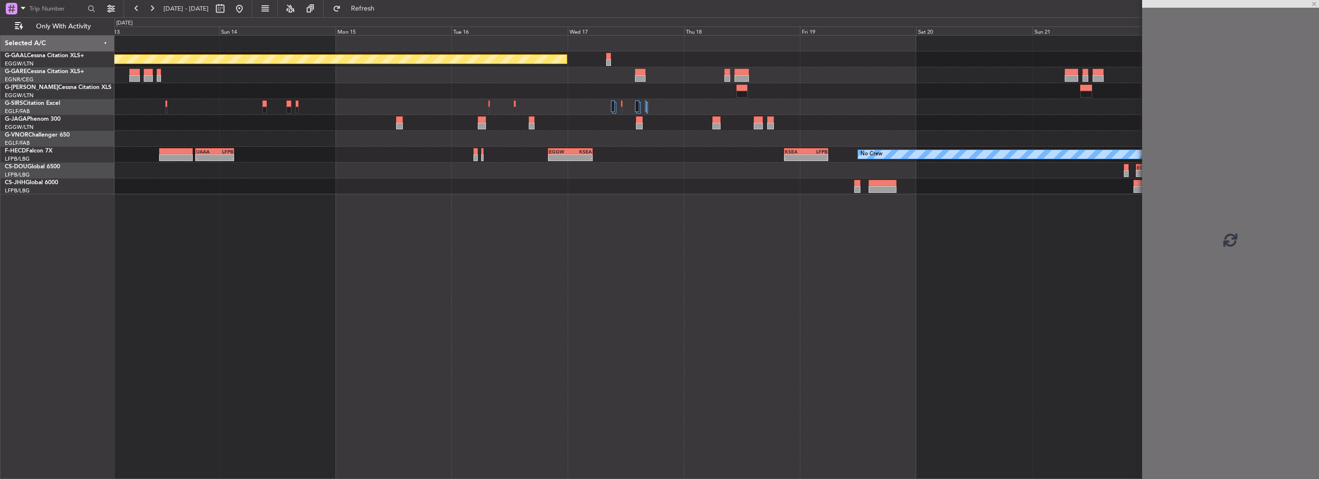
click at [754, 124] on div at bounding box center [758, 126] width 9 height 7
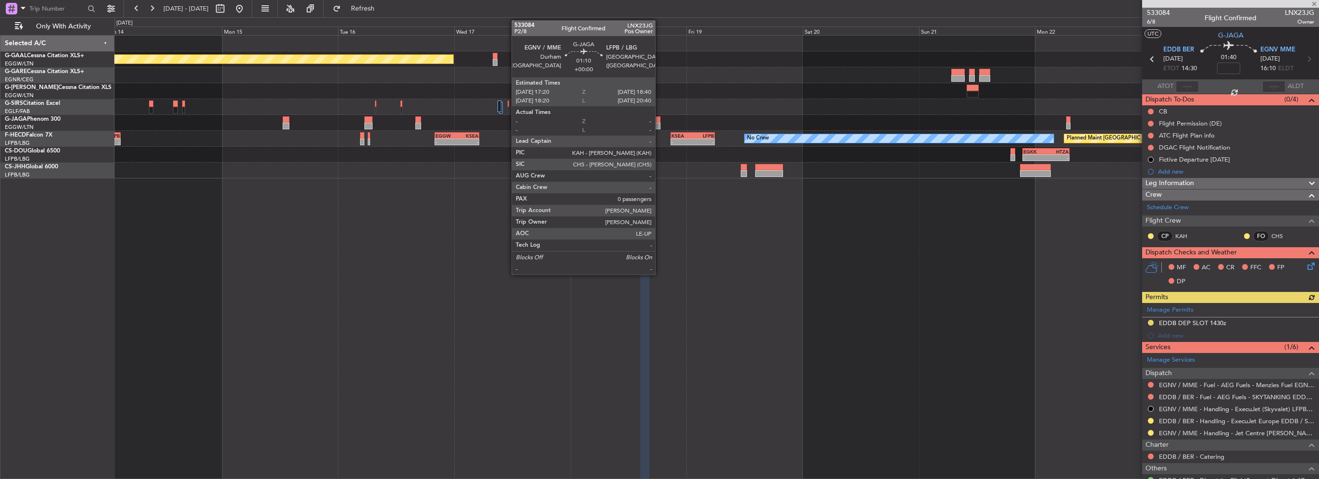
click at [659, 122] on div at bounding box center [657, 119] width 7 height 7
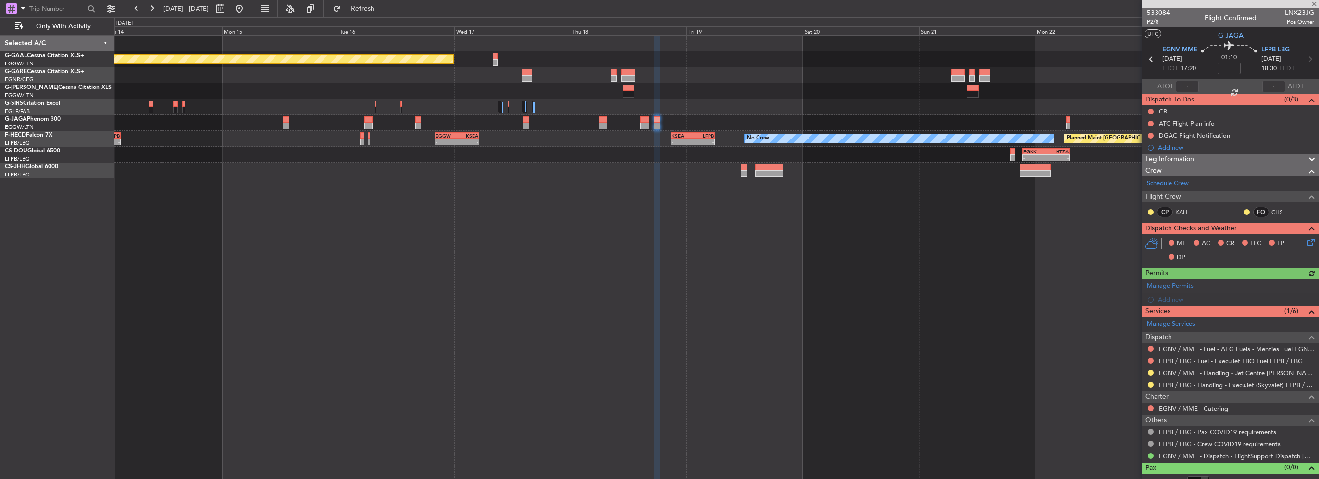
click at [1147, 384] on div at bounding box center [1151, 385] width 8 height 8
click at [1148, 384] on button at bounding box center [1151, 385] width 6 height 6
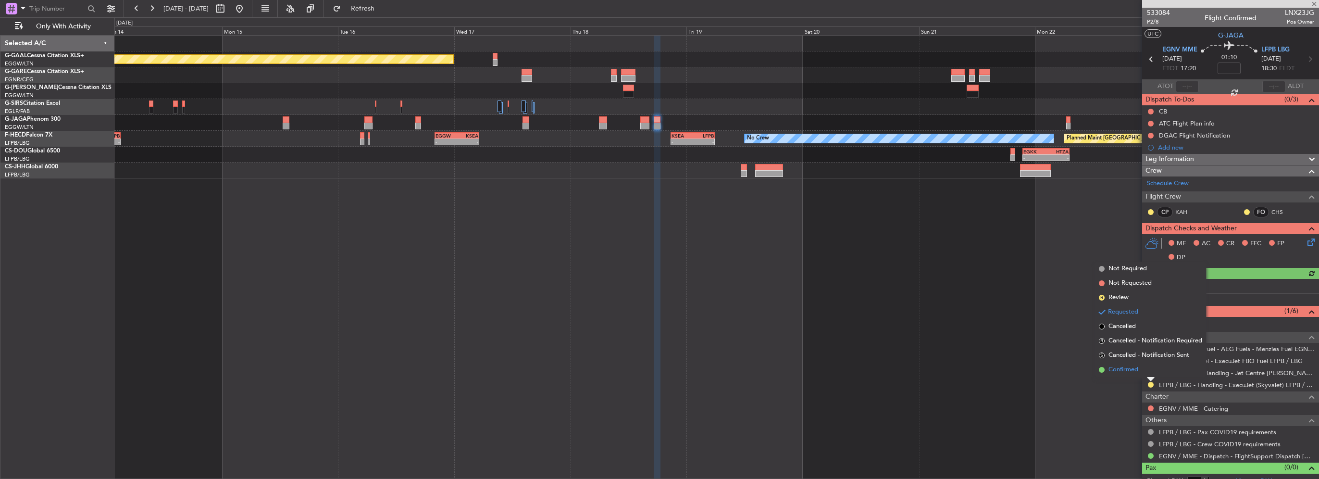
click at [1120, 370] on span "Confirmed" at bounding box center [1123, 370] width 30 height 10
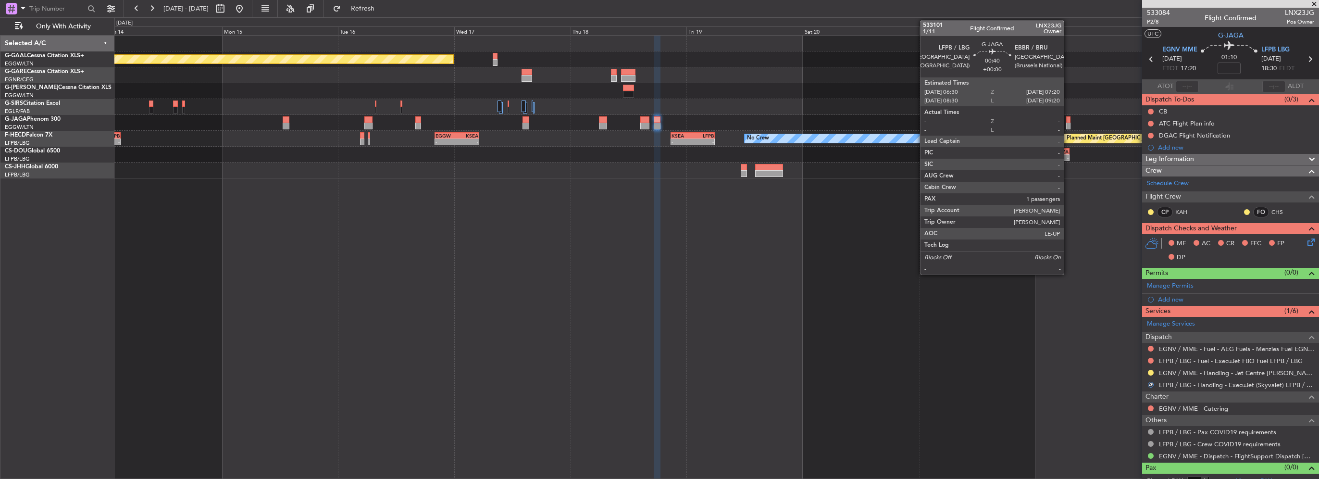
click at [1068, 126] on div at bounding box center [1068, 126] width 4 height 7
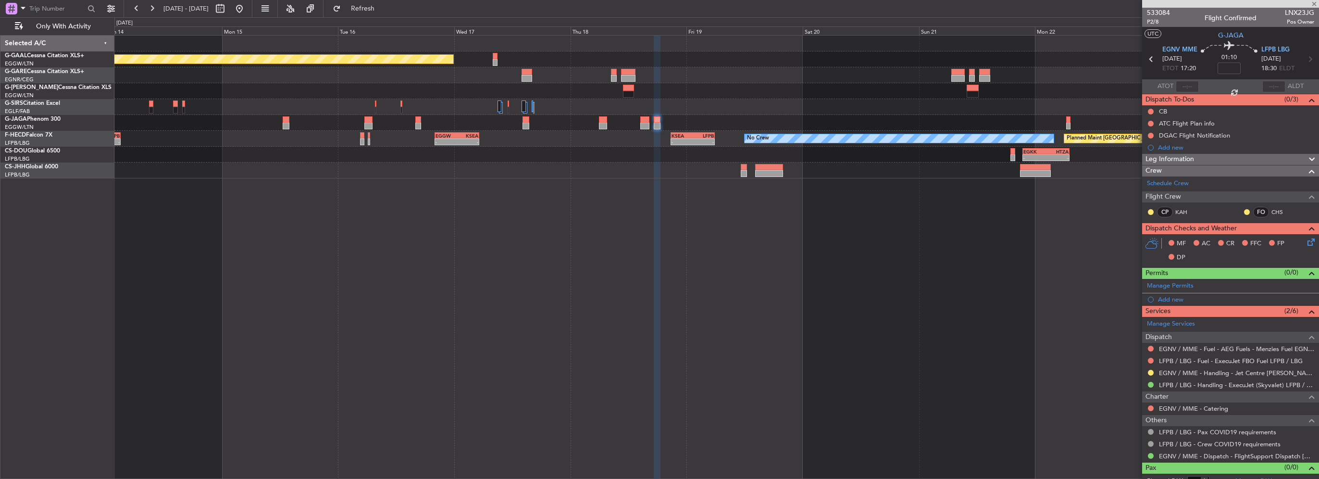
type input "1"
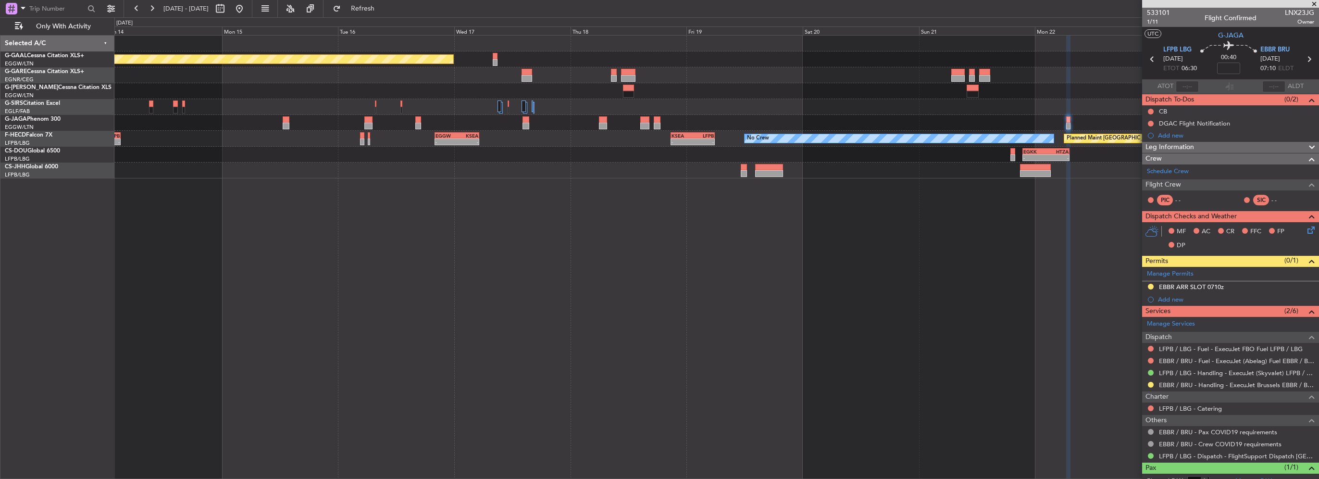
click at [698, 296] on div "Planned Maint Dusseldorf Planned Maint Paris (Le Bourget) No Crew - - UAAA 19:0…" at bounding box center [716, 257] width 1205 height 444
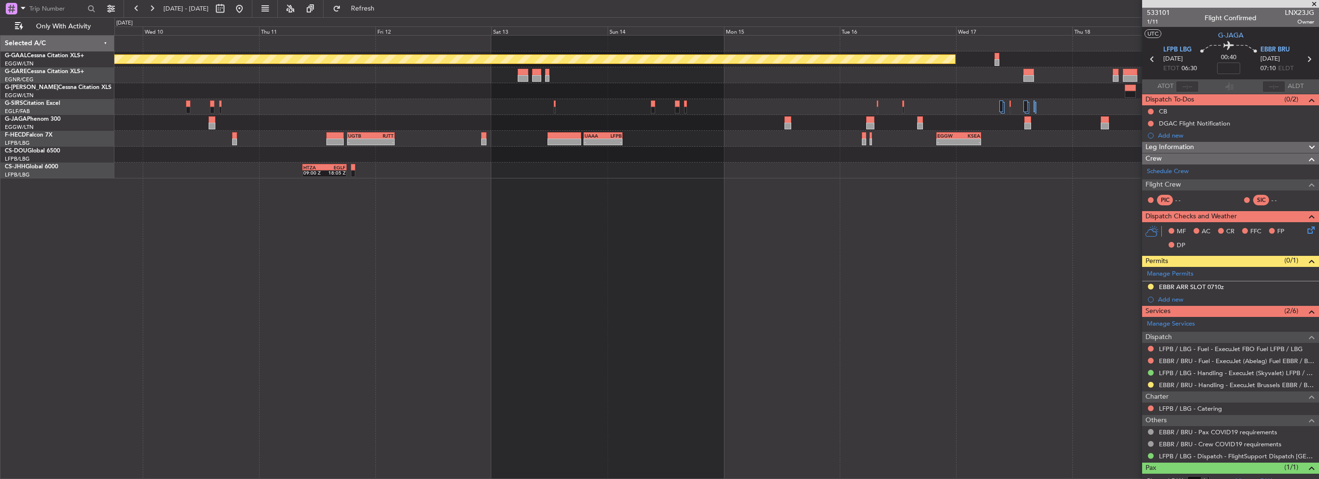
click at [736, 294] on div "Planned Maint Dusseldorf No Crew - - UAAA 19:05 Z LFPB 03:10 Z - - EGGW 20:00 Z…" at bounding box center [716, 257] width 1205 height 444
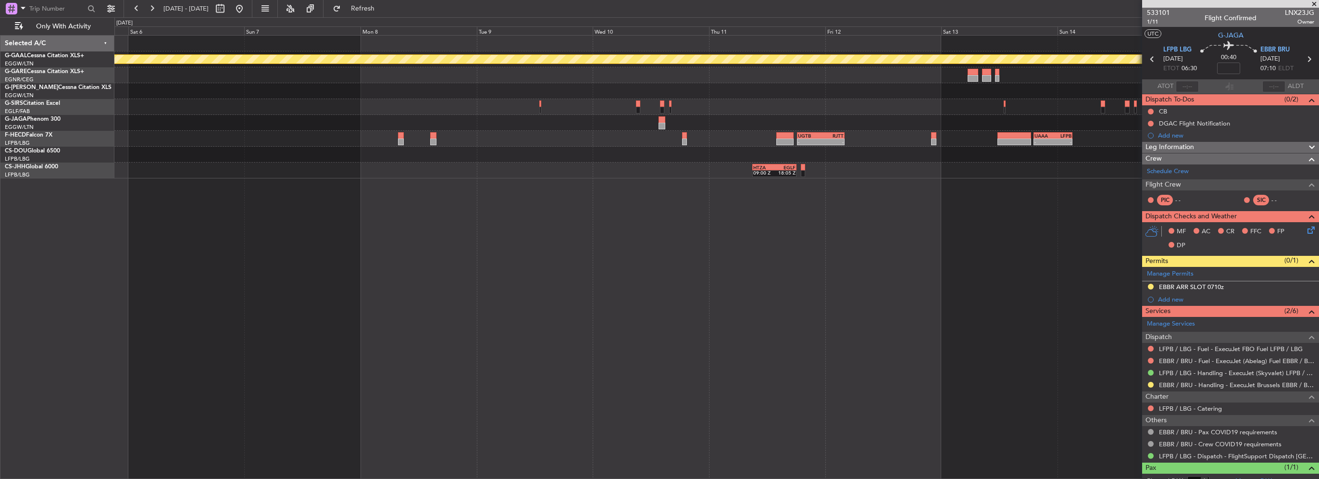
click at [708, 273] on div "Planned Maint Dusseldorf Planned Maint London (Luton) - - UAAA 19:05 Z LFPB 03:…" at bounding box center [716, 257] width 1205 height 444
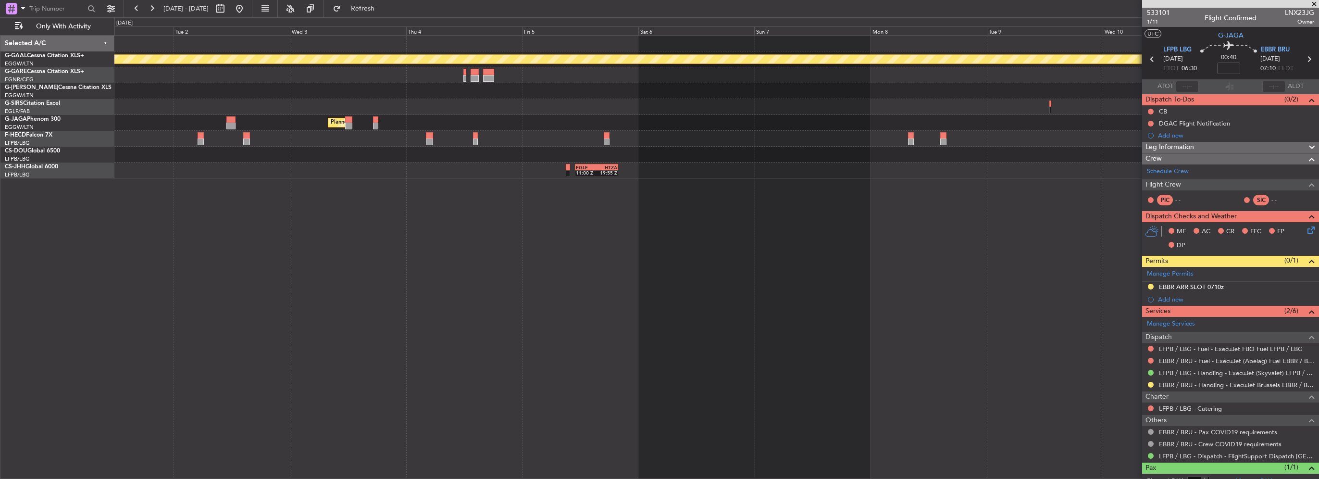
click at [640, 232] on div "Planned Maint Dusseldorf Planned Maint London (Luton) - - UGTB 18:15 Z RJTT 04:…" at bounding box center [659, 247] width 1319 height 461
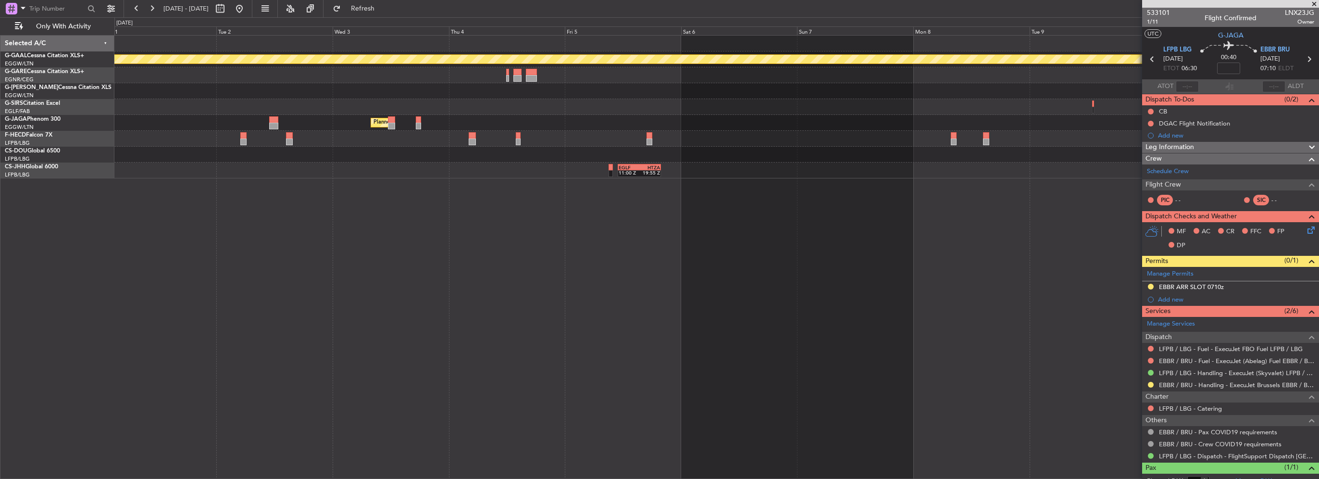
click at [656, 226] on div "Planned Maint Dusseldorf Planned Maint London (Luton) - - UGTB 18:15 Z RJTT 04:…" at bounding box center [716, 257] width 1205 height 444
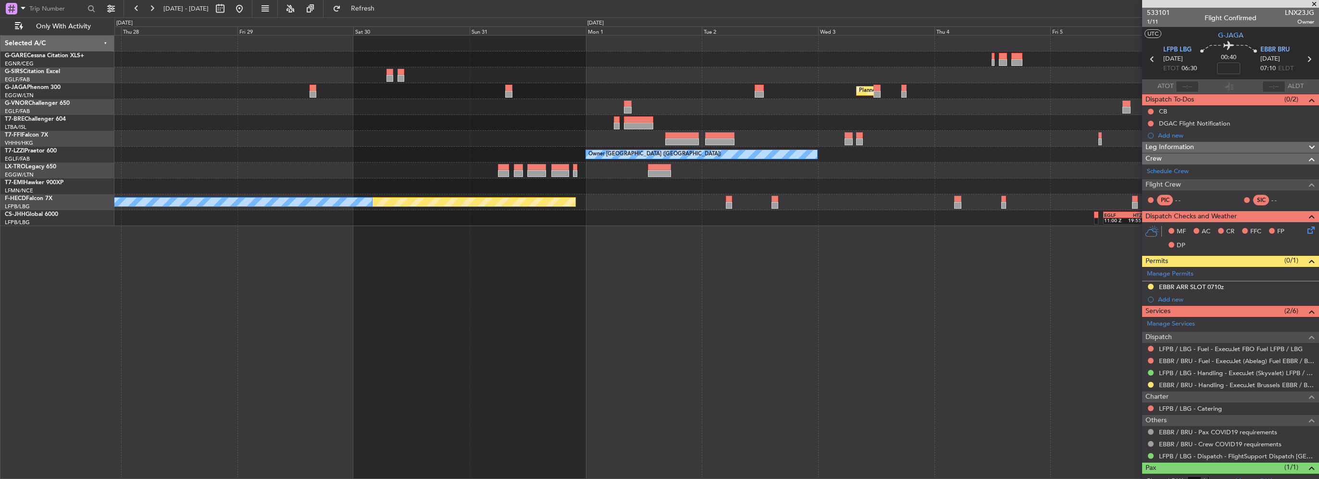
click at [766, 241] on div "Planned Maint London (Luton) - - UAAA 09:00 Z LJLJ 16:30 Z - - LIEO 17:00 Z ZBA…" at bounding box center [716, 257] width 1205 height 444
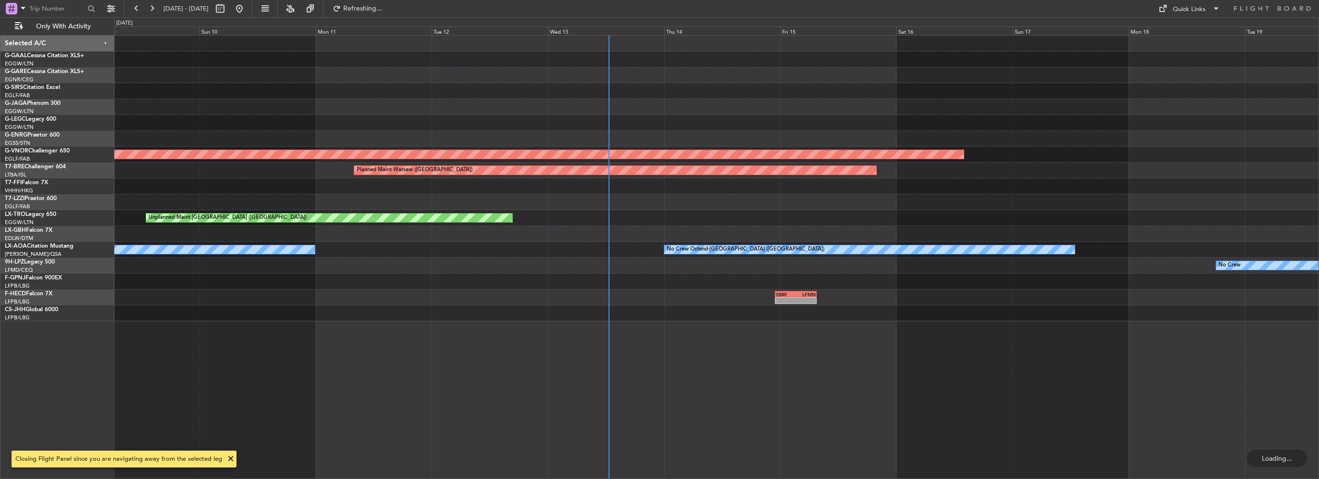
click at [1318, 335] on html "23 Aug 2025 - 02 Sep 2025 Refreshing... Quick Links Only With Activity Planned …" at bounding box center [659, 239] width 1319 height 479
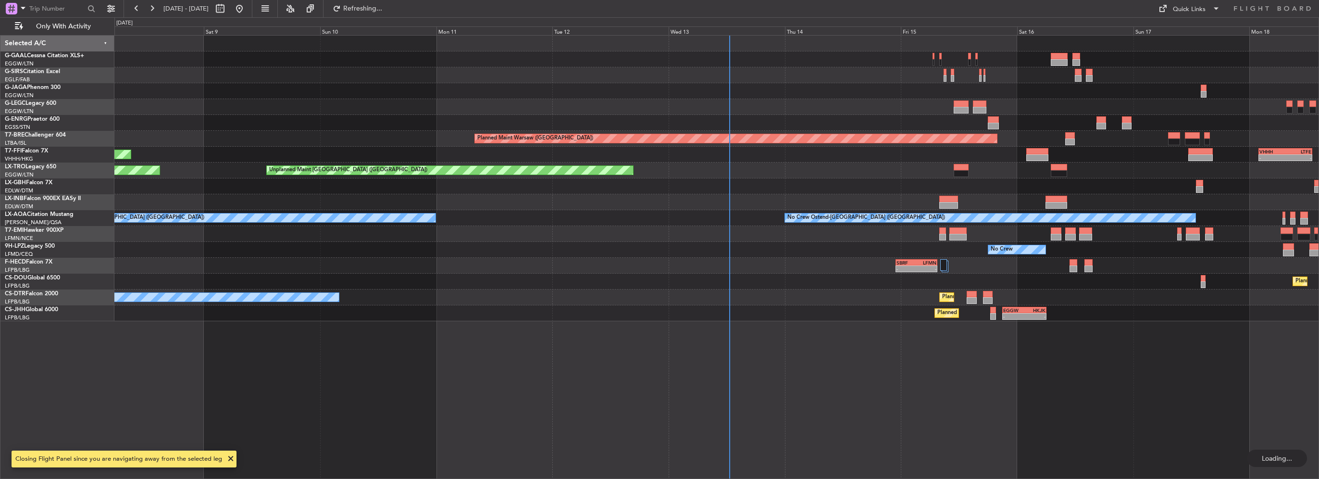
click at [436, 303] on div "Planned Maint Warsaw (Modlin) Planned Maint Geneva (Cointrin) - - VHHH 02:00 Z …" at bounding box center [716, 257] width 1205 height 444
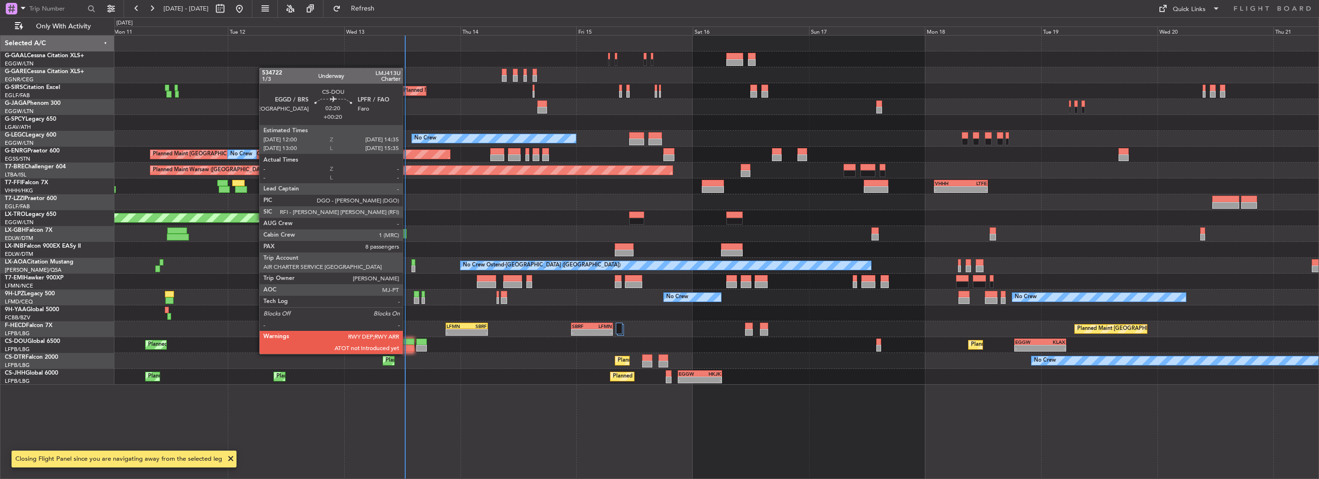
click at [408, 345] on div at bounding box center [408, 348] width 13 height 7
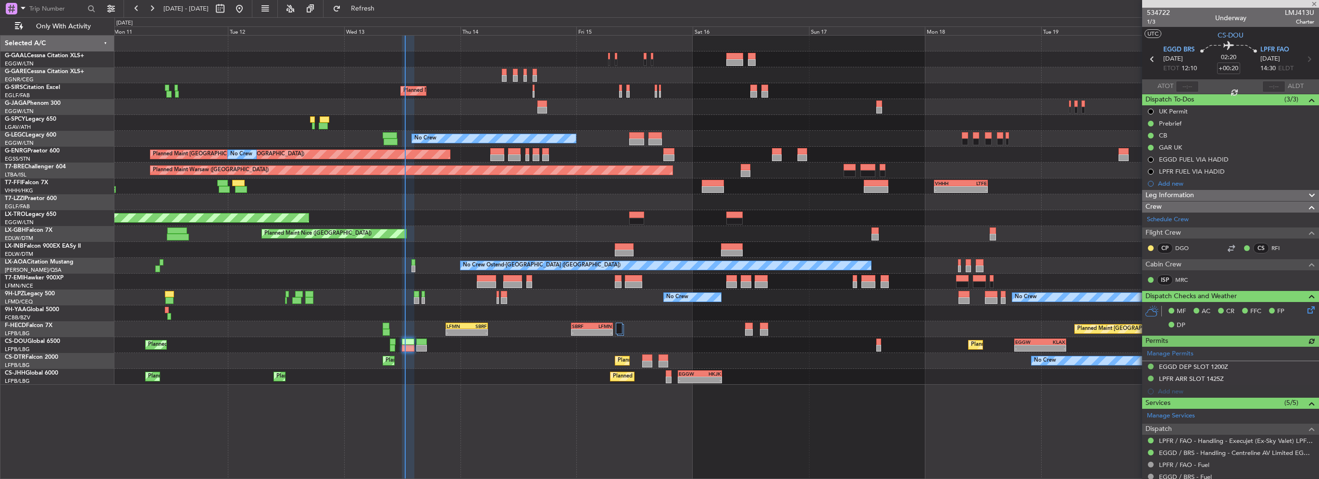
click at [1180, 80] on section "ATOT ALDT" at bounding box center [1230, 86] width 177 height 14
click at [1182, 87] on div at bounding box center [1187, 87] width 23 height 12
click at [1182, 87] on input "text" at bounding box center [1187, 87] width 23 height 12
type input "12:34"
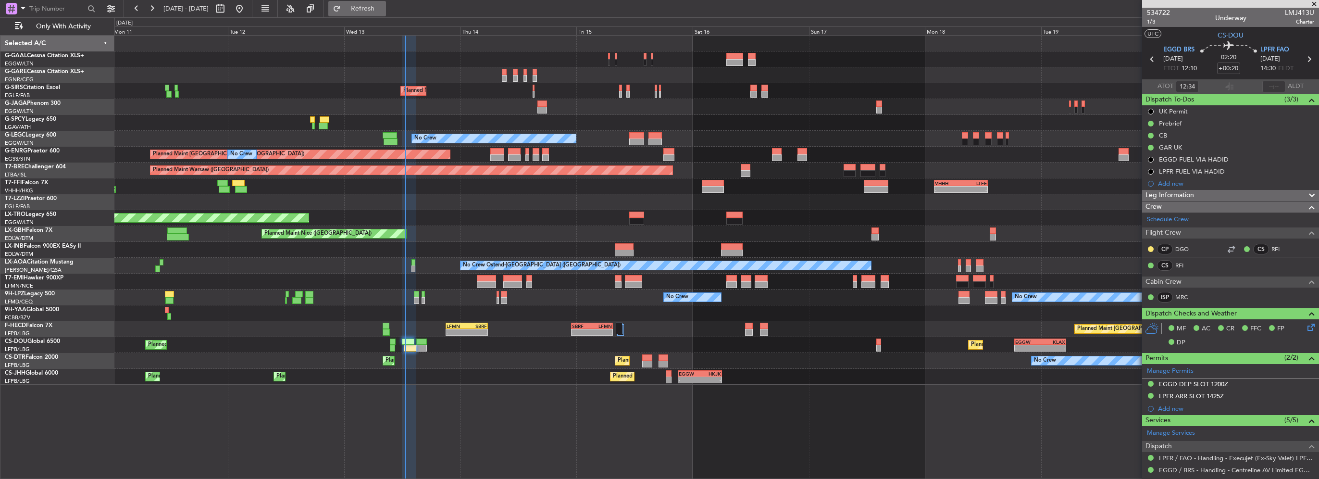
drag, startPoint x: 392, startPoint y: 9, endPoint x: 386, endPoint y: 7, distance: 6.5
click at [383, 9] on span "Refresh" at bounding box center [363, 8] width 40 height 7
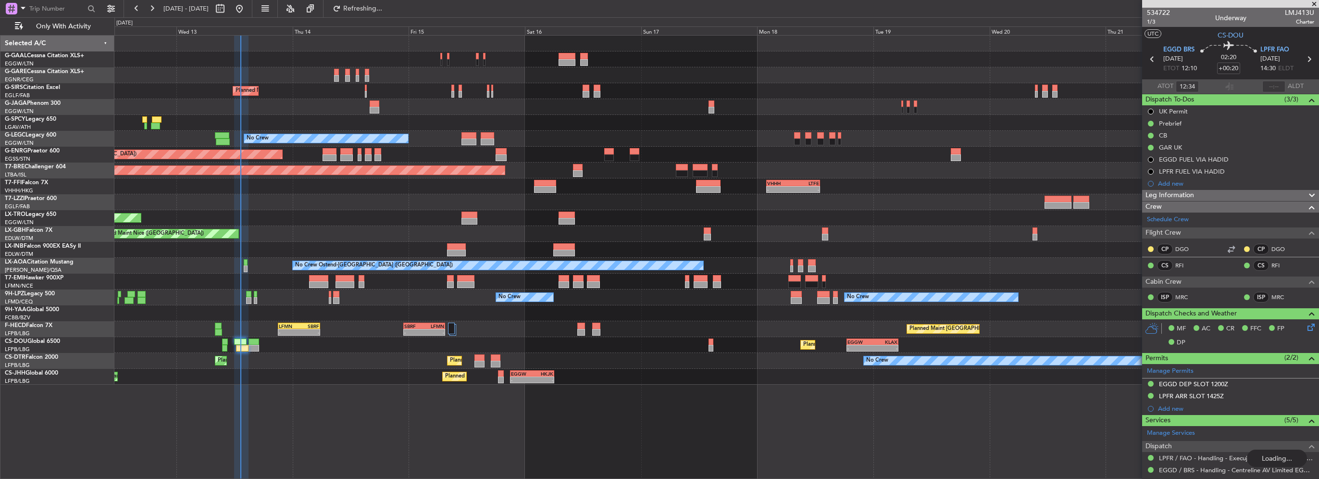
click at [532, 221] on div "Planned Maint London (Farnborough) No Crew A/C Unavailable London (Luton) Plann…" at bounding box center [716, 210] width 1204 height 349
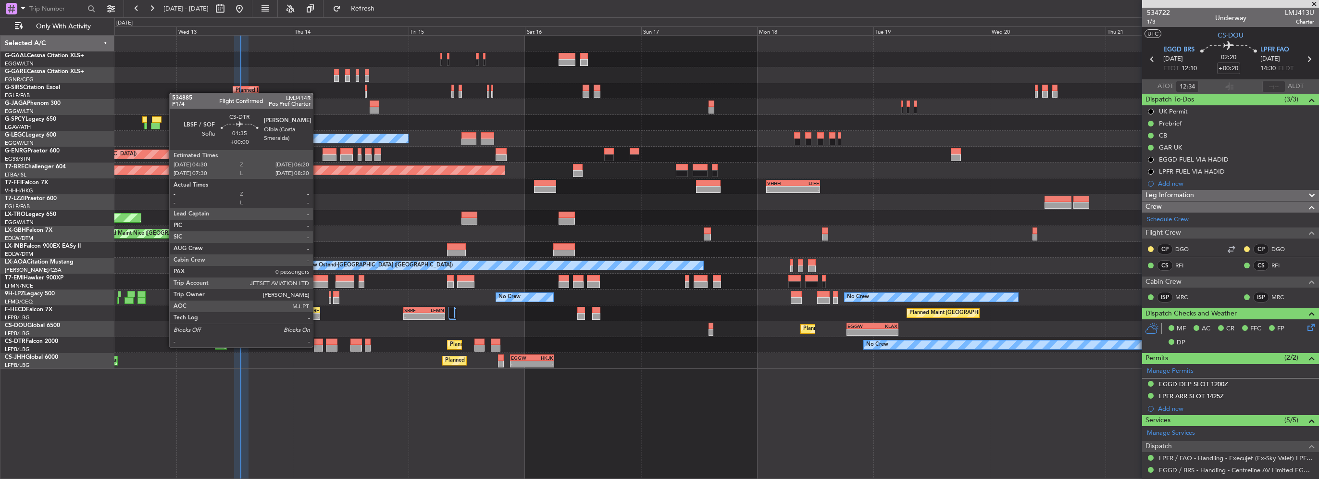
click at [317, 346] on div at bounding box center [318, 348] width 9 height 7
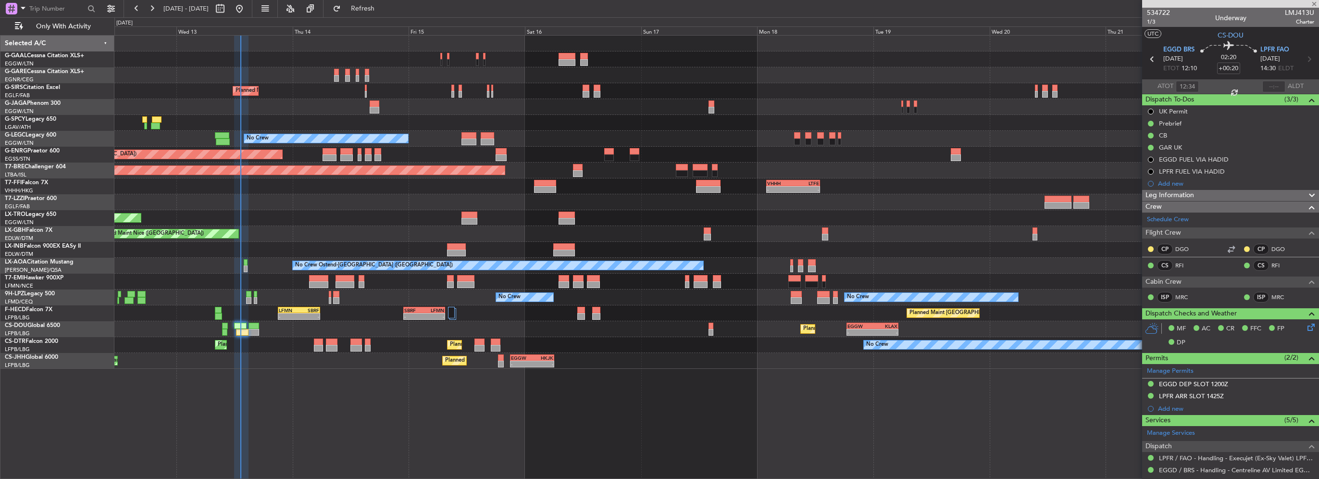
type input "0"
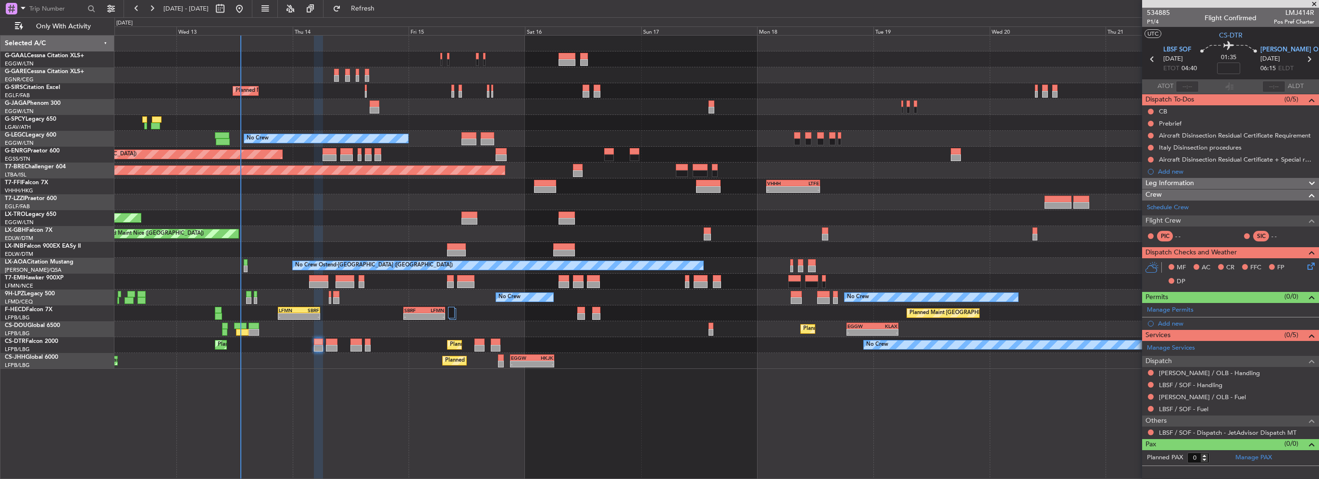
click at [335, 152] on div "Planned Maint London (Stansted) No Crew" at bounding box center [716, 155] width 1204 height 16
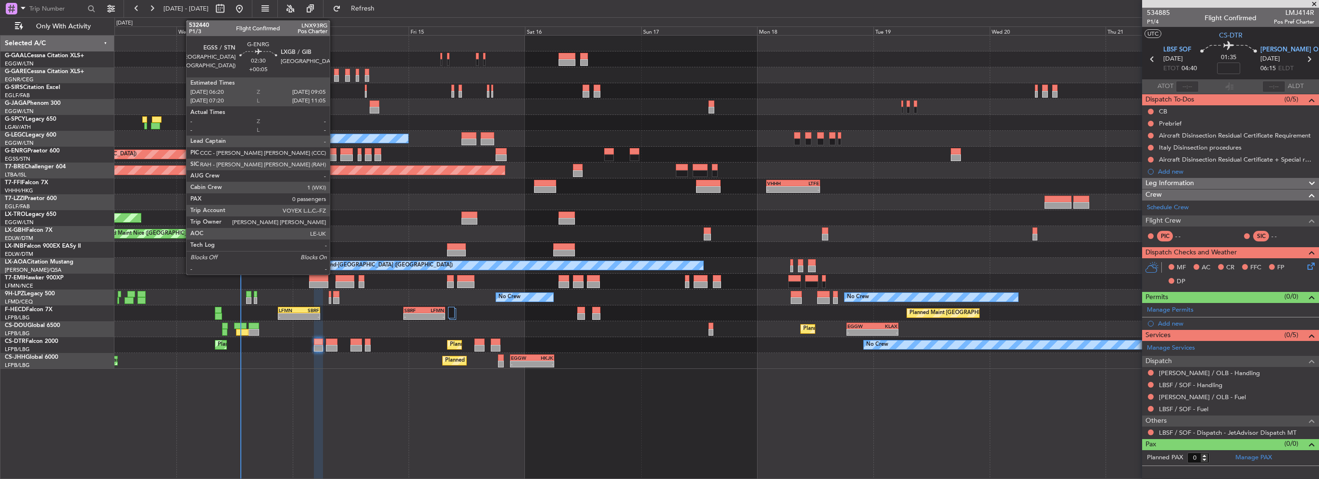
click at [333, 153] on div at bounding box center [329, 151] width 13 height 7
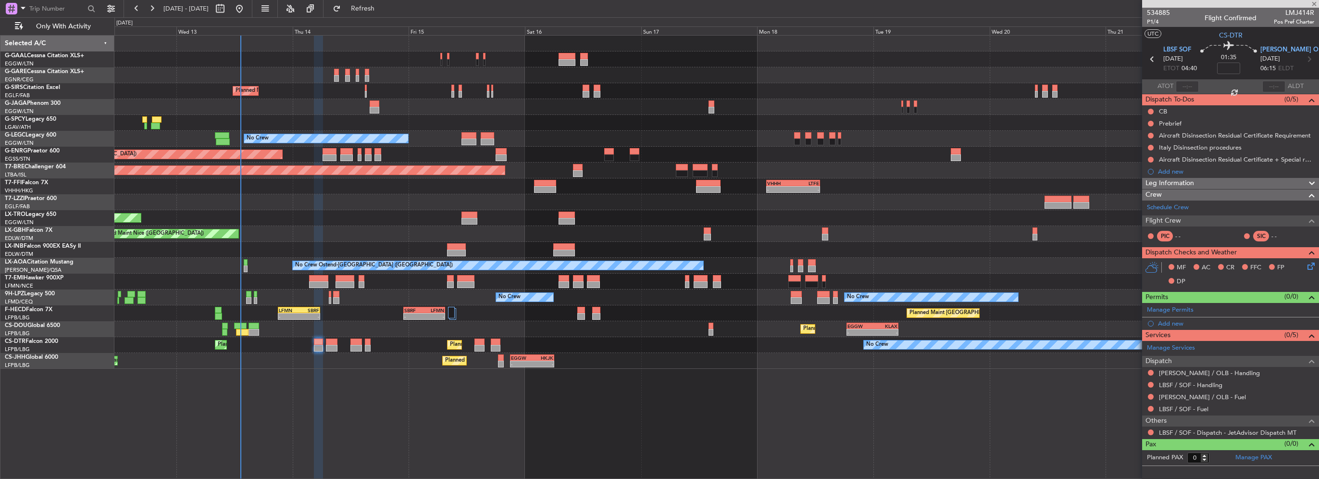
type input "+00:05"
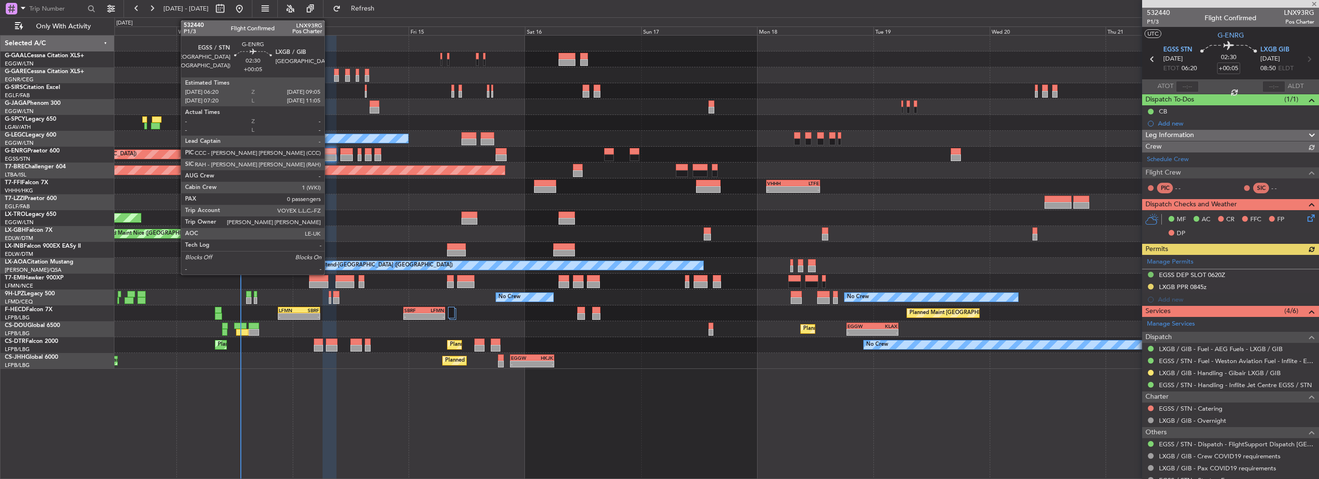
click at [329, 153] on div at bounding box center [329, 151] width 13 height 7
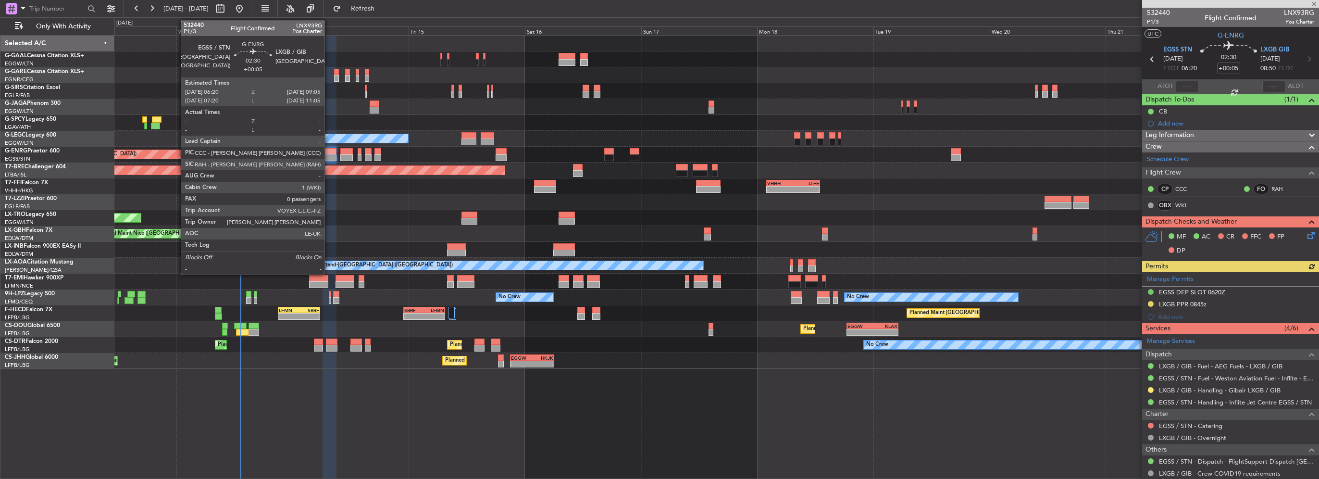
click at [329, 153] on div at bounding box center [329, 151] width 13 height 7
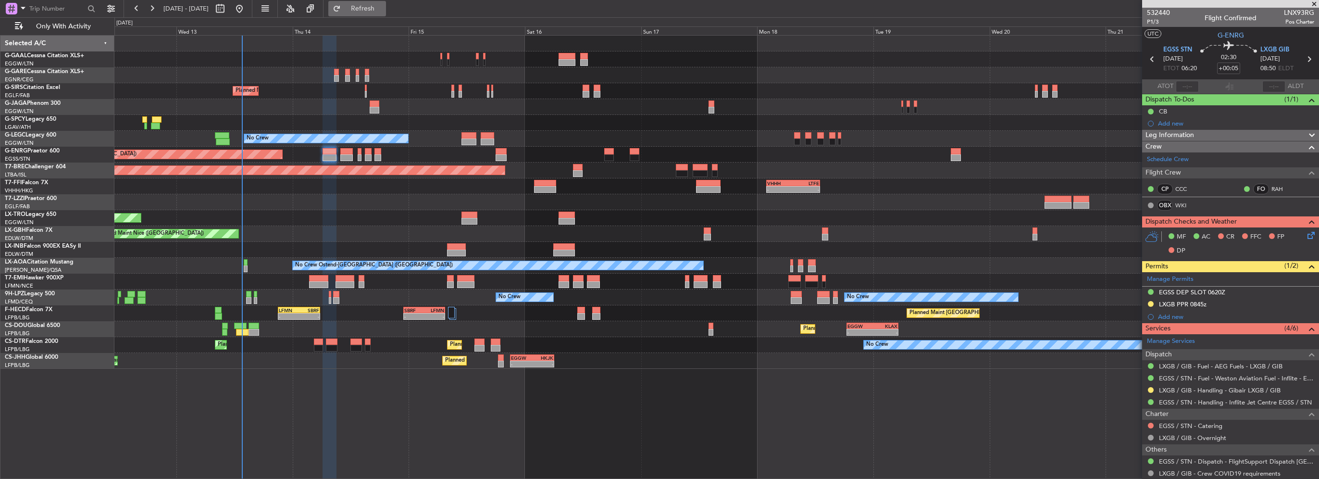
click at [383, 12] on span "Refresh" at bounding box center [363, 8] width 40 height 7
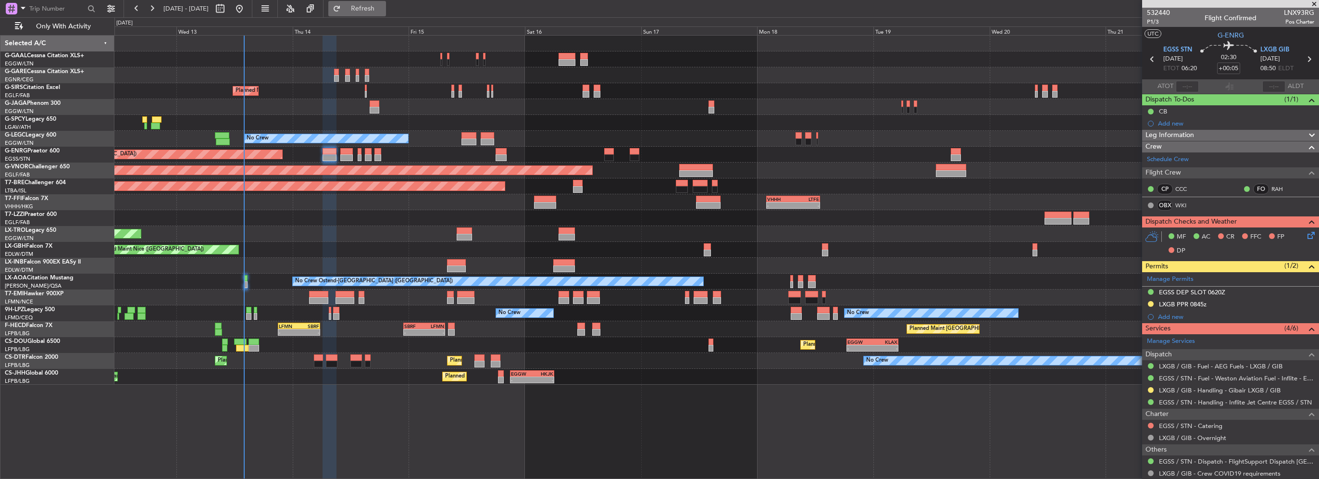
click at [383, 10] on span "Refresh" at bounding box center [363, 8] width 40 height 7
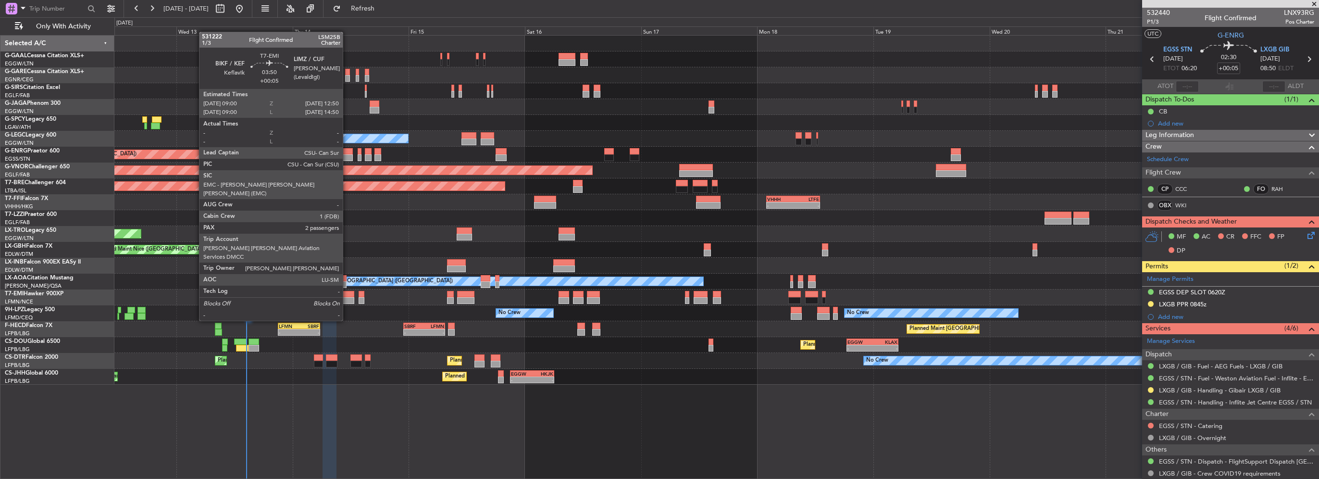
click at [347, 294] on div at bounding box center [344, 294] width 19 height 7
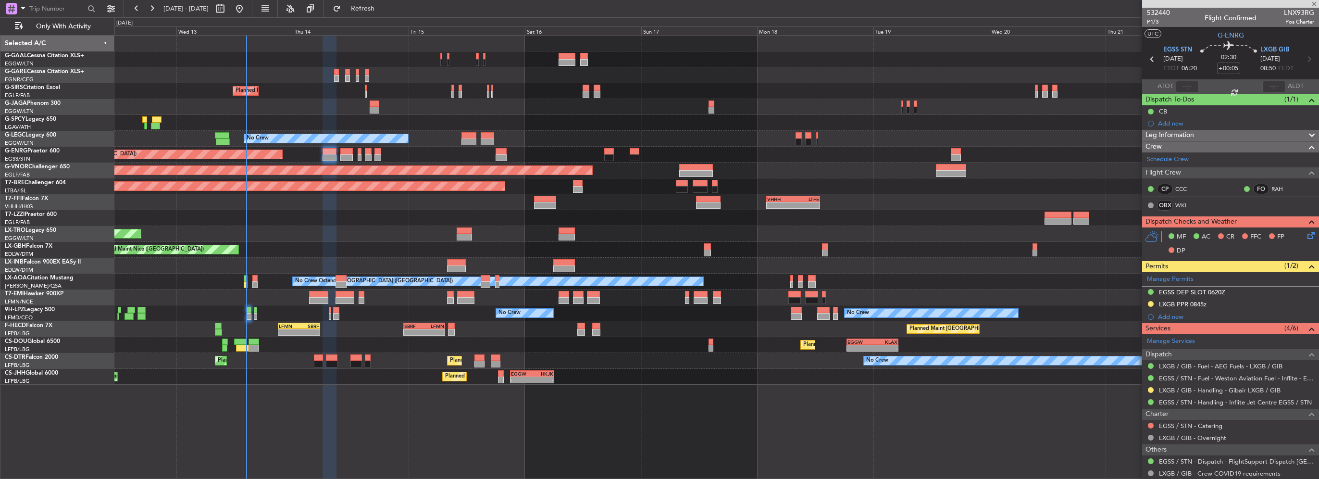
type input "2"
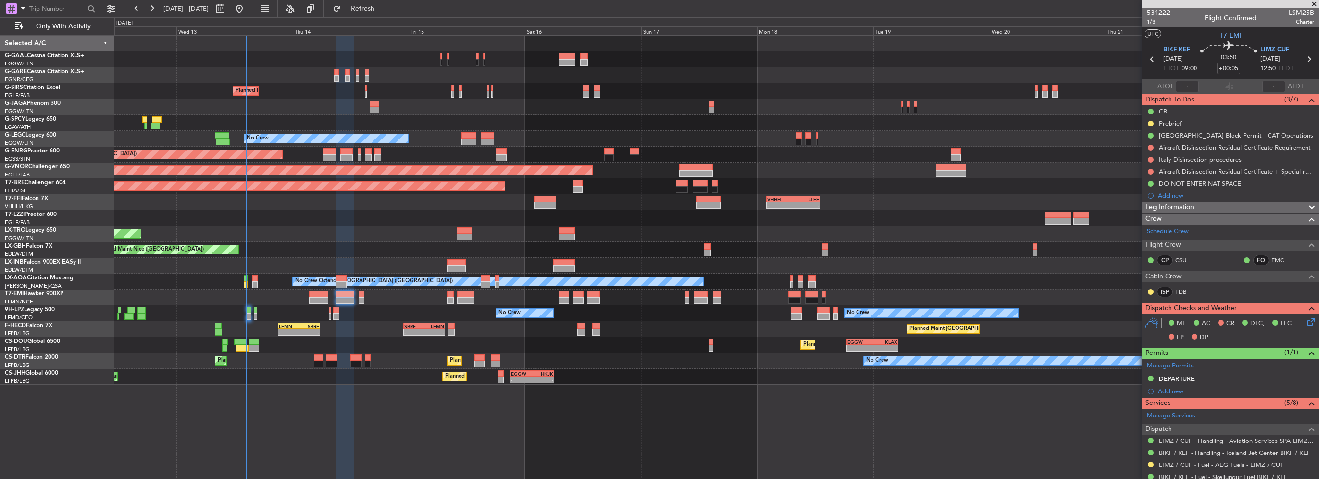
drag, startPoint x: 1173, startPoint y: 197, endPoint x: 1205, endPoint y: 195, distance: 32.7
click at [1173, 197] on div "Add new" at bounding box center [1236, 195] width 156 height 8
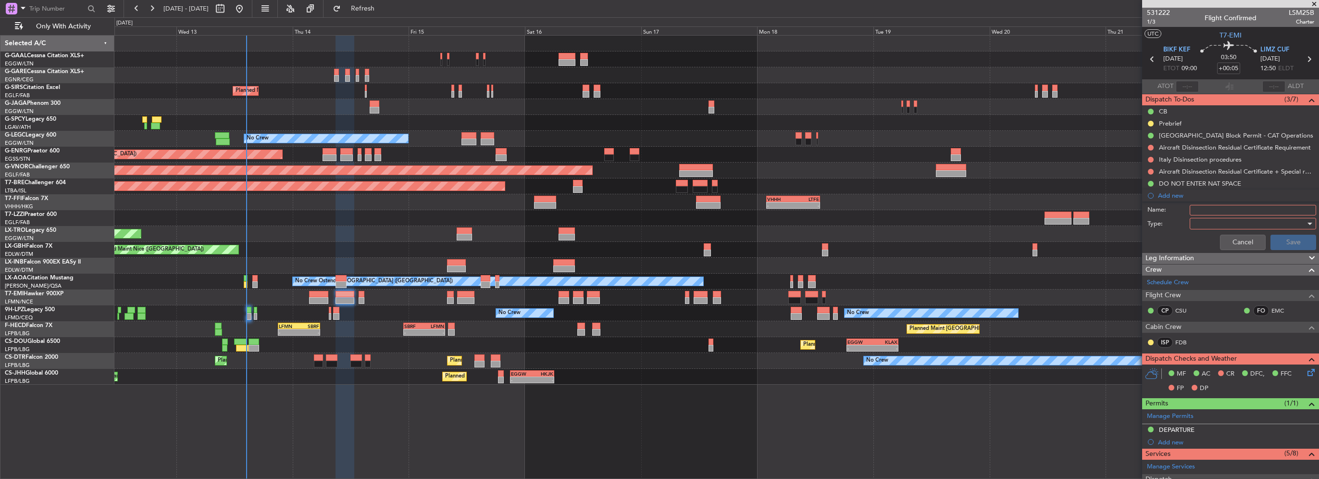
click at [1225, 207] on input "Name:" at bounding box center [1253, 210] width 126 height 11
type input "FUEL VIA HANDLER"
drag, startPoint x: 1177, startPoint y: 203, endPoint x: 1190, endPoint y: 210, distance: 14.8
click at [1177, 204] on div "Name: FUEL VIA HANDLER" at bounding box center [1230, 210] width 186 height 14
click at [1213, 226] on div at bounding box center [1249, 223] width 112 height 14
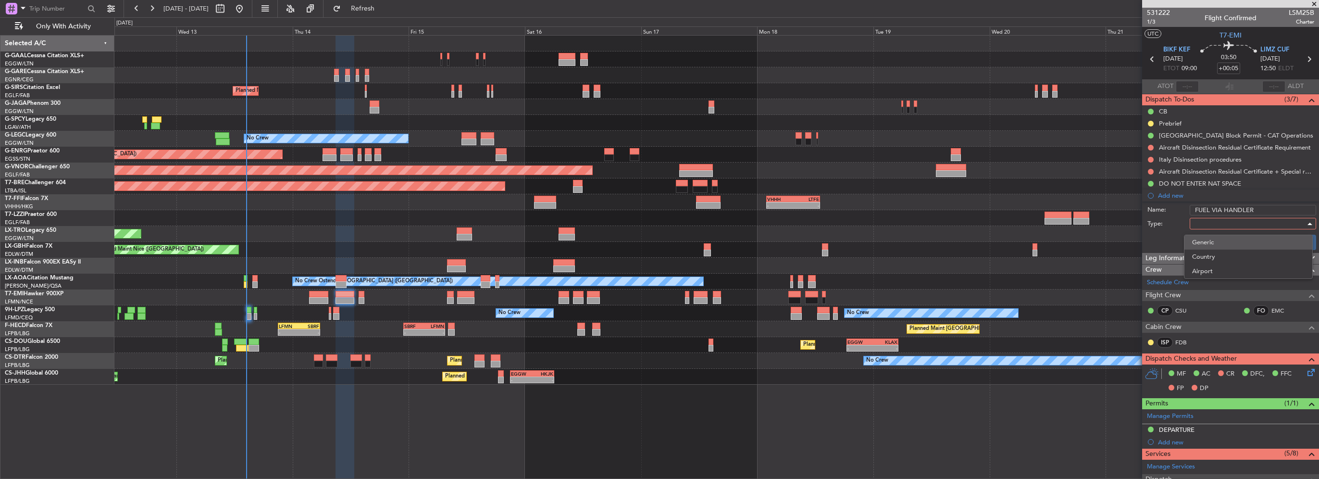
click at [1213, 240] on span "Generic" at bounding box center [1248, 242] width 112 height 14
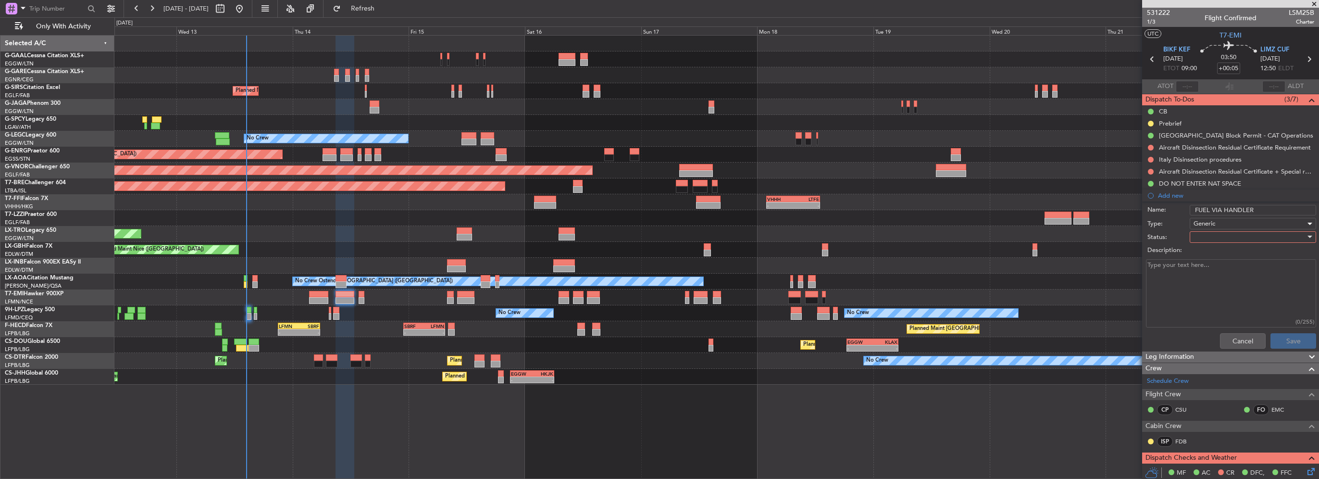
click at [1232, 246] on label "Description:" at bounding box center [1235, 251] width 176 height 10
click at [1232, 259] on textarea "Description:" at bounding box center [1231, 293] width 170 height 69
click at [1240, 237] on div at bounding box center [1249, 237] width 112 height 14
click at [1203, 275] on span "In Progress" at bounding box center [1248, 270] width 112 height 14
click at [1297, 344] on button "Save" at bounding box center [1293, 340] width 46 height 15
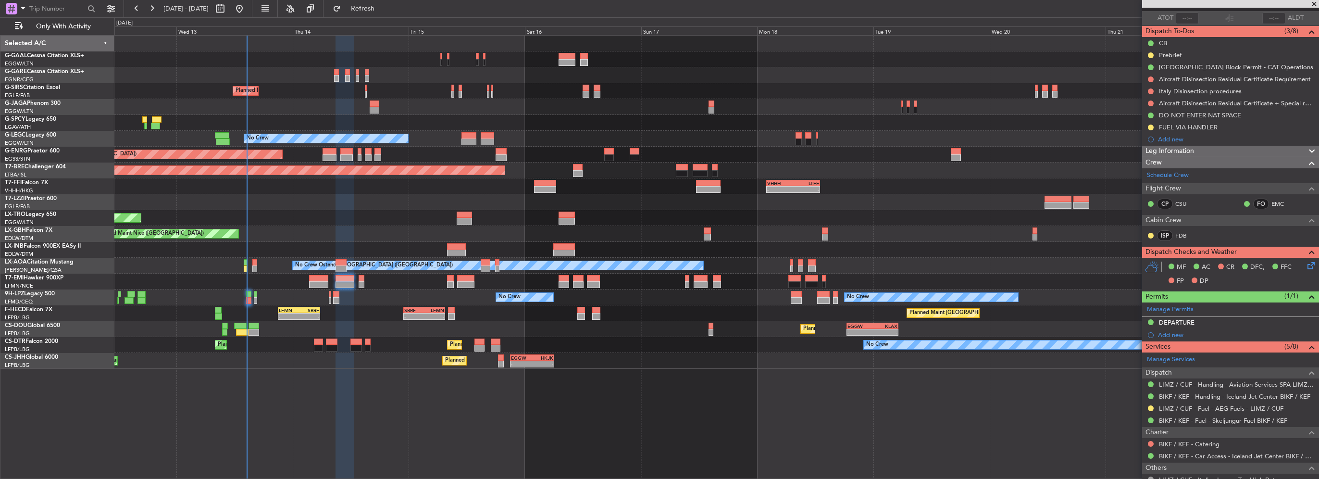
scroll to position [96, 0]
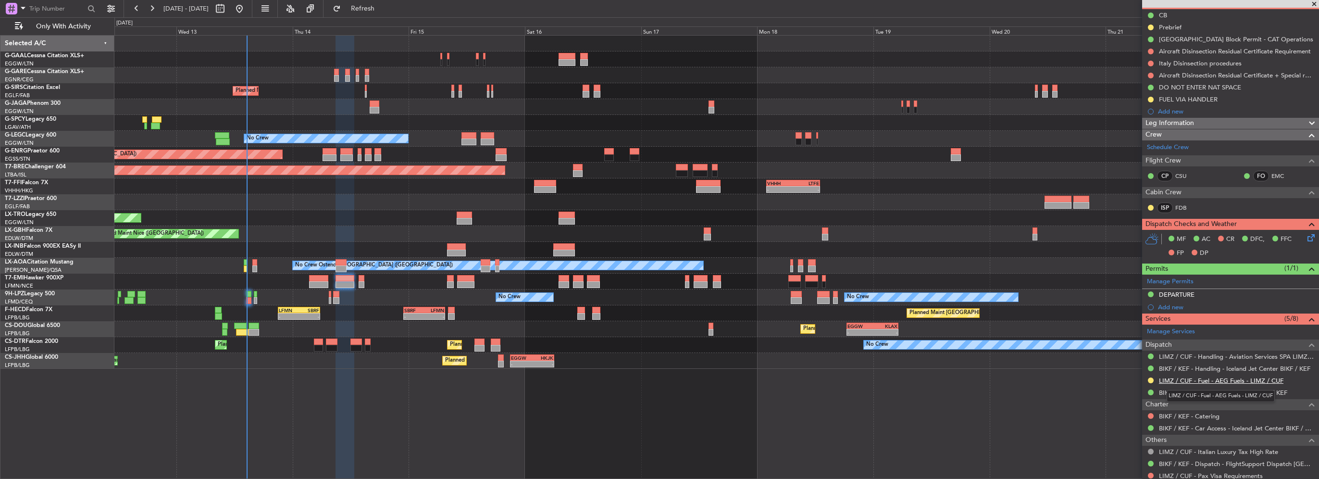
click at [1232, 379] on link "LIMZ / CUF - Fuel - AEG Fuels - LIMZ / CUF" at bounding box center [1221, 380] width 124 height 8
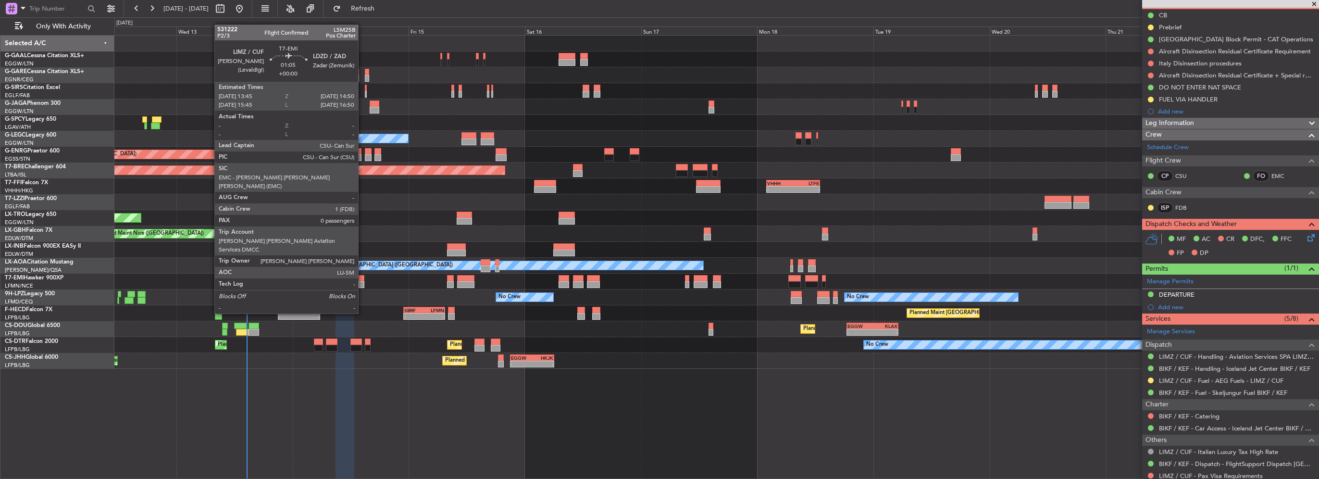
click at [362, 286] on div at bounding box center [361, 284] width 5 height 7
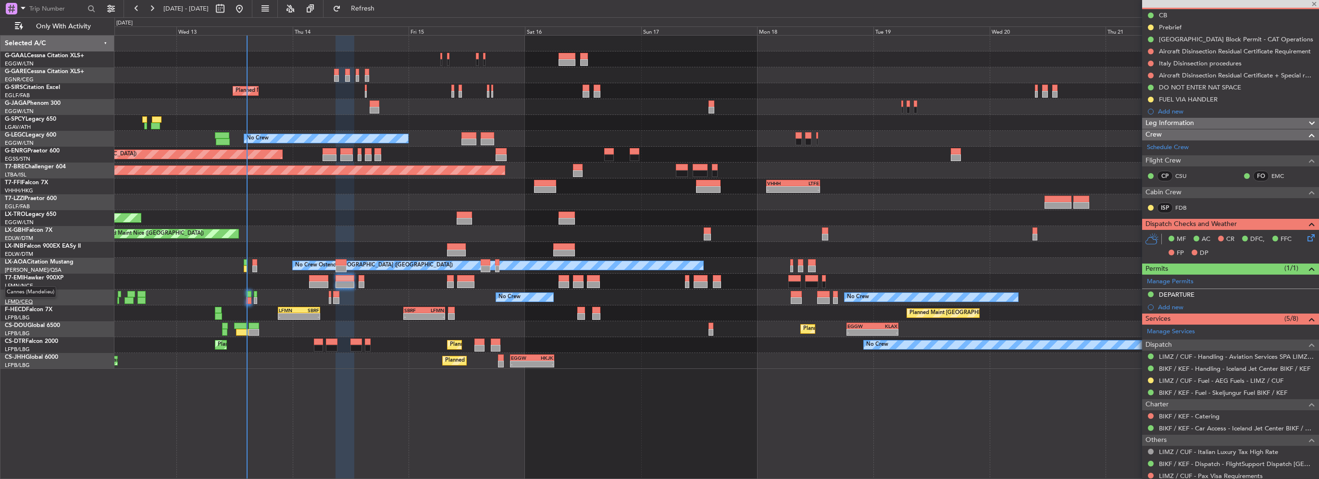
type input "0"
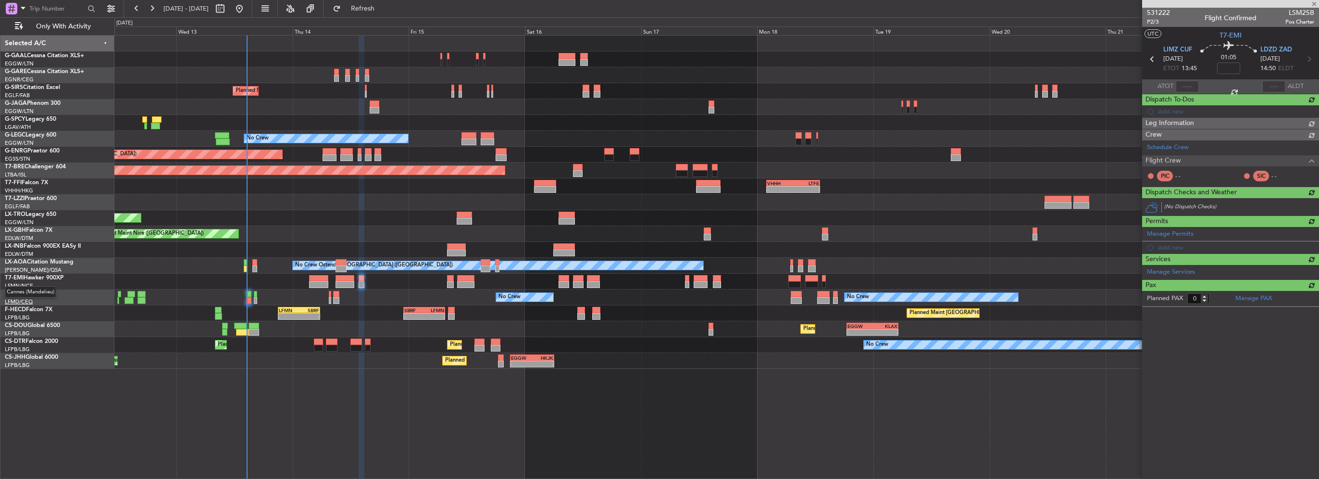
scroll to position [0, 0]
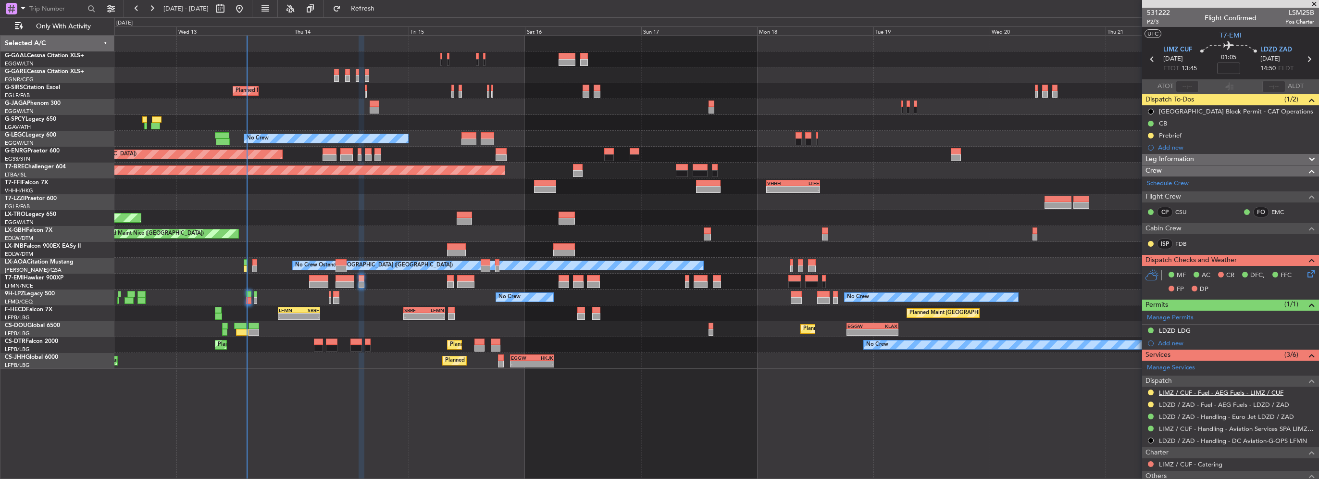
click at [1247, 393] on link "LIMZ / CUF - Fuel - AEG Fuels - LIMZ / CUF" at bounding box center [1221, 392] width 124 height 8
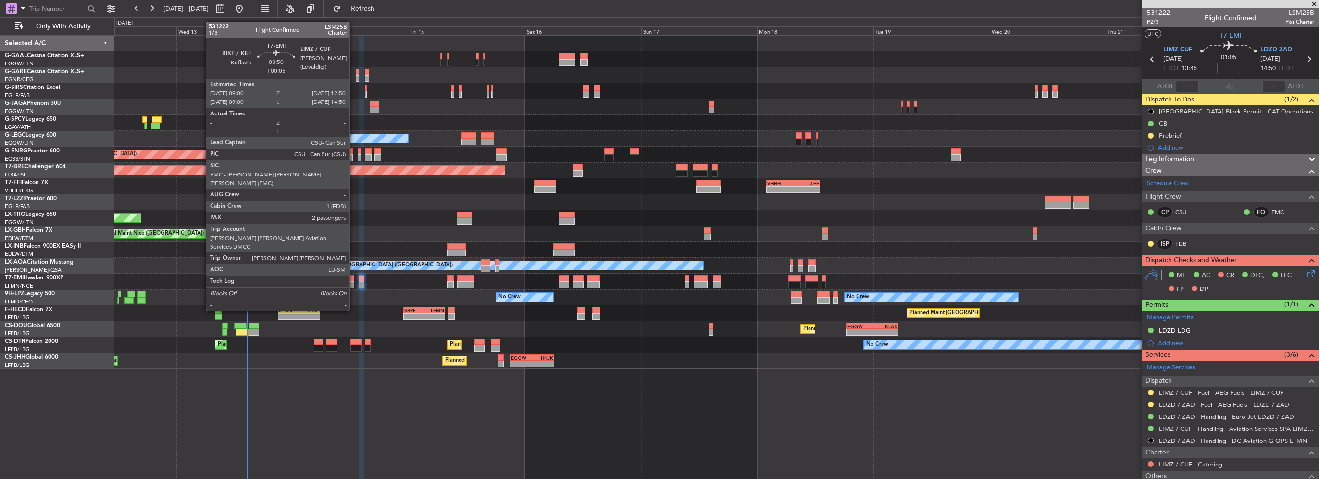
click at [354, 279] on div at bounding box center [344, 278] width 19 height 7
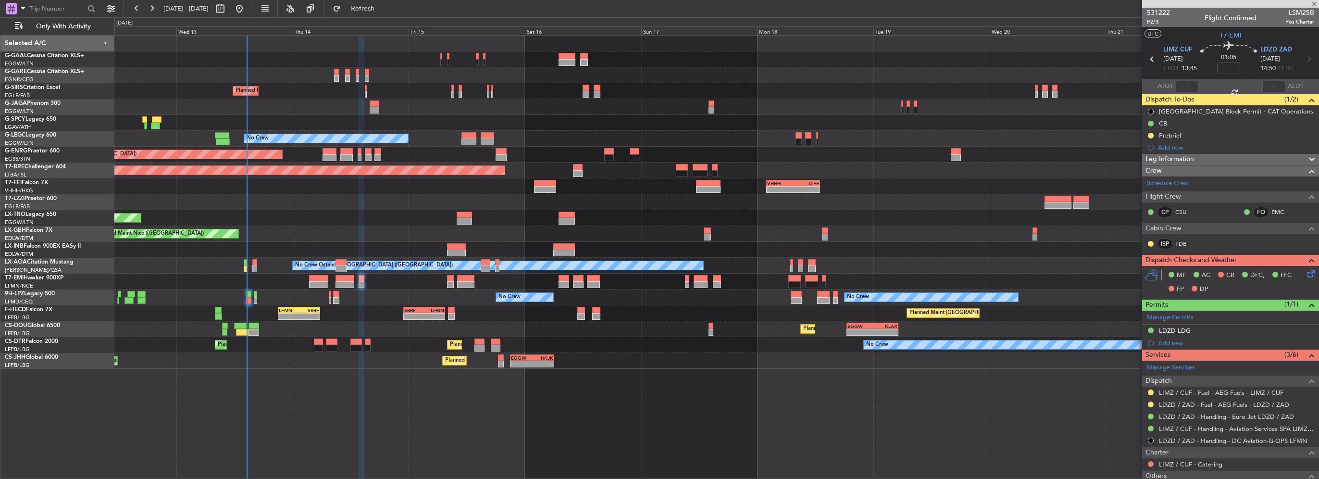
type input "+00:05"
type input "2"
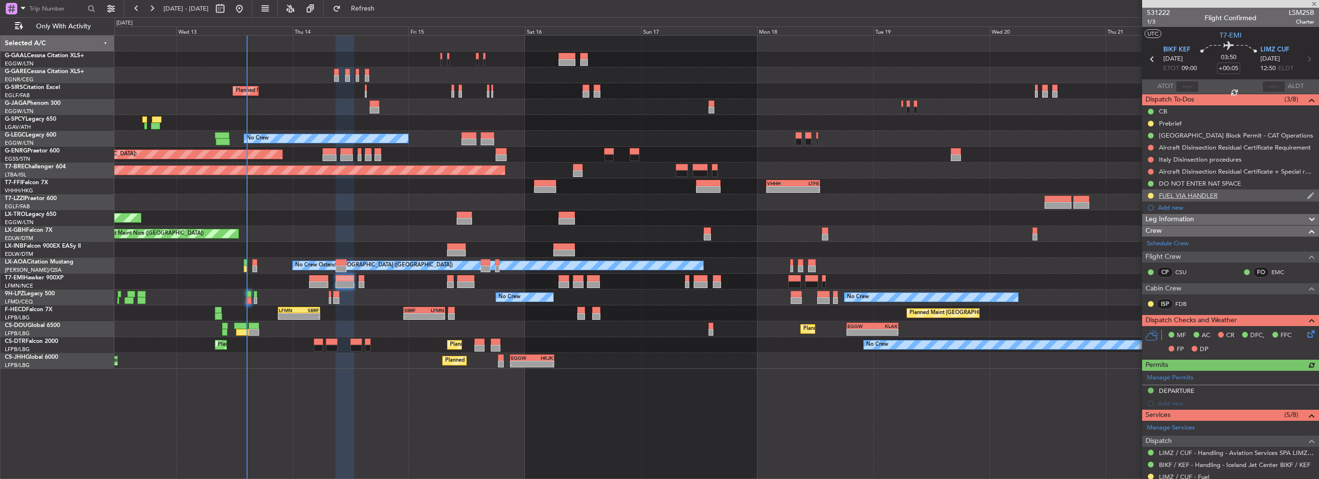
click at [1176, 198] on div "FUEL VIA HANDLER" at bounding box center [1188, 195] width 59 height 8
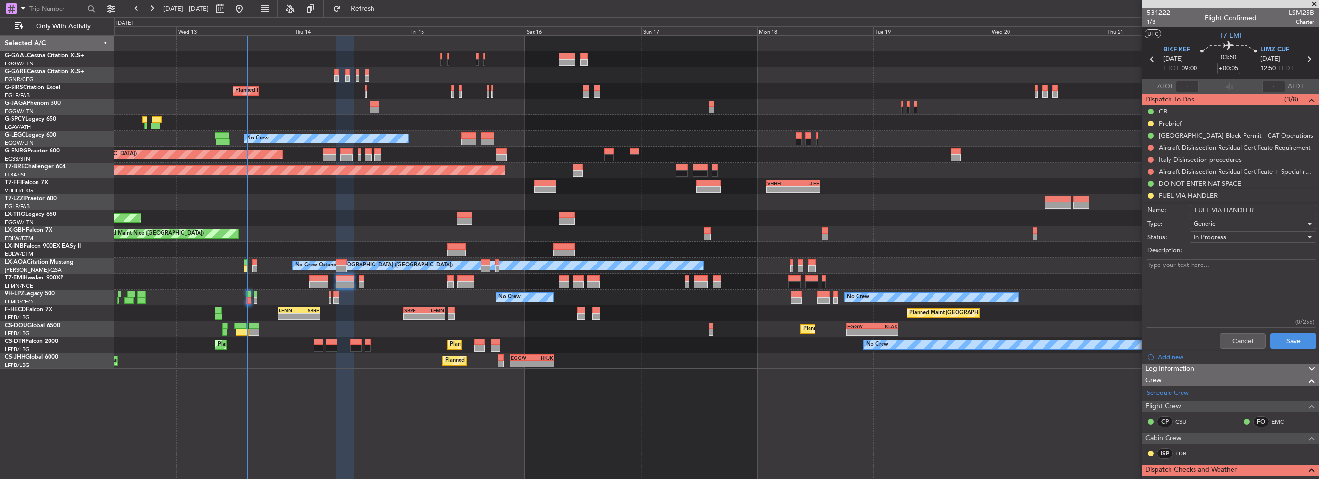
click at [1193, 210] on input "FUEL VIA HANDLER" at bounding box center [1253, 210] width 126 height 11
type input "LIML FUEL VIA HANDLER"
click at [1292, 344] on button "Save" at bounding box center [1293, 340] width 46 height 15
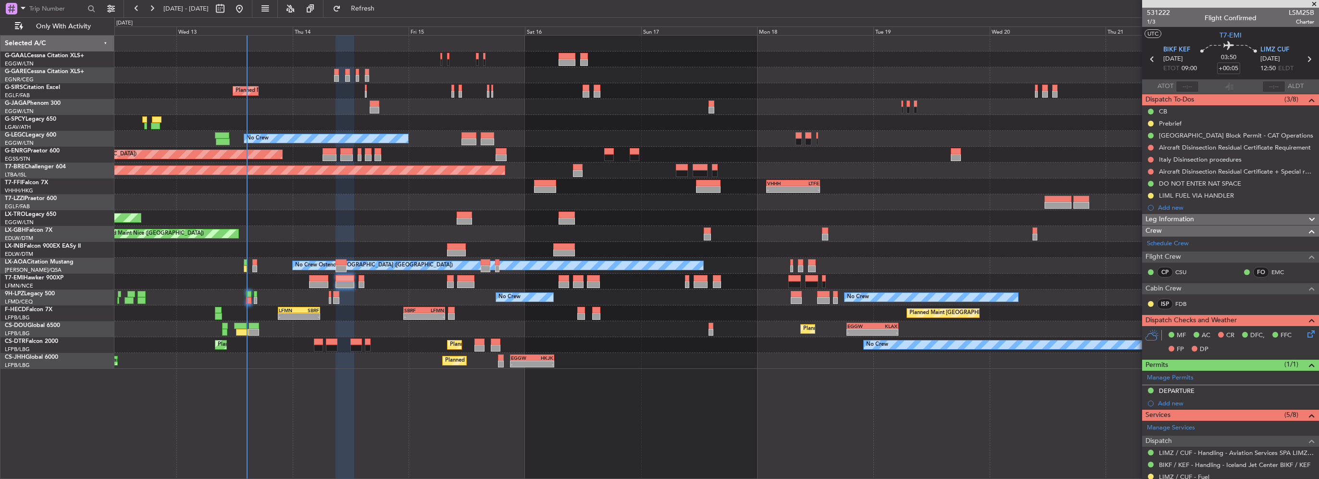
drag, startPoint x: 1173, startPoint y: 191, endPoint x: 1178, endPoint y: 205, distance: 14.7
click at [1174, 194] on div "LIML FUEL VIA HANDLER" at bounding box center [1196, 195] width 75 height 8
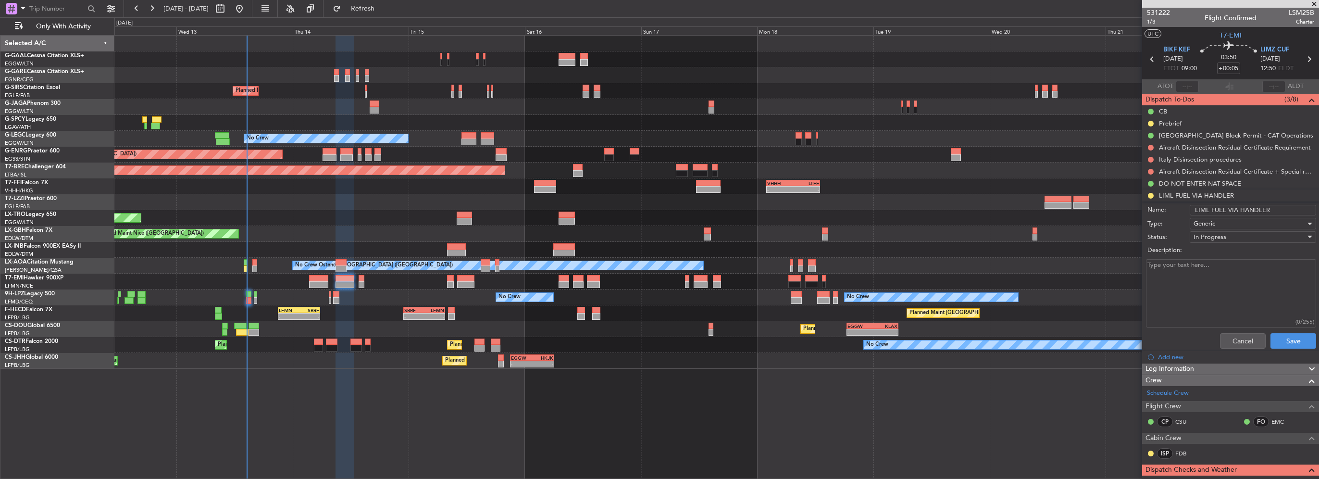
click at [1205, 209] on input "LIML FUEL VIA HANDLER" at bounding box center [1253, 210] width 126 height 11
type input "LIMZ FUEL VIA HANDLER"
click at [1305, 343] on button "Save" at bounding box center [1293, 340] width 46 height 15
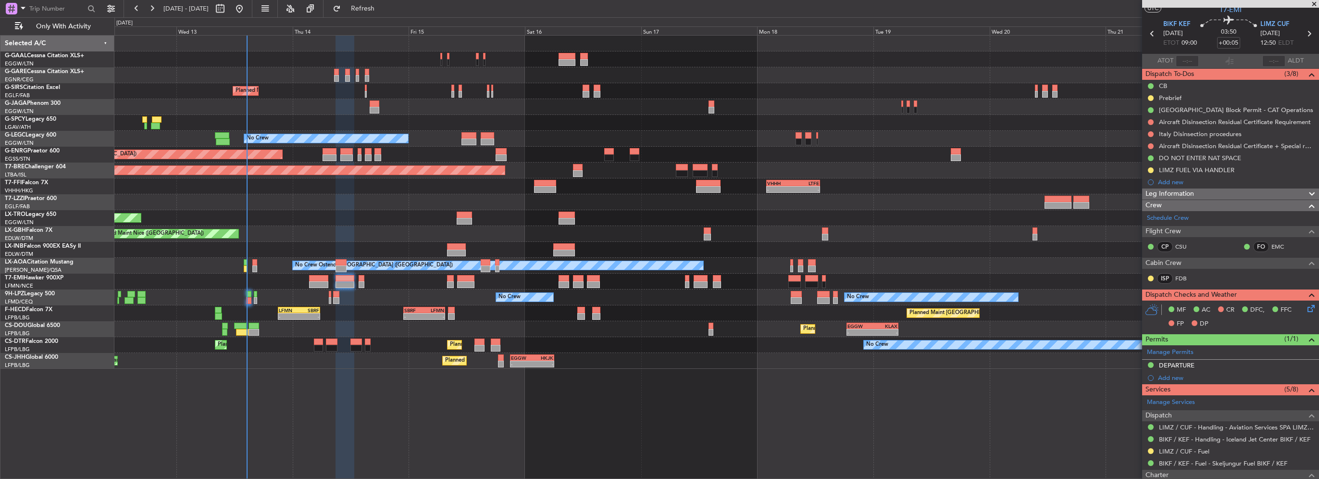
scroll to position [48, 0]
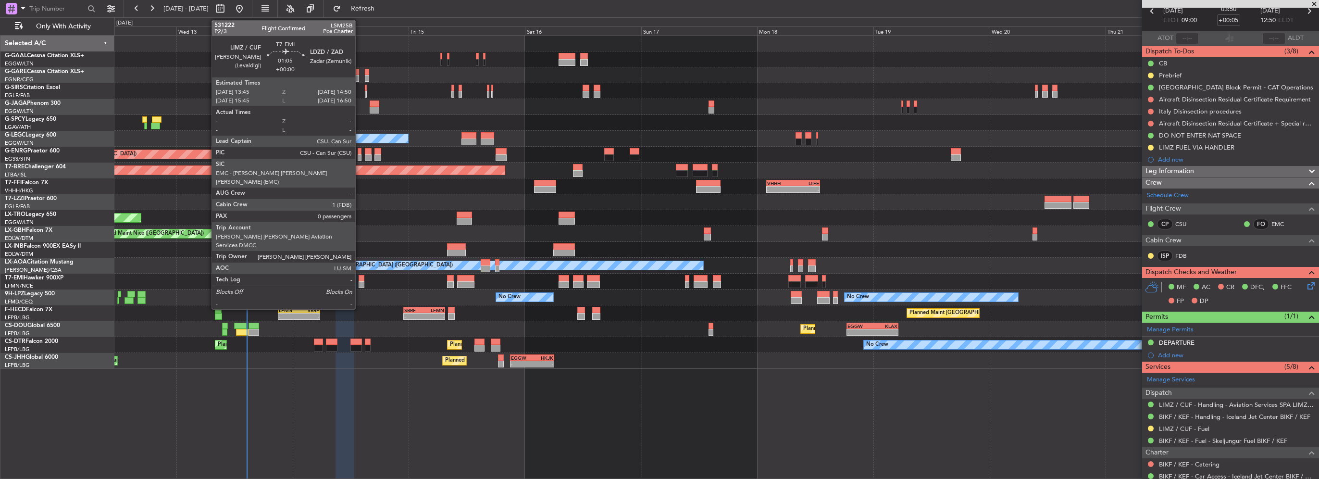
click at [359, 281] on div at bounding box center [361, 284] width 5 height 7
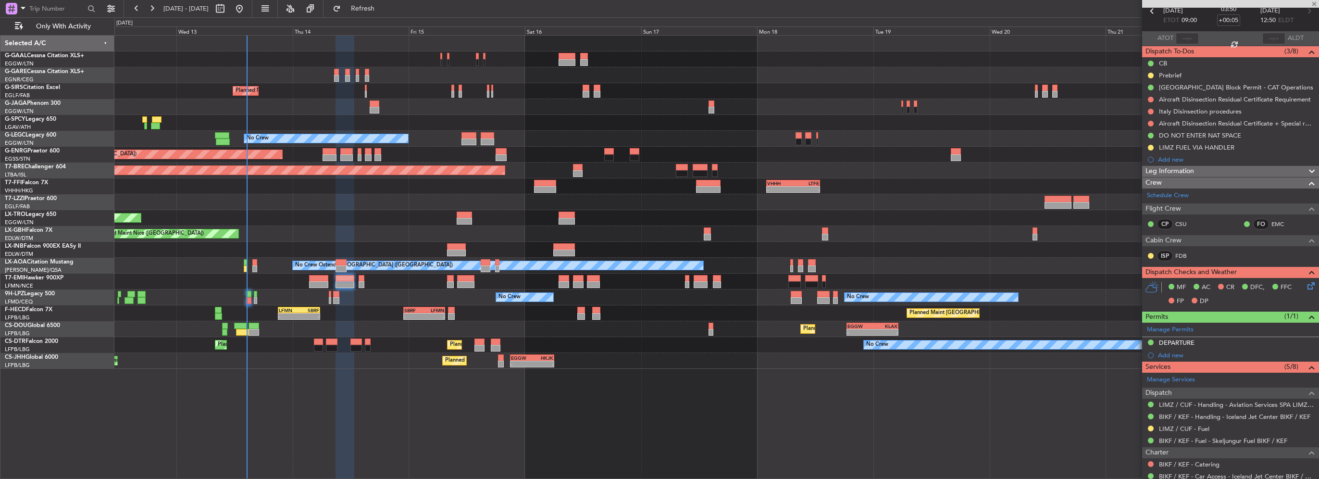
type input "0"
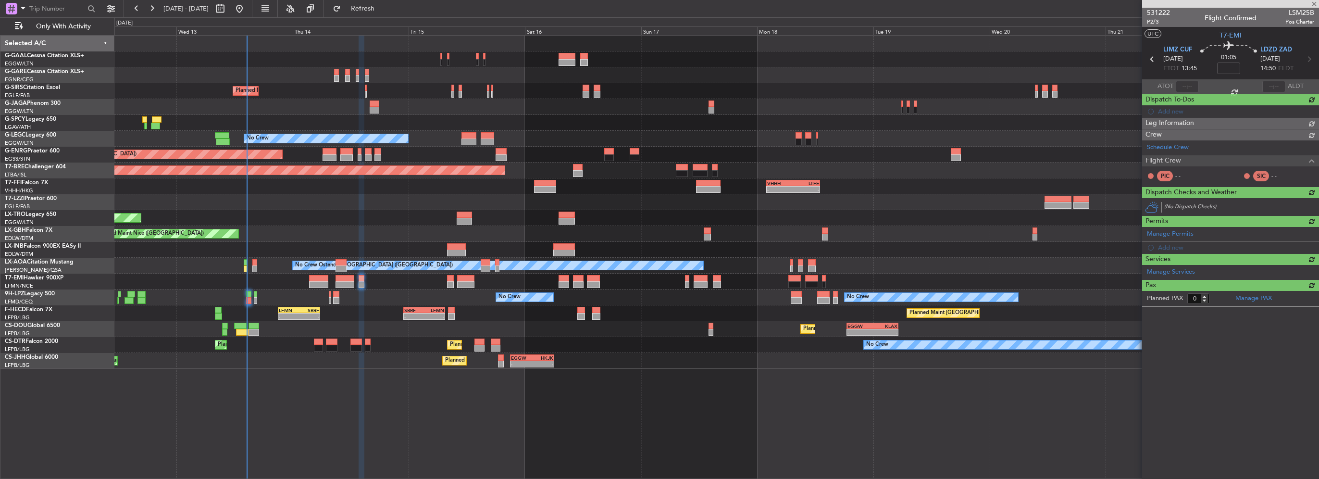
scroll to position [0, 0]
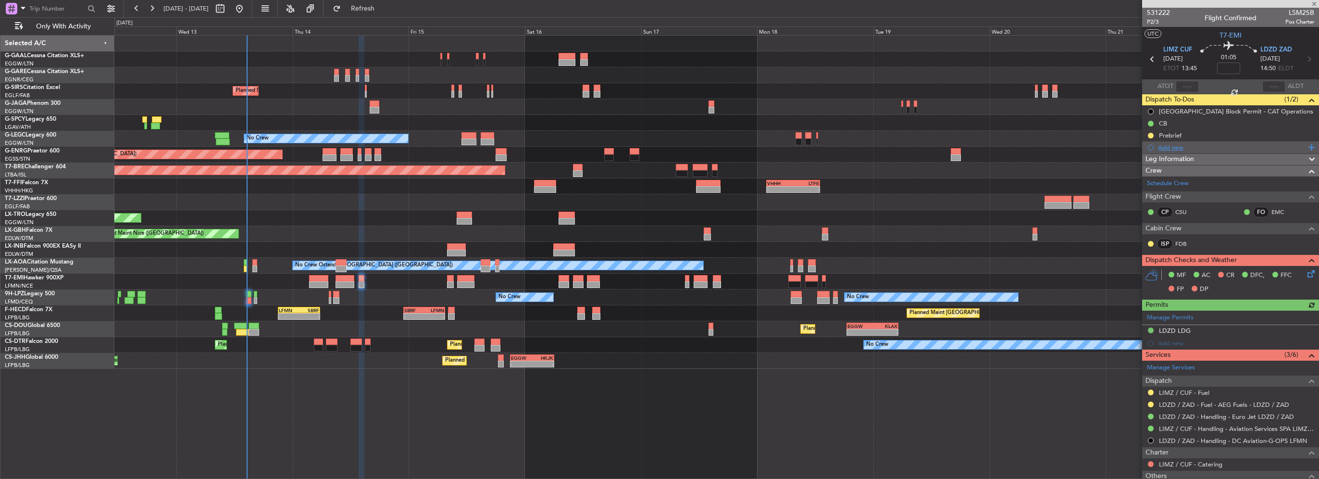
click at [1174, 148] on div "Add new" at bounding box center [1232, 147] width 148 height 8
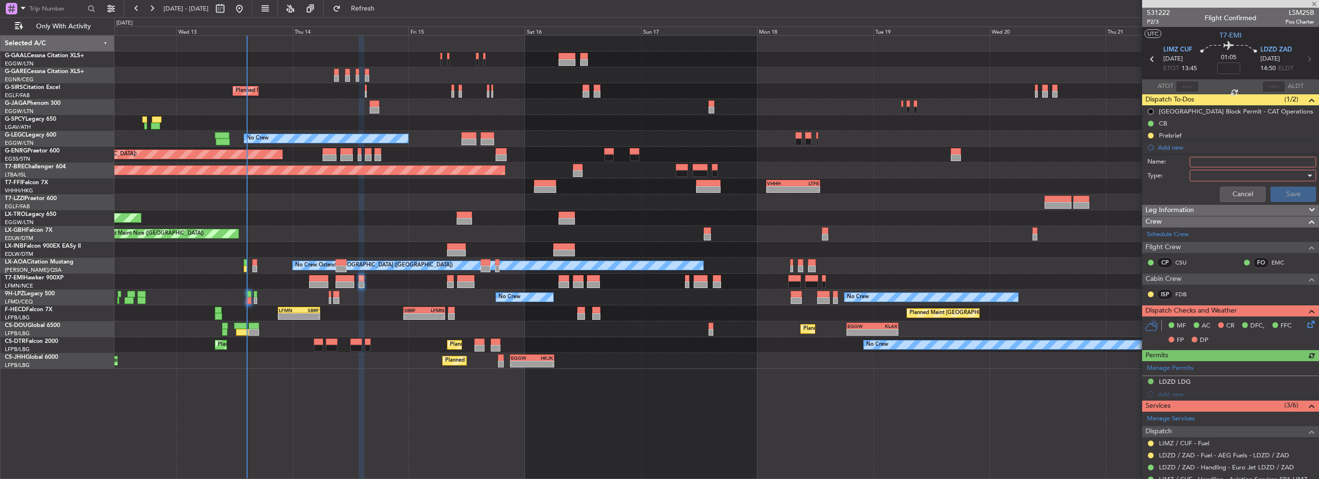
click at [1207, 161] on input "Name:" at bounding box center [1253, 162] width 126 height 11
type input "LIMZ FUEL VIA HANDLER"
click at [1226, 173] on div at bounding box center [1249, 175] width 112 height 14
click at [1221, 189] on span "Generic" at bounding box center [1248, 194] width 112 height 14
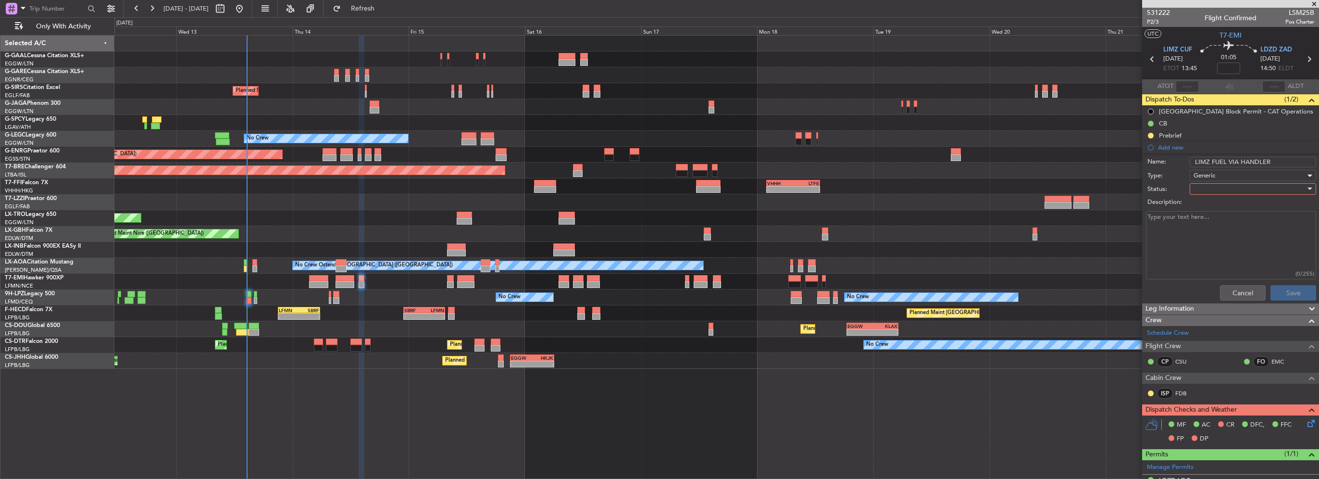
click at [1222, 187] on div at bounding box center [1249, 189] width 112 height 14
click at [1217, 223] on span "In Progress" at bounding box center [1248, 222] width 112 height 14
click at [1292, 296] on button "Save" at bounding box center [1293, 292] width 46 height 15
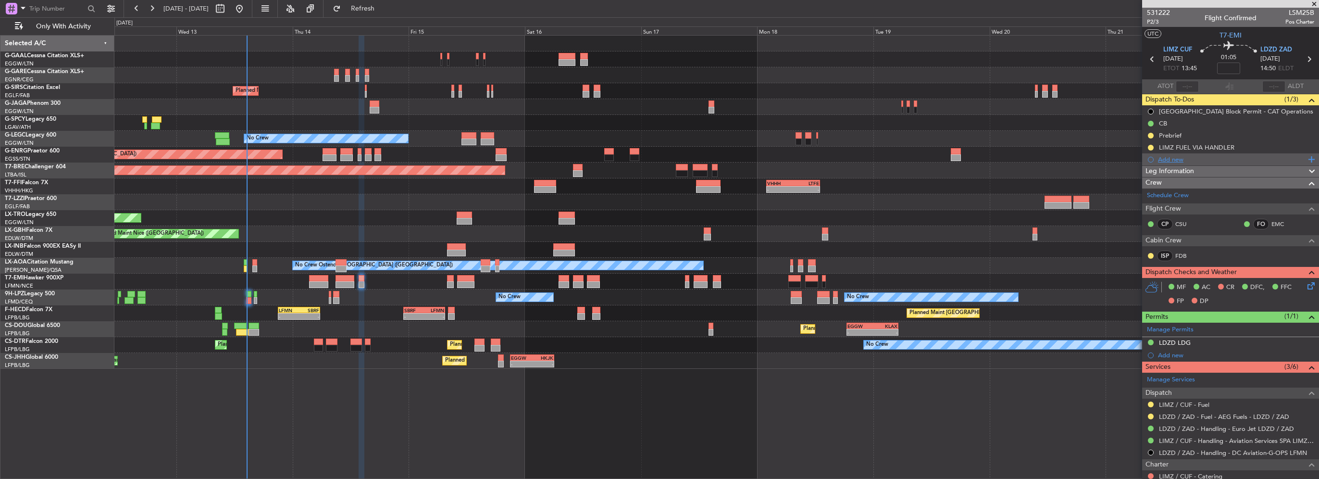
click at [1161, 158] on div "Add new" at bounding box center [1232, 159] width 148 height 8
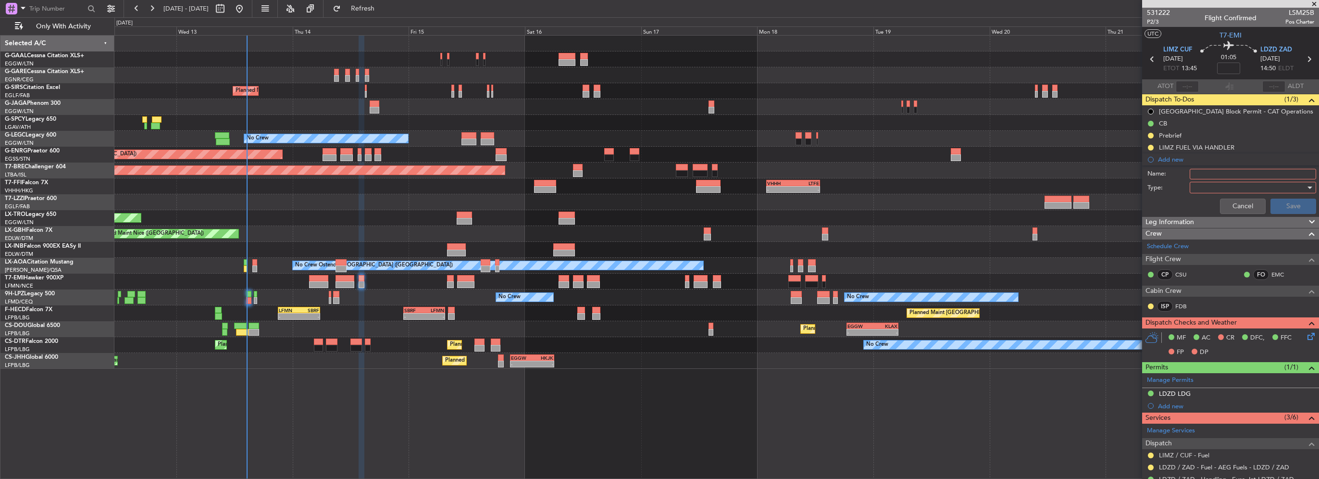
click at [1215, 172] on input "Name:" at bounding box center [1253, 174] width 126 height 11
type input "LDZD FUEL VIA HANDLER"
click at [1244, 187] on div at bounding box center [1249, 187] width 112 height 14
click at [1204, 205] on span "Generic" at bounding box center [1248, 206] width 112 height 14
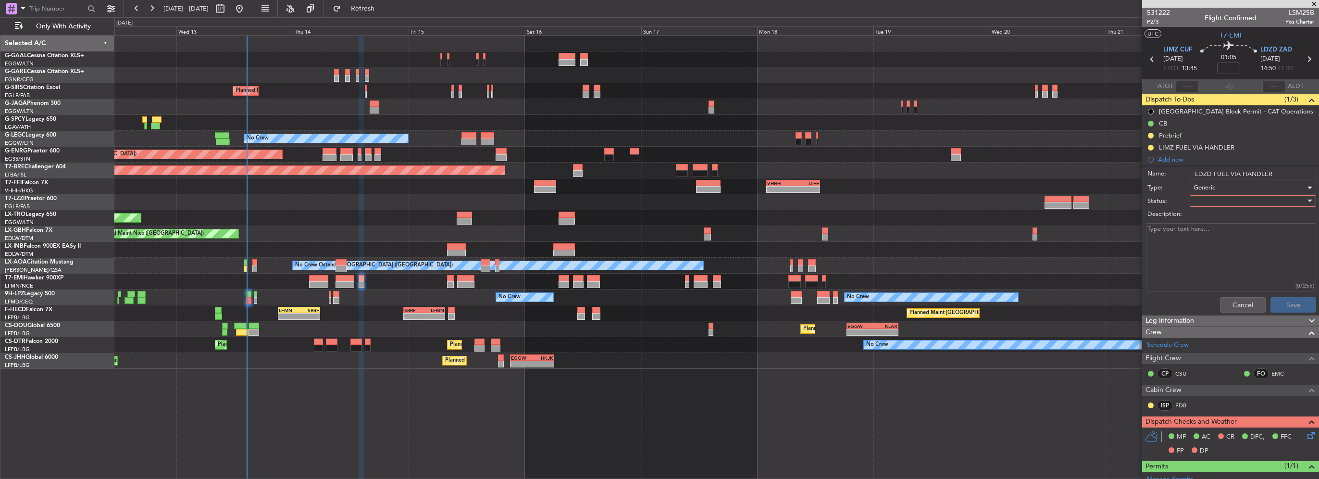
click at [1206, 200] on div at bounding box center [1249, 201] width 112 height 14
click at [1199, 233] on span "In Progress" at bounding box center [1248, 234] width 112 height 14
click at [1285, 302] on button "Save" at bounding box center [1293, 304] width 46 height 15
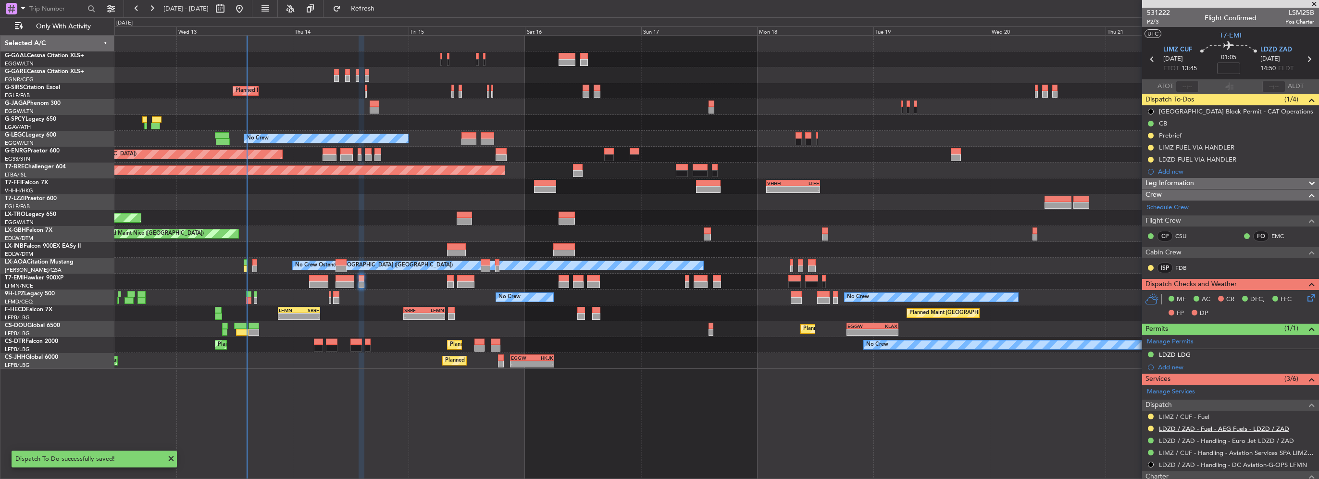
click at [1267, 428] on link "LDZD / ZAD - Fuel - AEG Fuels - LDZD / ZAD" at bounding box center [1224, 428] width 130 height 8
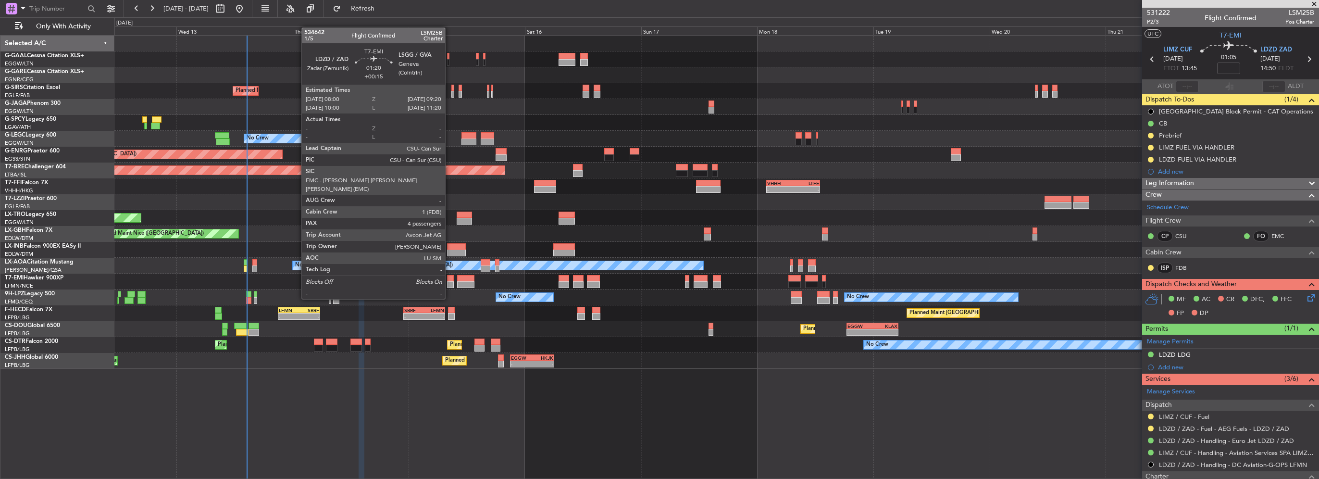
click at [449, 281] on div at bounding box center [450, 284] width 7 height 7
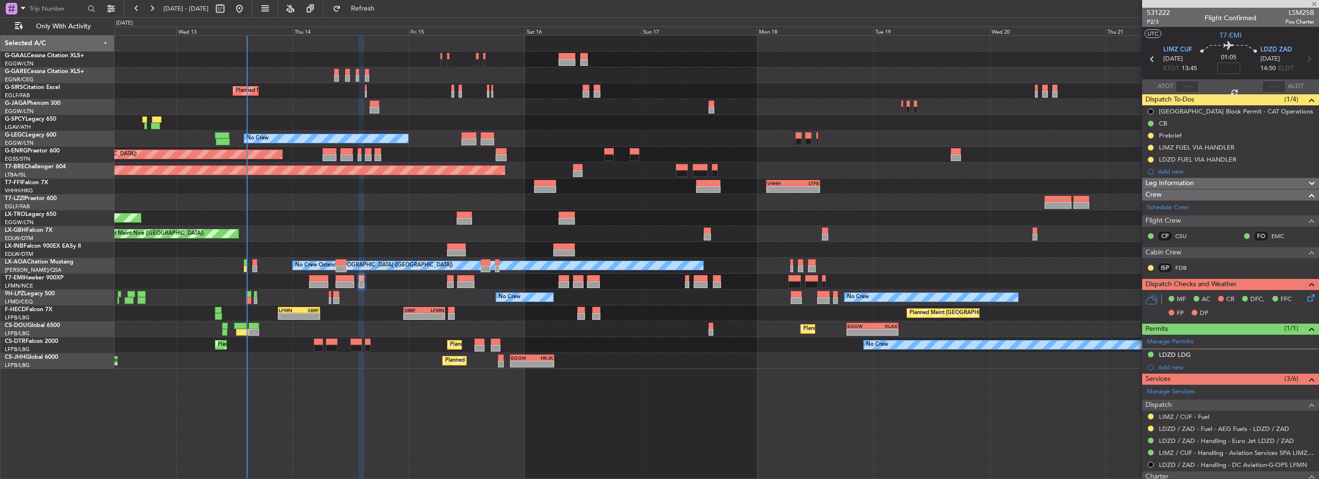
type input "+00:15"
type input "4"
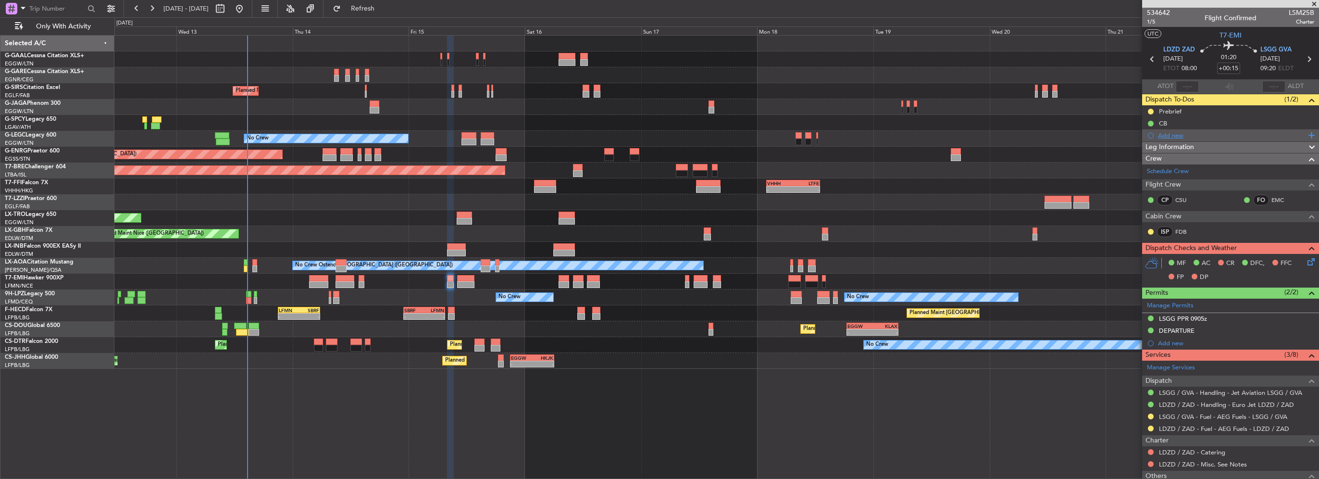
click at [1176, 129] on div "Add new" at bounding box center [1230, 135] width 177 height 12
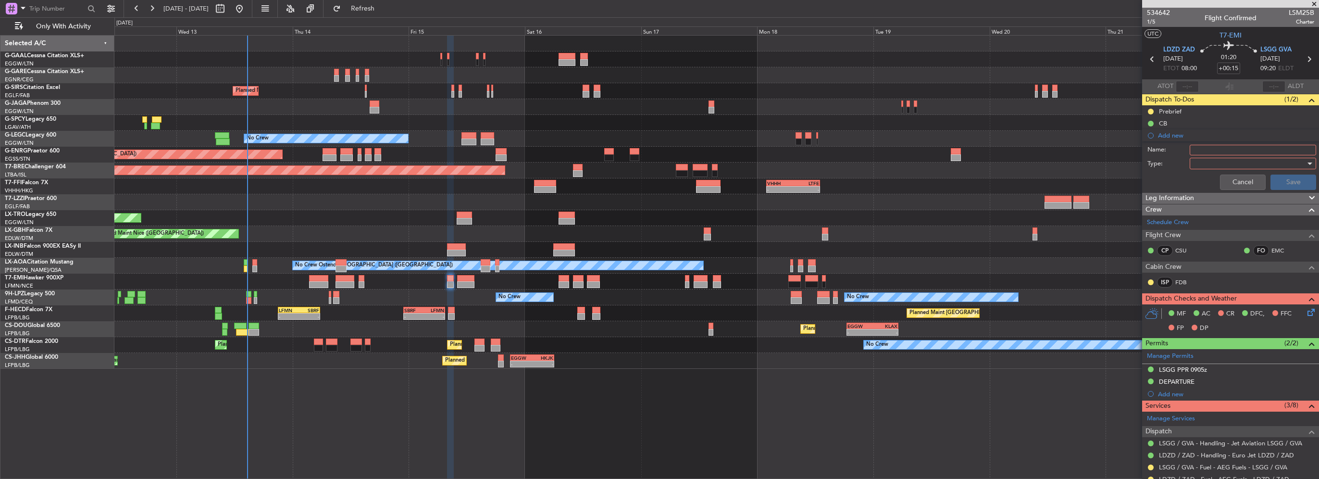
click at [1217, 145] on input "Name:" at bounding box center [1253, 150] width 126 height 11
type input "LDZD FUEL VIA HANDLER"
click at [1221, 161] on div at bounding box center [1249, 163] width 112 height 14
click at [1201, 176] on span "Generic" at bounding box center [1248, 182] width 112 height 14
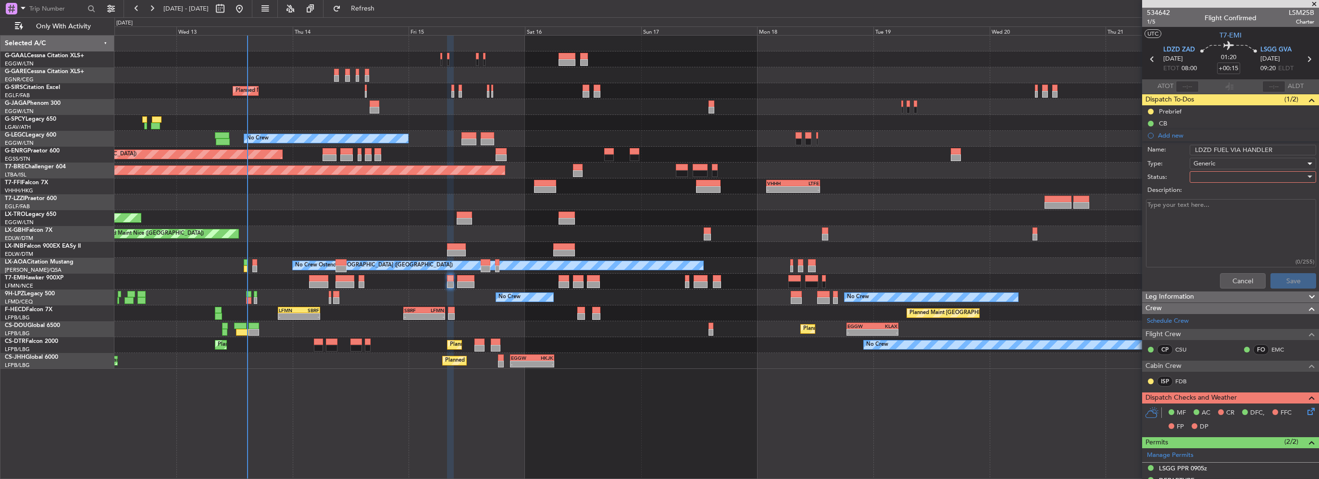
click at [1215, 181] on div at bounding box center [1249, 177] width 112 height 14
click at [1223, 176] on div at bounding box center [659, 239] width 1319 height 479
click at [1222, 176] on div at bounding box center [1249, 177] width 112 height 14
drag, startPoint x: 1209, startPoint y: 208, endPoint x: 1230, endPoint y: 233, distance: 32.7
click at [1209, 208] on span "In Progress" at bounding box center [1248, 210] width 112 height 14
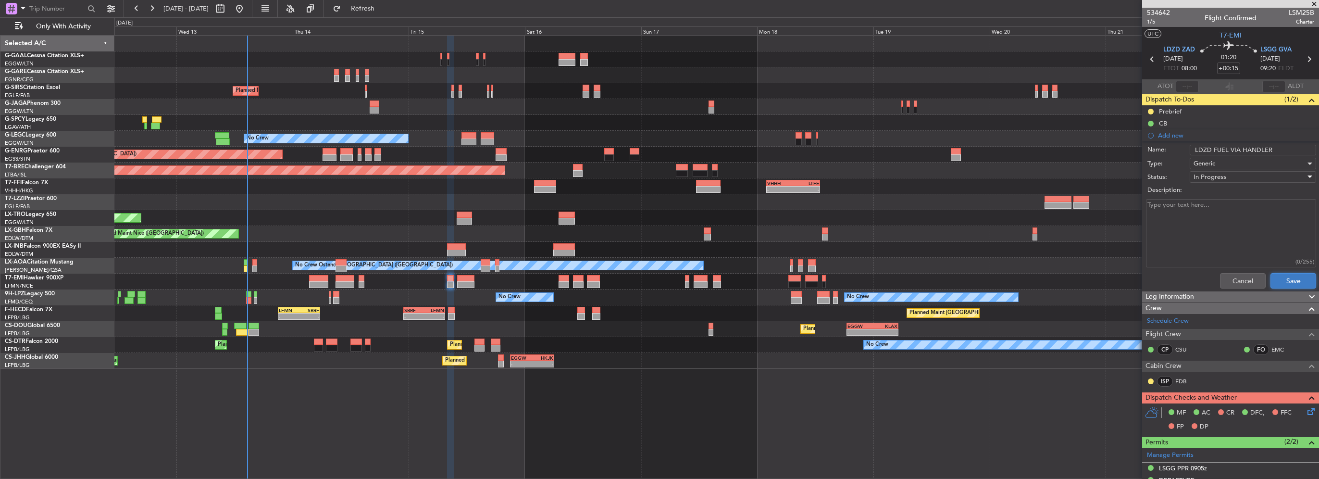
click at [1288, 283] on button "Save" at bounding box center [1293, 280] width 46 height 15
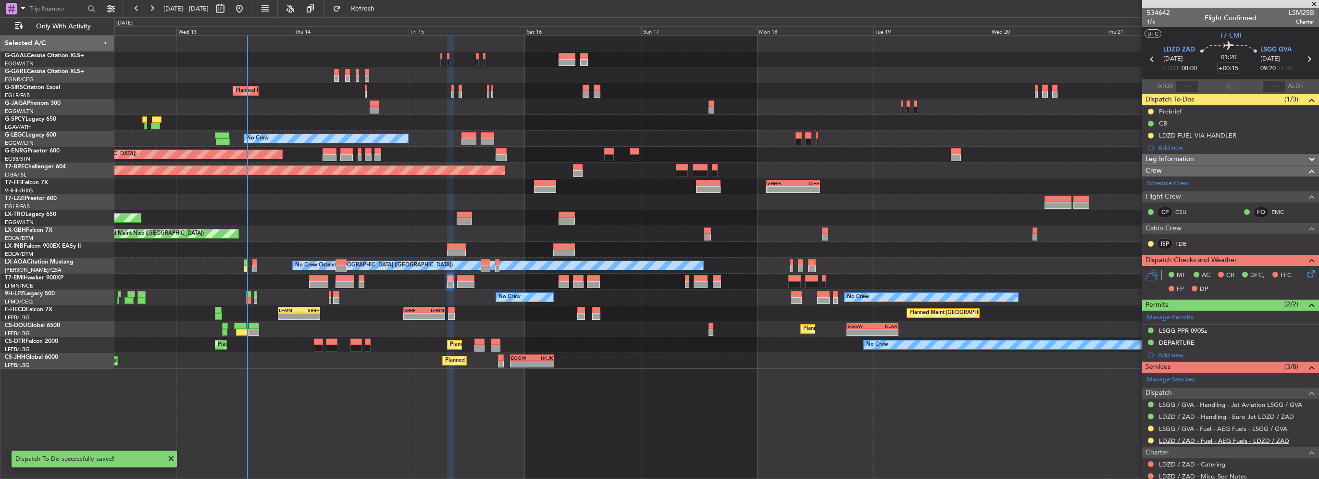
click at [1259, 439] on link "LDZD / ZAD - Fuel - AEG Fuels - LDZD / ZAD" at bounding box center [1224, 440] width 130 height 8
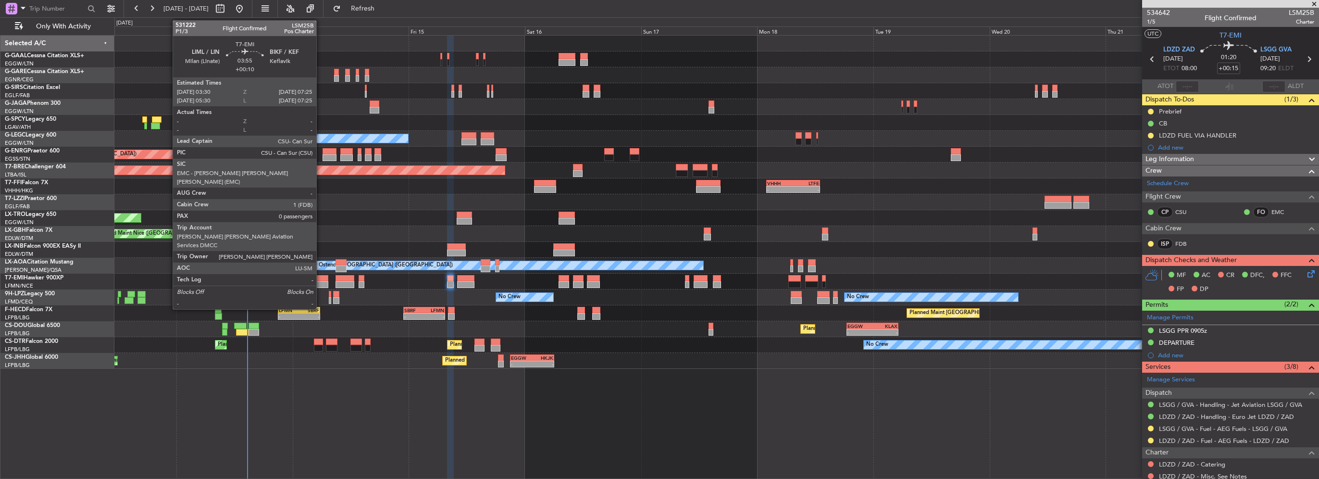
click at [321, 280] on div at bounding box center [318, 278] width 19 height 7
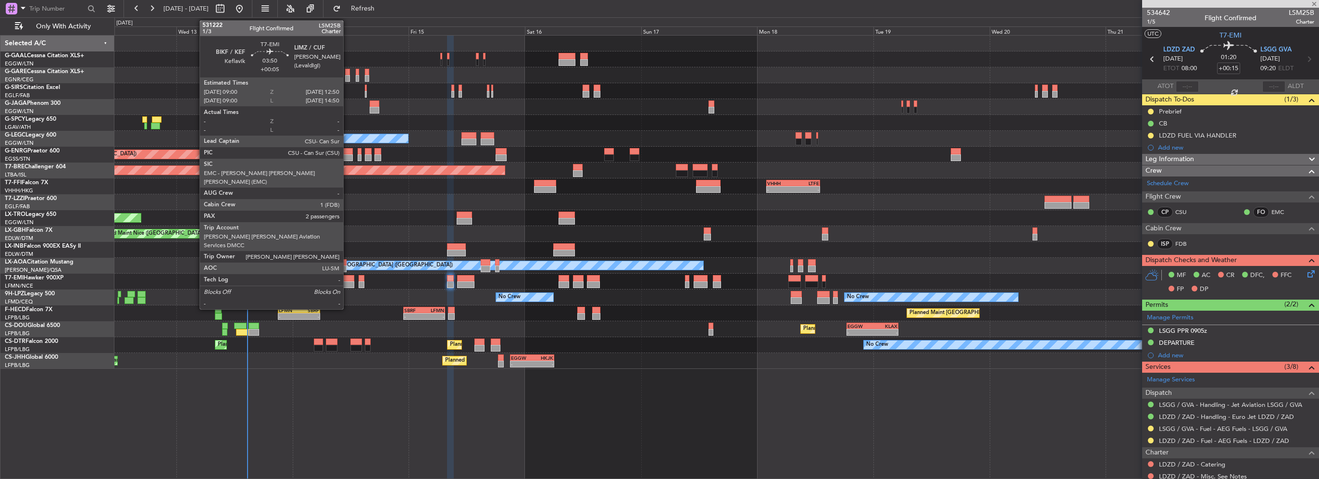
type input "+00:10"
type input "0"
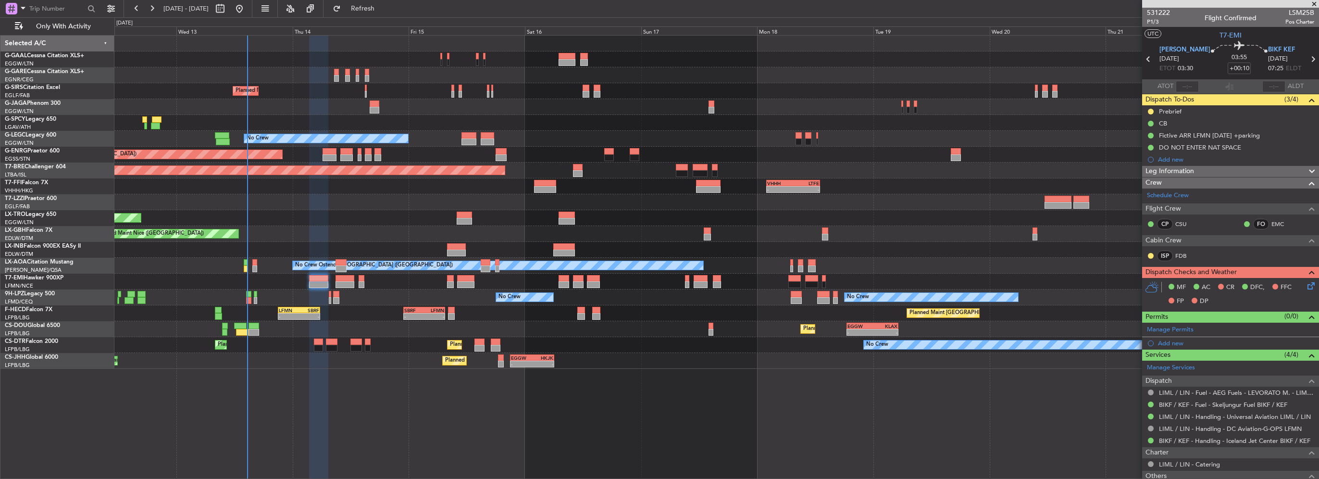
click at [345, 284] on div at bounding box center [344, 284] width 19 height 7
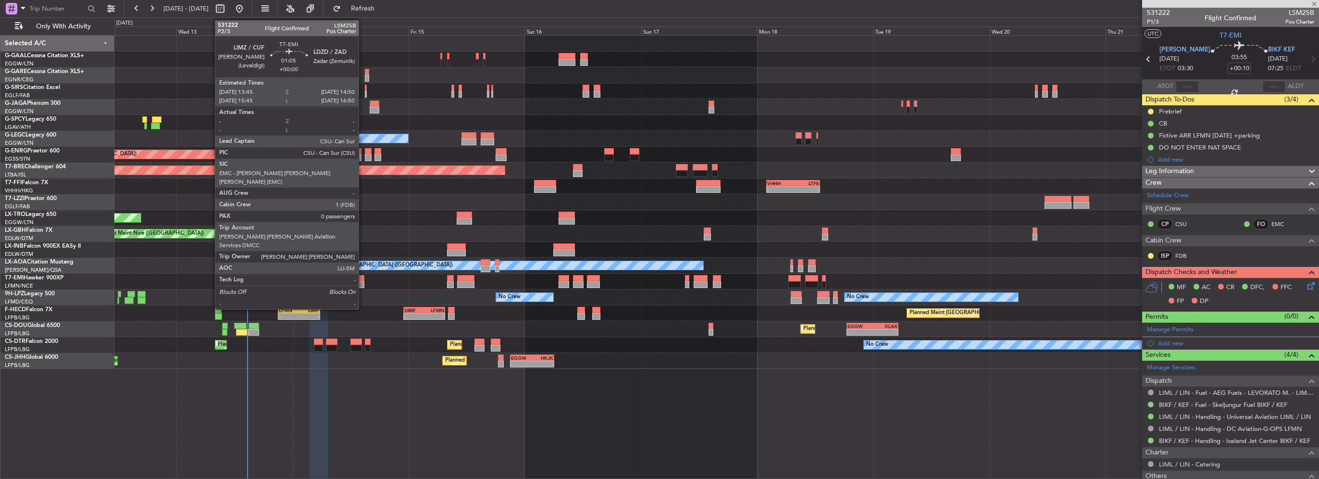
type input "+00:05"
type input "2"
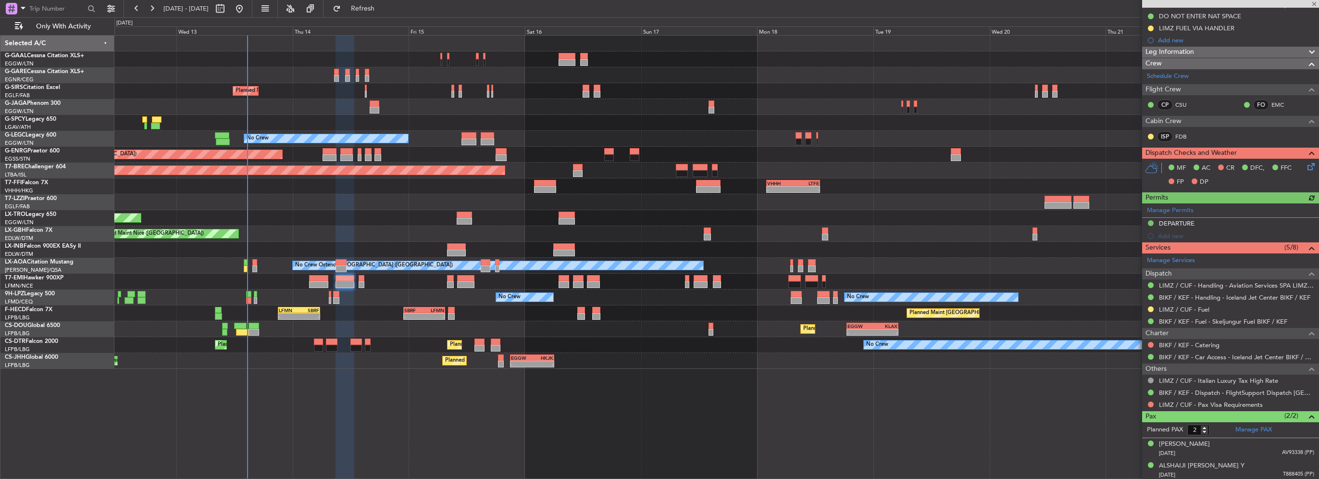
scroll to position [167, 0]
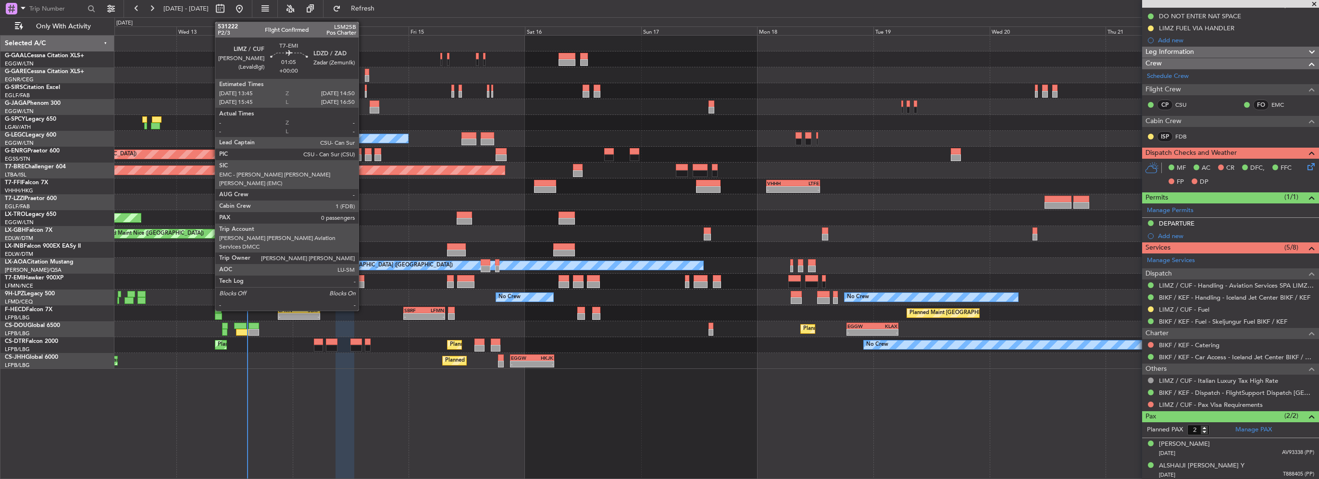
click at [363, 284] on div at bounding box center [361, 284] width 5 height 7
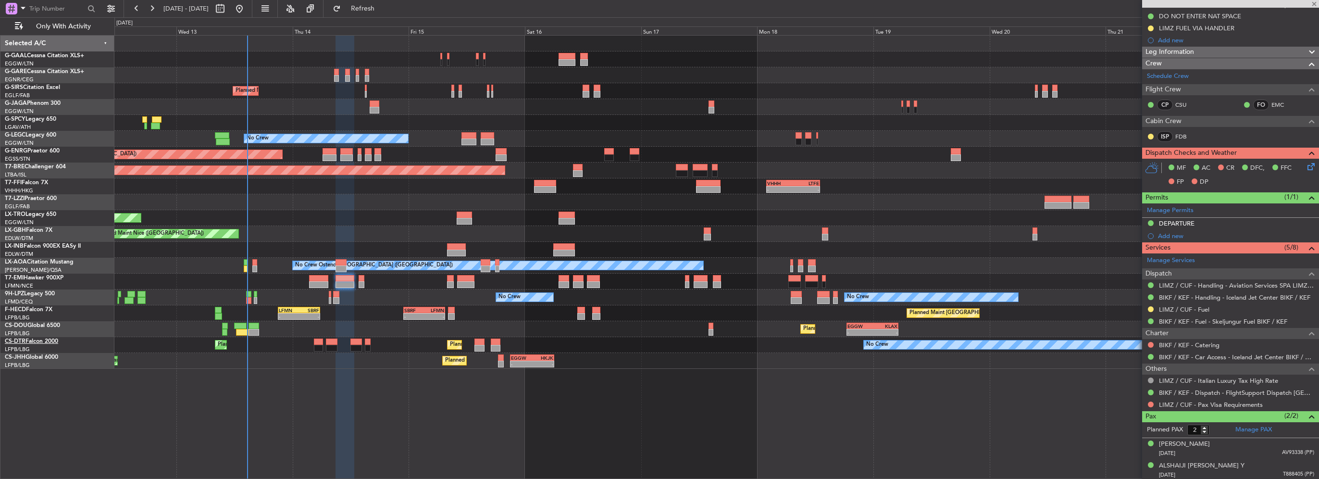
type input "0"
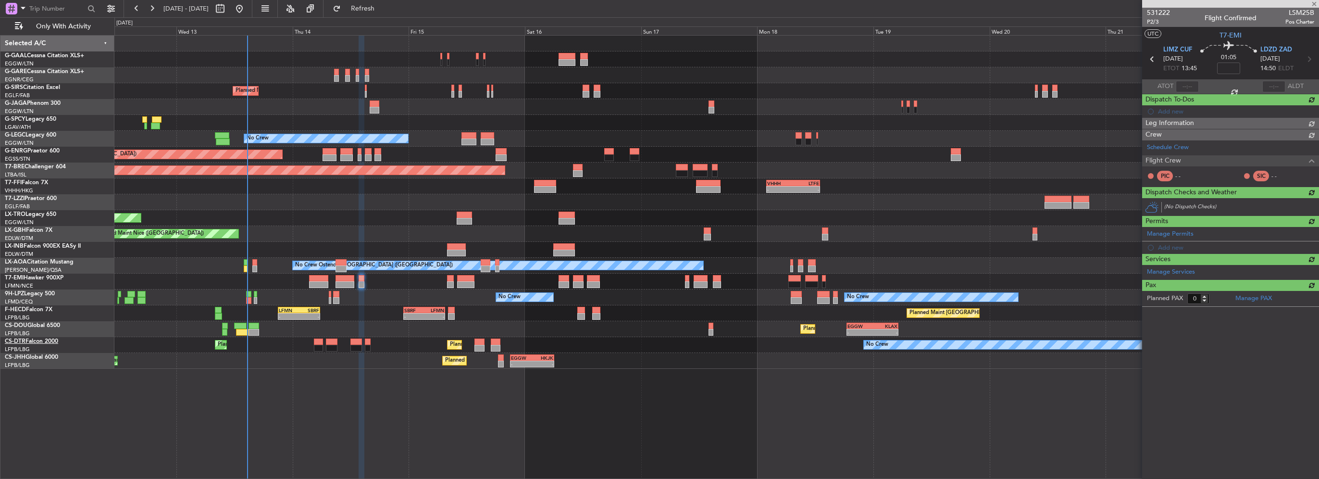
scroll to position [0, 0]
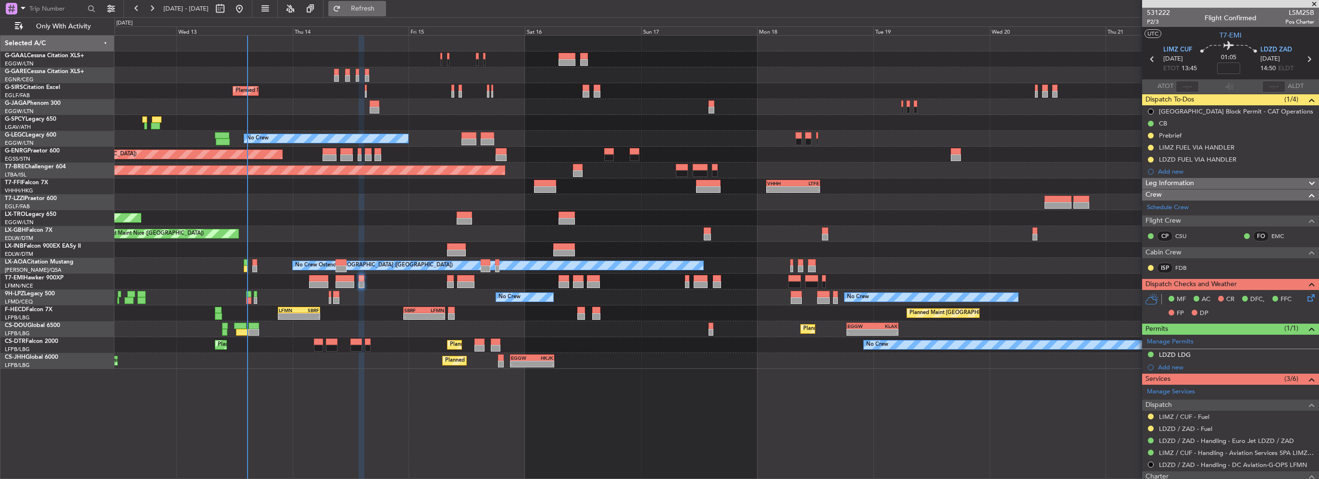
click at [363, 11] on button "Refresh" at bounding box center [357, 8] width 58 height 15
click at [369, 17] on fb-refresh-button "Refresh" at bounding box center [356, 8] width 67 height 17
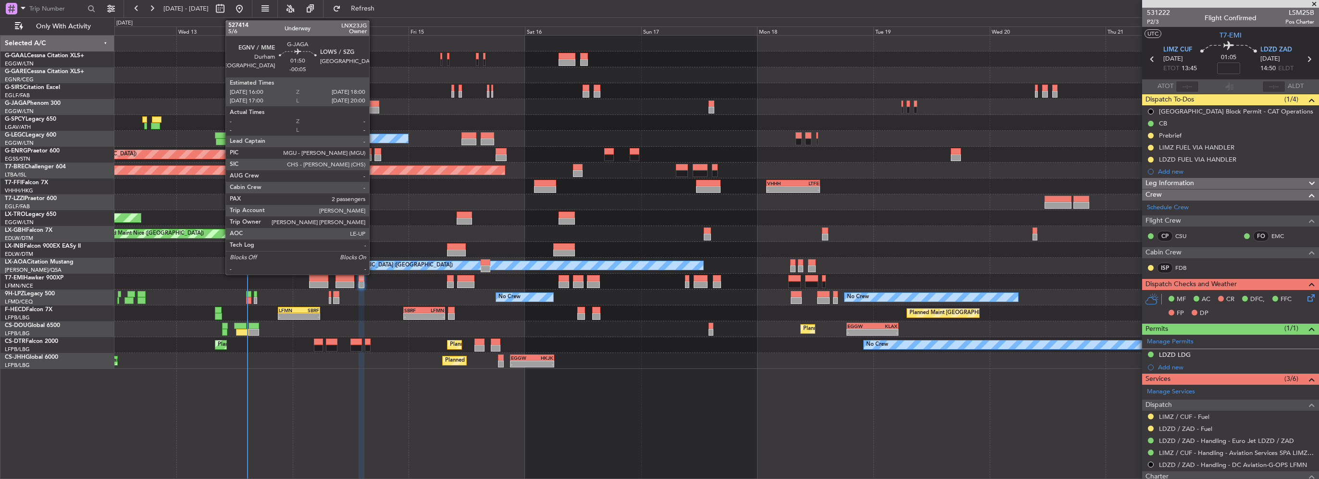
click at [373, 105] on div at bounding box center [375, 103] width 10 height 7
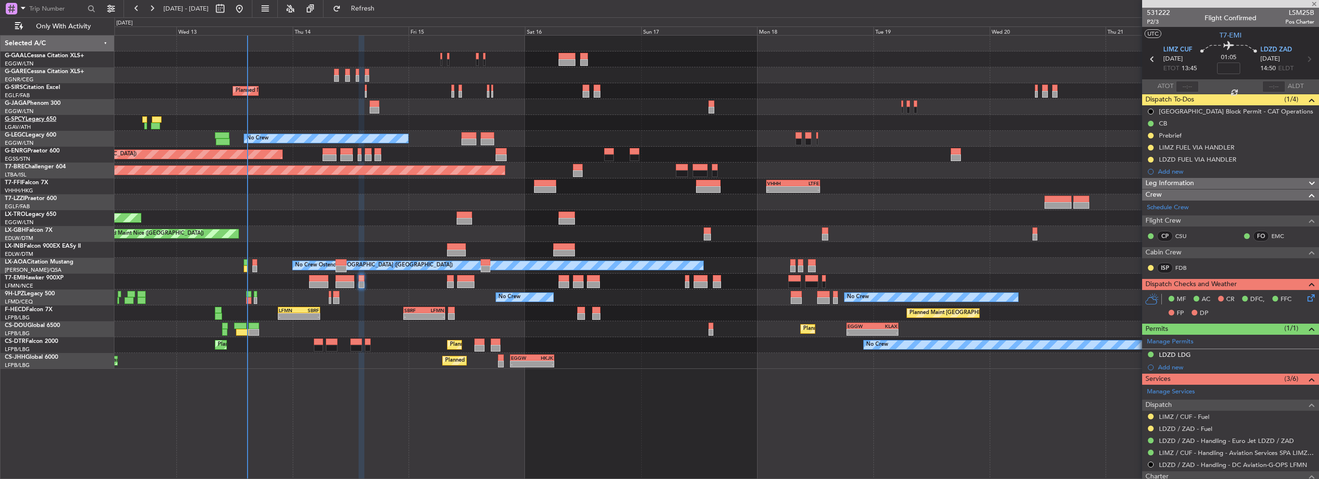
type input "-00:05"
type input "2"
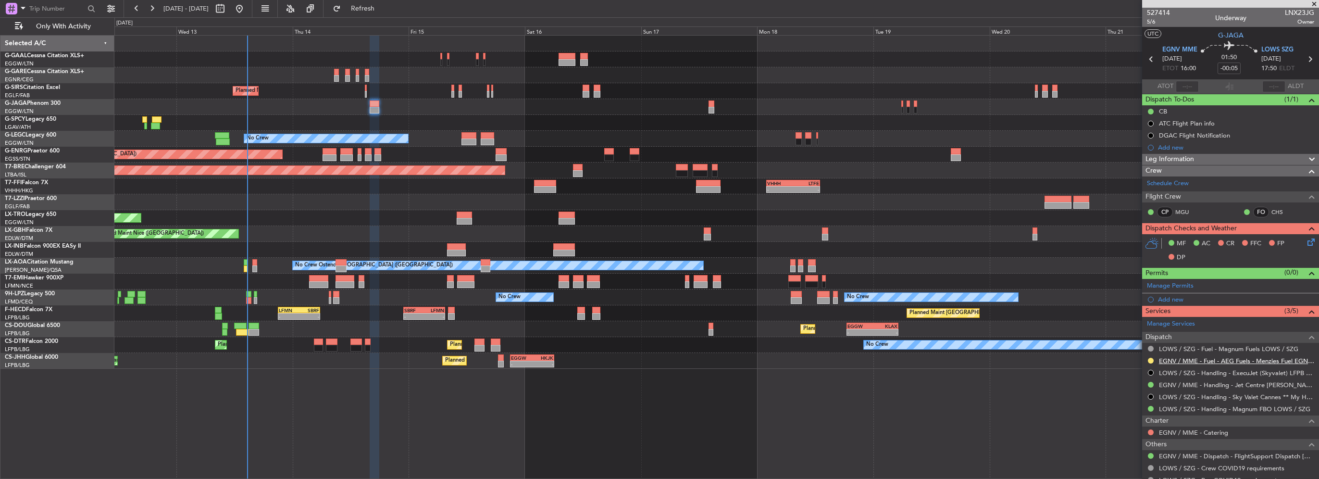
click at [1273, 361] on link "EGNV / MME - Fuel - AEG Fuels - Menzies Fuel EGNV / MME" at bounding box center [1236, 361] width 155 height 8
drag, startPoint x: 1176, startPoint y: 147, endPoint x: 1206, endPoint y: 153, distance: 31.5
click at [1176, 147] on div "Add new" at bounding box center [1236, 147] width 156 height 8
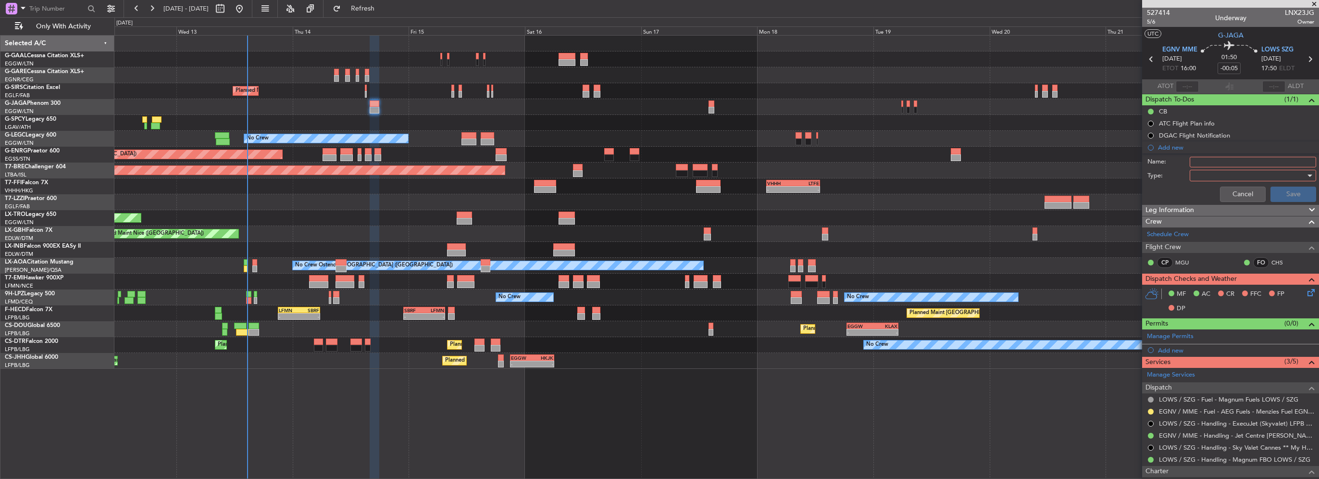
click at [1219, 160] on input "Name:" at bounding box center [1253, 162] width 126 height 11
type input "EGNV FUEL VIA HANDLER"
click at [1203, 171] on div at bounding box center [1249, 175] width 112 height 14
click at [1211, 194] on span "Generic" at bounding box center [1248, 194] width 112 height 14
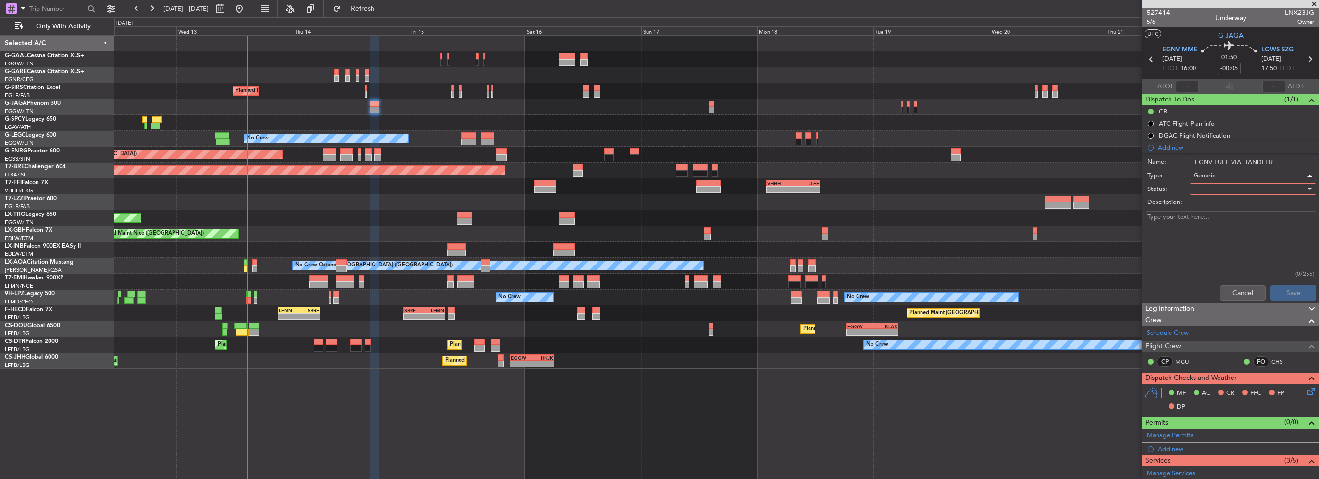
click at [1214, 188] on div at bounding box center [1249, 189] width 112 height 14
click at [1215, 226] on span "In Progress" at bounding box center [1248, 222] width 112 height 14
click at [1290, 291] on button "Save" at bounding box center [1293, 292] width 46 height 15
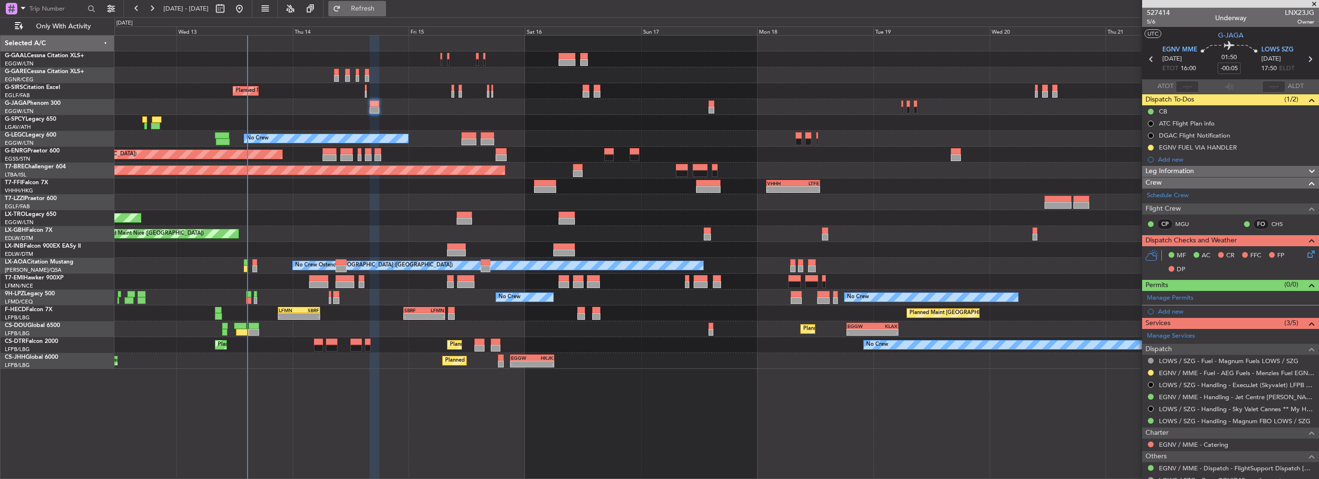
click at [383, 9] on span "Refresh" at bounding box center [363, 8] width 40 height 7
click at [375, 1] on button "Refresh" at bounding box center [357, 8] width 58 height 15
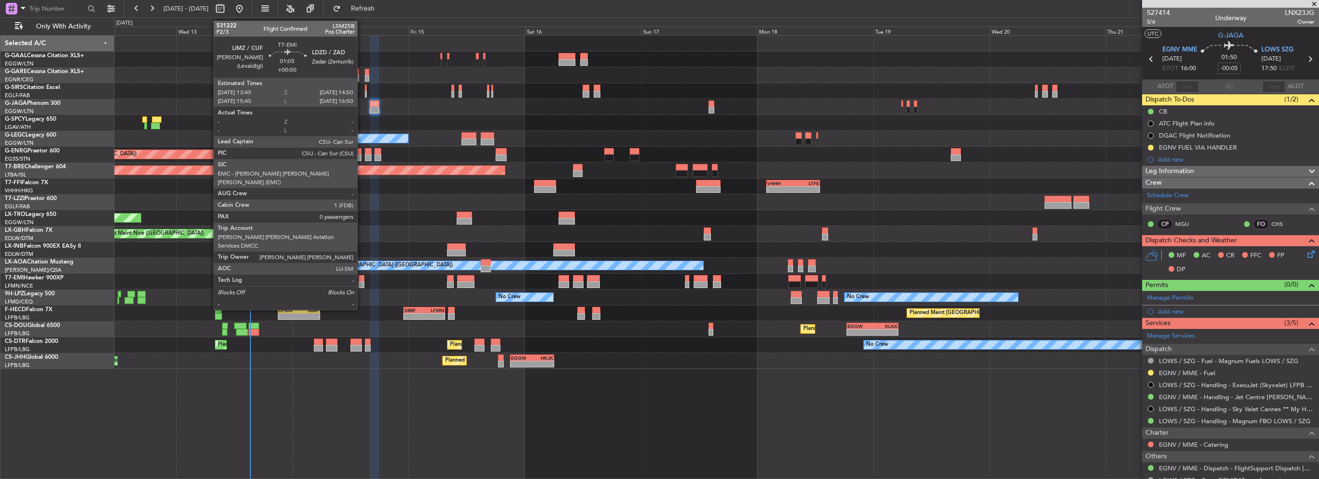
click at [361, 283] on div at bounding box center [361, 284] width 5 height 7
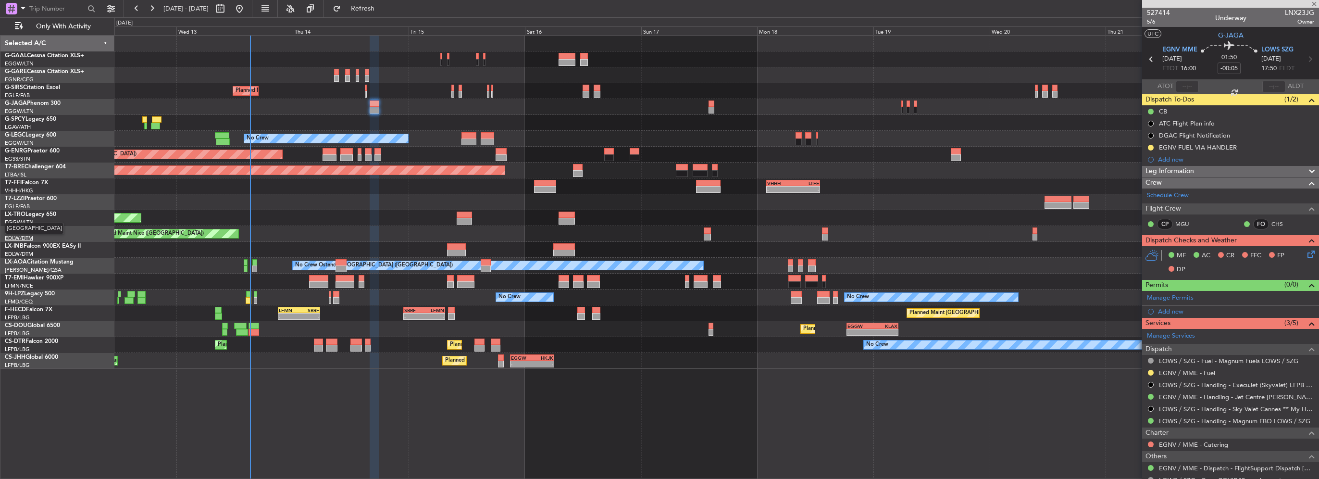
type input "0"
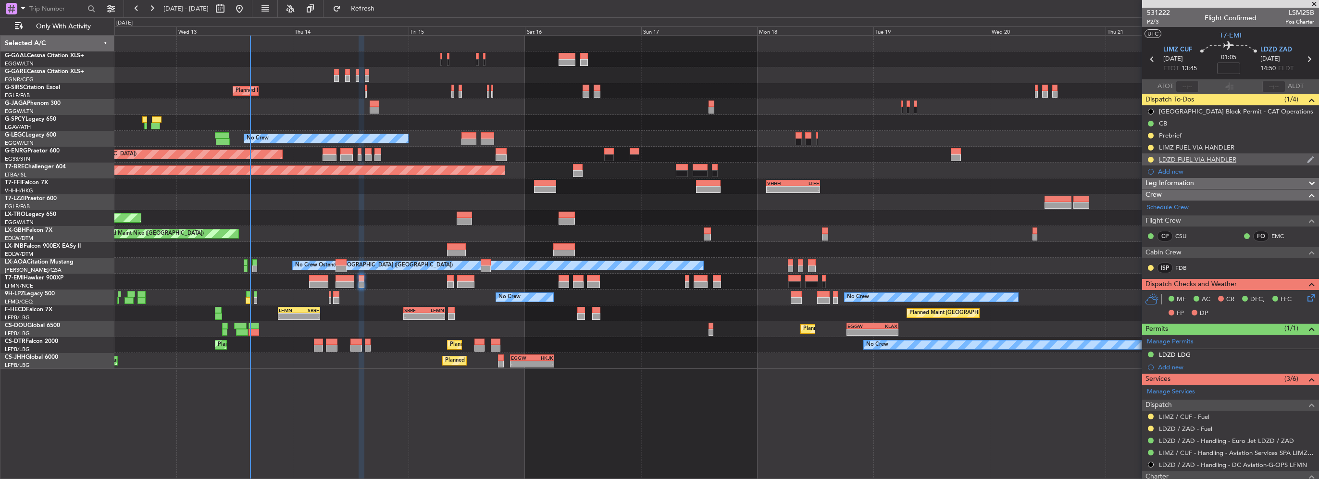
click at [1208, 158] on div "LDZD FUEL VIA HANDLER" at bounding box center [1197, 159] width 77 height 8
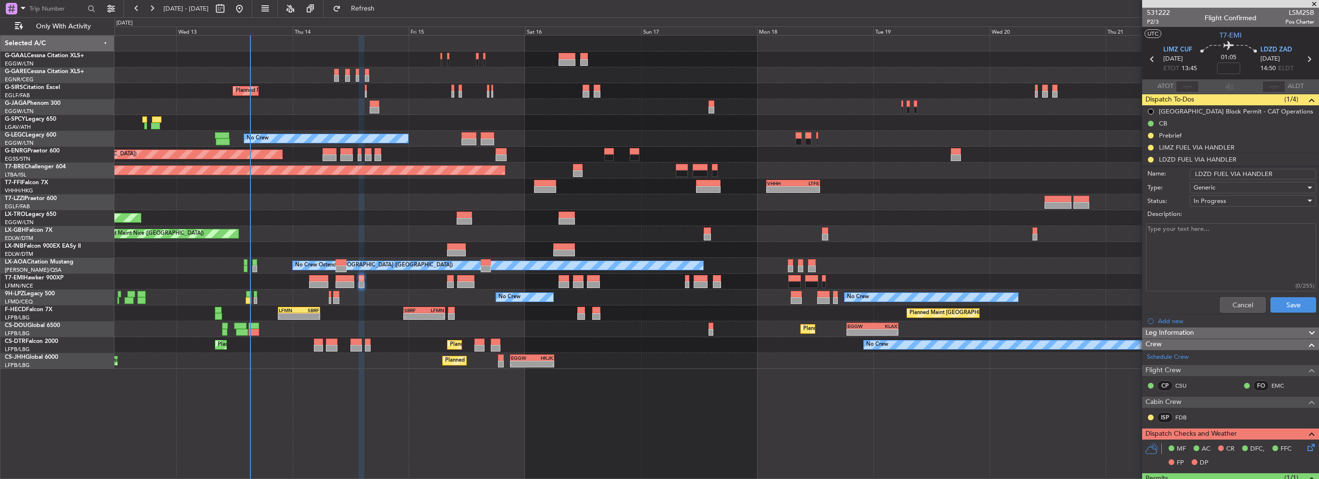
click at [1190, 260] on textarea "Description:" at bounding box center [1231, 257] width 170 height 69
paste textarea "LDZD: 917.7738 USD/T., app equals 2.7727 USD/USG"
type textarea "LDZD: 917.7738 USD/T., app equals 2.7727 USD/USG"
click at [1212, 195] on div "In Progress" at bounding box center [1249, 201] width 112 height 14
click at [1217, 248] on span "Completed" at bounding box center [1248, 248] width 112 height 14
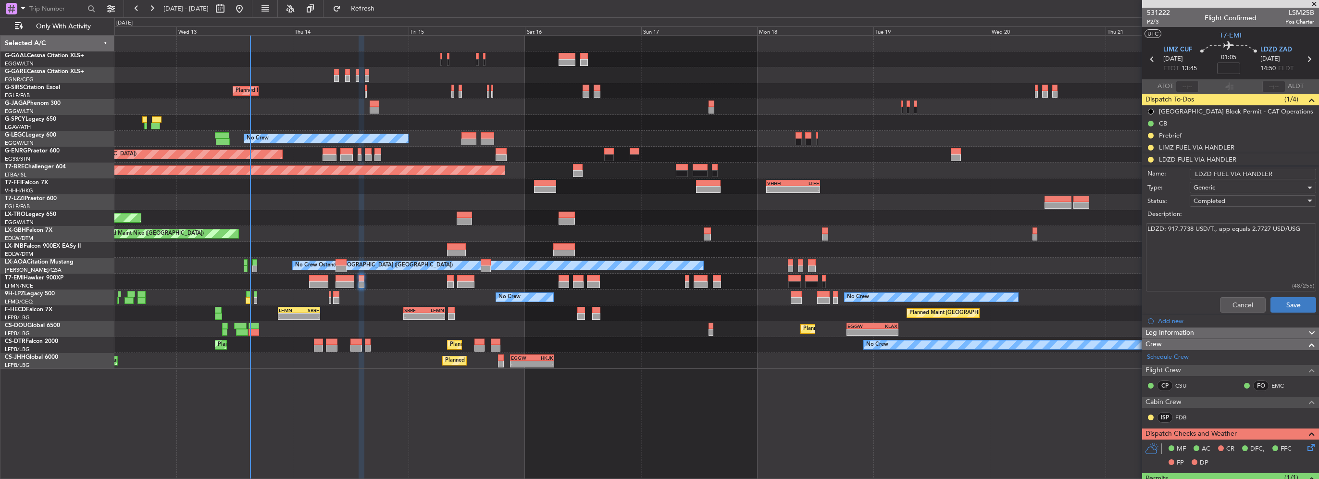
click at [1288, 304] on button "Save" at bounding box center [1293, 304] width 46 height 15
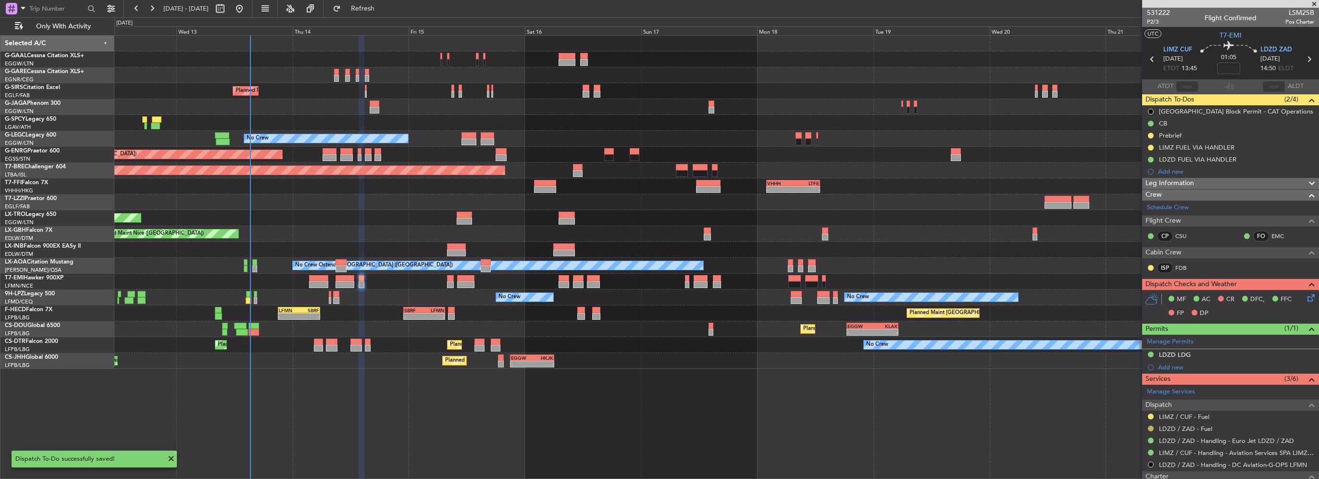
click at [1150, 427] on button at bounding box center [1151, 428] width 6 height 6
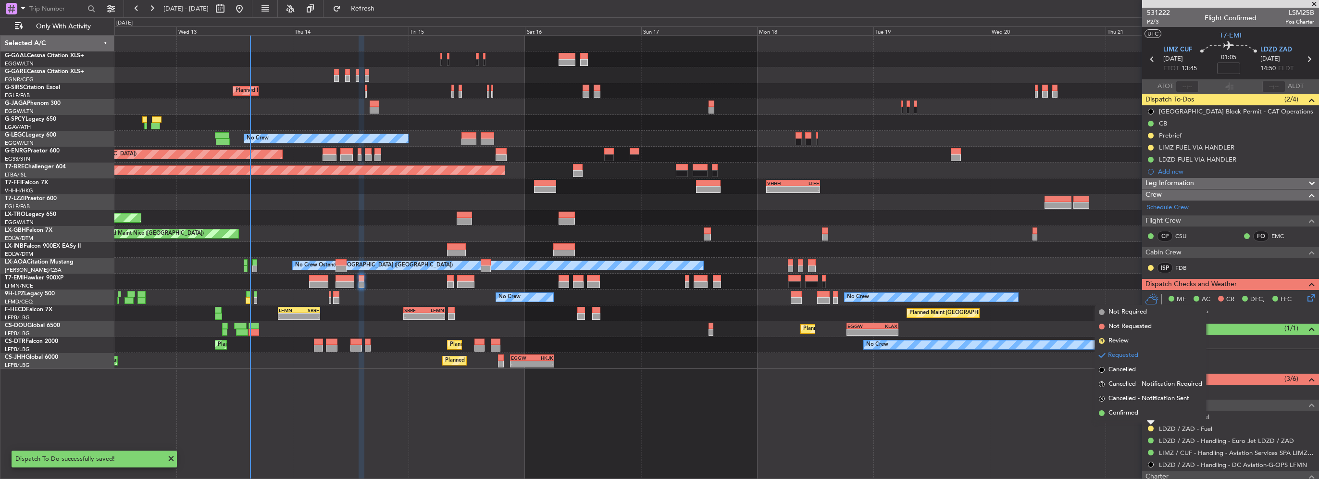
click at [1134, 411] on span "Confirmed" at bounding box center [1123, 413] width 30 height 10
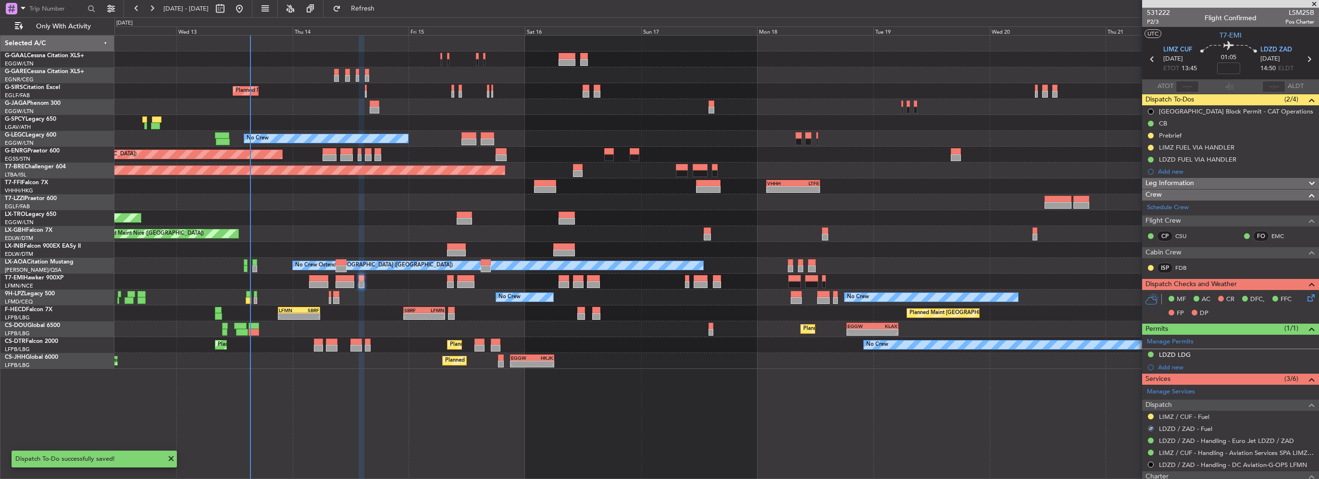
drag, startPoint x: 1177, startPoint y: 180, endPoint x: 1177, endPoint y: 191, distance: 10.6
click at [1177, 181] on span "Leg Information" at bounding box center [1169, 183] width 49 height 11
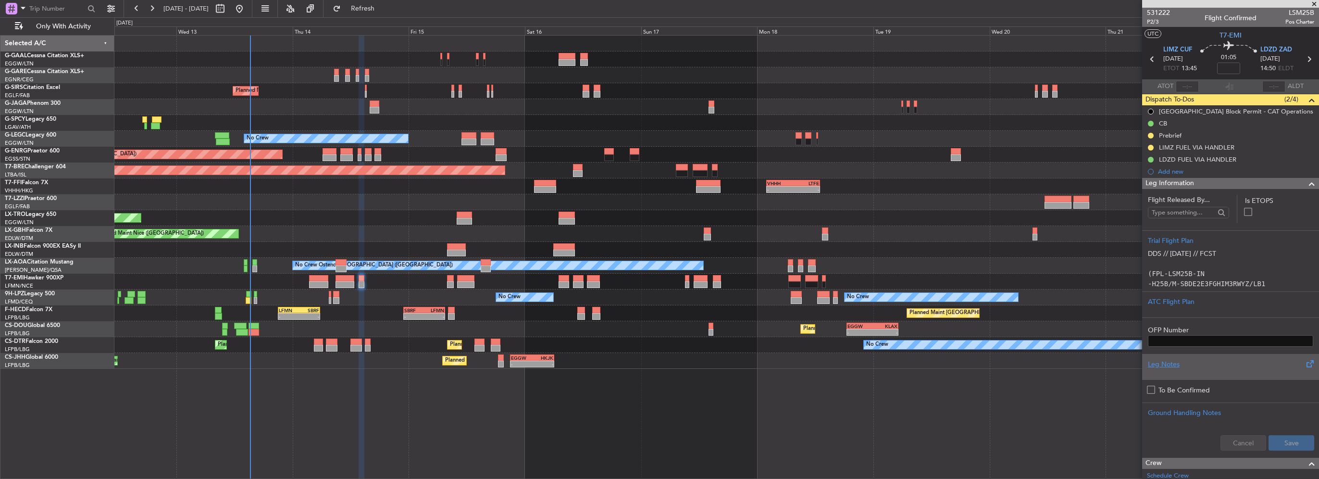
click at [1166, 364] on div "Leg Notes" at bounding box center [1230, 364] width 165 height 10
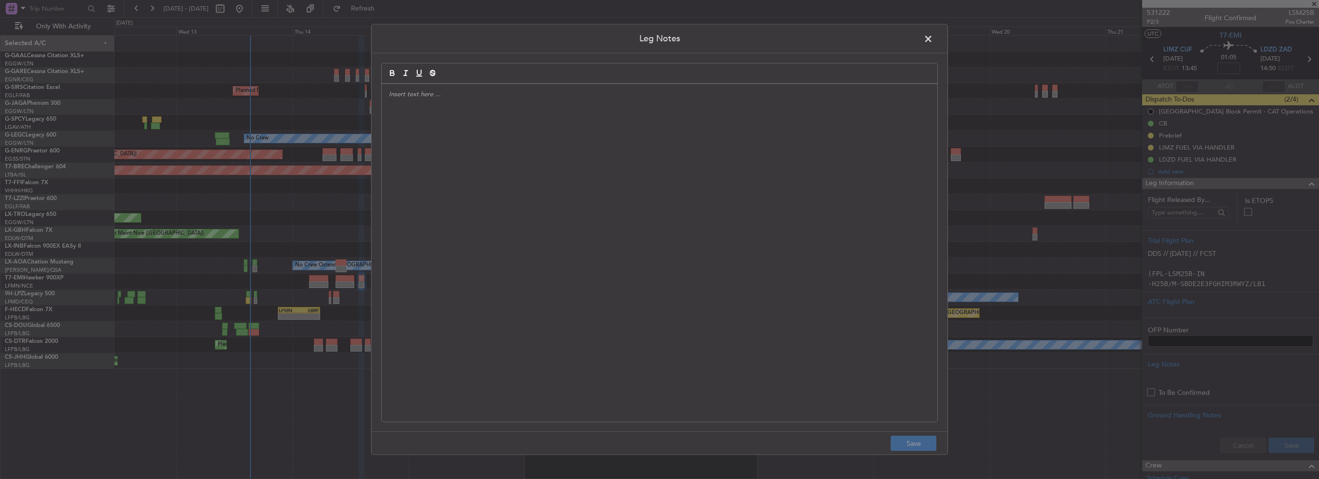
click at [492, 214] on div at bounding box center [660, 252] width 556 height 337
click at [436, 125] on div at bounding box center [660, 252] width 556 height 337
click at [413, 104] on div at bounding box center [660, 252] width 556 height 337
click at [410, 100] on div at bounding box center [660, 252] width 556 height 337
click at [404, 94] on p "LDZD: 917.7738 USD/T., app equals 2.7727 USD/USG" at bounding box center [659, 94] width 541 height 9
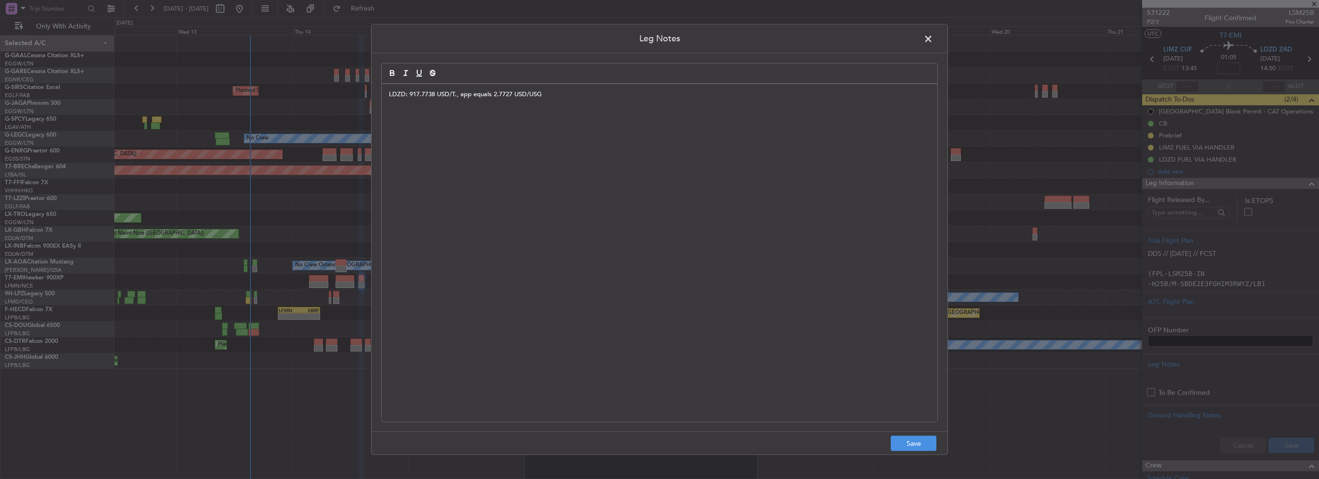
click at [403, 92] on p "LDZD: 917.7738 USD/T., app equals 2.7727 USD/USG" at bounding box center [659, 94] width 541 height 9
click at [405, 95] on p "LDZD: 917.7738 USD/T., app equals 2.7727 USD/USG" at bounding box center [659, 94] width 541 height 9
click at [403, 91] on p "LDZD: 917.7738 USD/T., app equals 2.7727 USD/USG" at bounding box center [659, 94] width 541 height 9
click at [403, 92] on p "LDZD: 917.7738 USD/T., app equals 2.7727 USD/USG" at bounding box center [659, 94] width 541 height 9
click at [399, 102] on div "LDZD: 917.7738 USD/T., app equals 2.7727 USD/USG" at bounding box center [660, 252] width 556 height 337
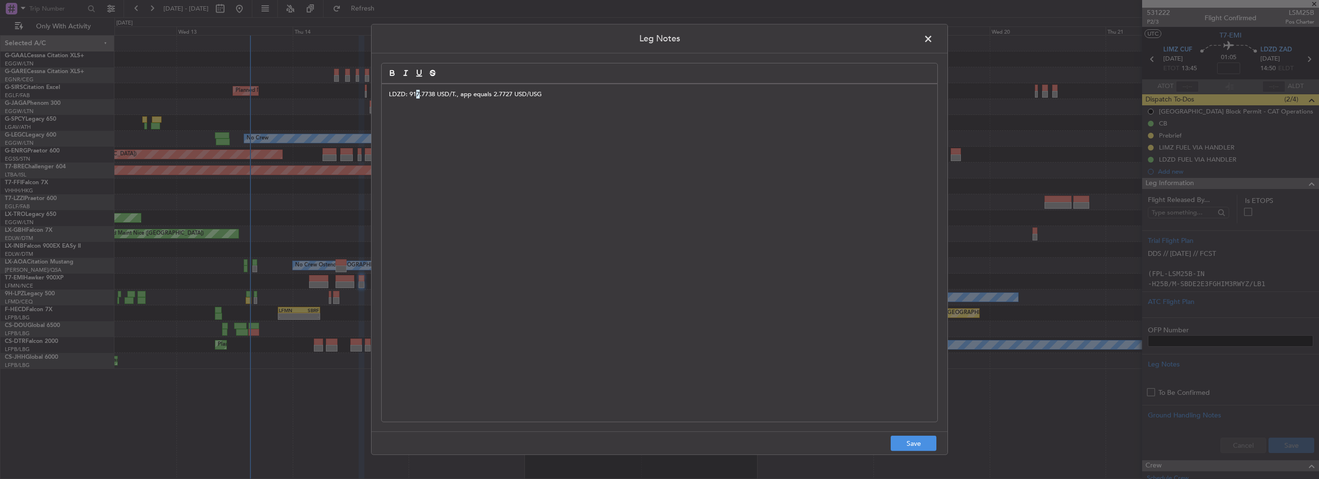
drag, startPoint x: 417, startPoint y: 98, endPoint x: 438, endPoint y: 110, distance: 24.5
click at [421, 100] on div "LDZD: 917.7738 USD/T., app equals 2.7727 USD/USG" at bounding box center [660, 252] width 556 height 337
click at [485, 121] on div "LDZD: 917.7738 USD/T., app equals 2.7727 USD/USG" at bounding box center [660, 252] width 556 height 337
drag, startPoint x: 542, startPoint y: 99, endPoint x: 548, endPoint y: 94, distance: 8.0
click at [544, 98] on div "LDZD: 917.7738 USD/T., app equals 2.7727 USD/USG" at bounding box center [660, 252] width 556 height 337
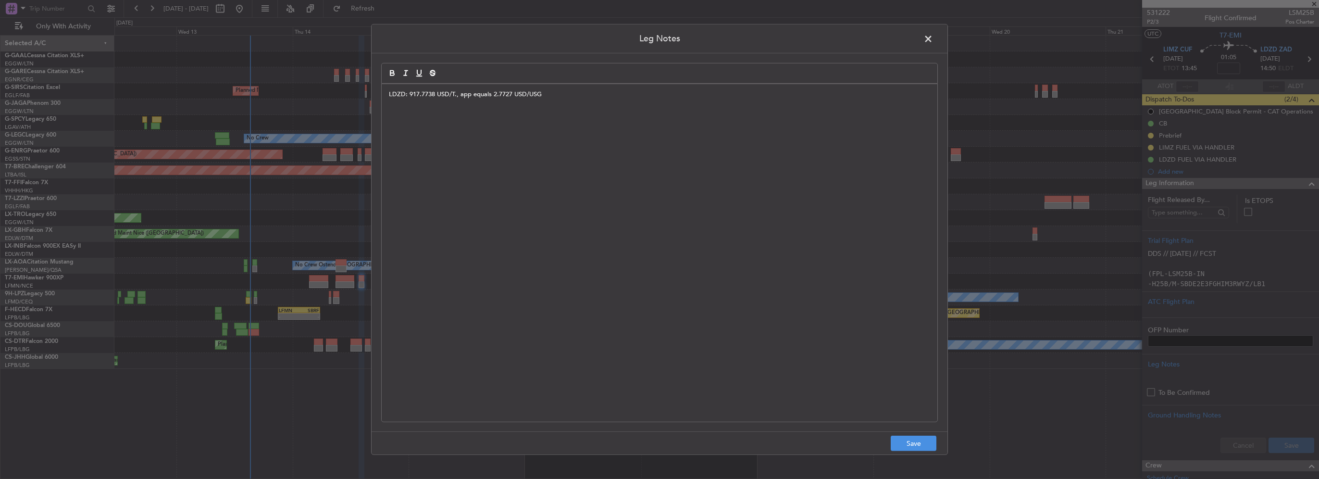
click at [550, 93] on p "LDZD: 917.7738 USD/T., app equals 2.7727 USD/USG" at bounding box center [659, 94] width 541 height 9
drag, startPoint x: 550, startPoint y: 92, endPoint x: 559, endPoint y: 93, distance: 9.2
click at [552, 92] on p "LDZD: 917.7738 USD/T., app equals 2.7727 USD/USG" at bounding box center [659, 94] width 541 height 9
click at [933, 39] on span at bounding box center [933, 41] width 0 height 19
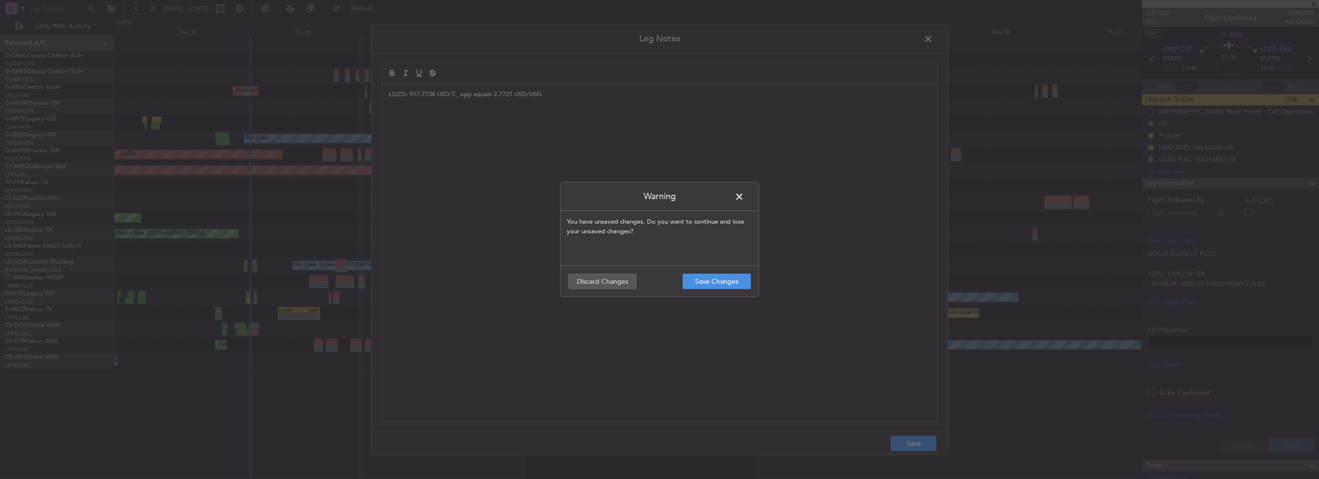
drag, startPoint x: 613, startPoint y: 277, endPoint x: 634, endPoint y: 277, distance: 21.1
click at [613, 277] on button "Discard Changes" at bounding box center [602, 280] width 68 height 15
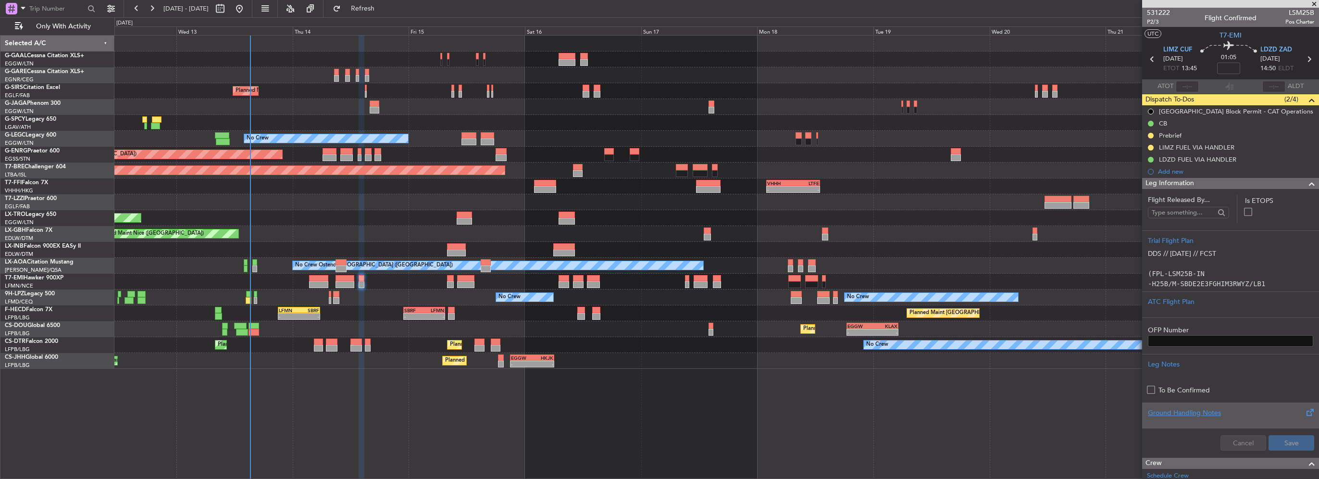
click at [1190, 418] on div at bounding box center [1230, 421] width 165 height 6
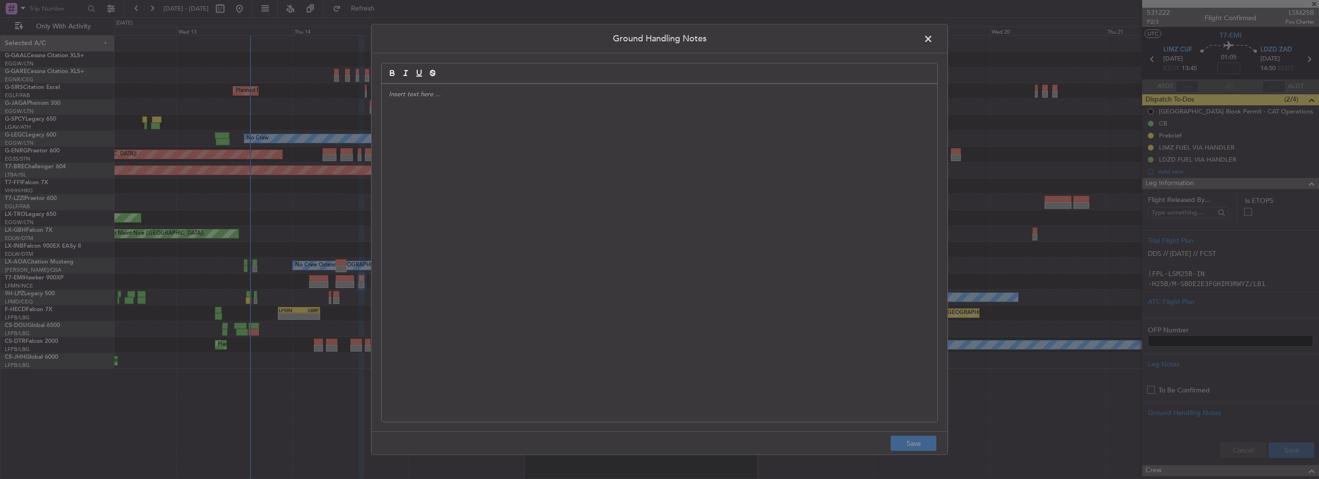
click at [567, 182] on div at bounding box center [660, 252] width 556 height 337
drag, startPoint x: 490, startPoint y: 137, endPoint x: 479, endPoint y: 124, distance: 16.3
click at [490, 136] on div at bounding box center [660, 252] width 556 height 337
click at [449, 79] on div at bounding box center [659, 73] width 557 height 21
click at [416, 93] on p at bounding box center [659, 94] width 541 height 9
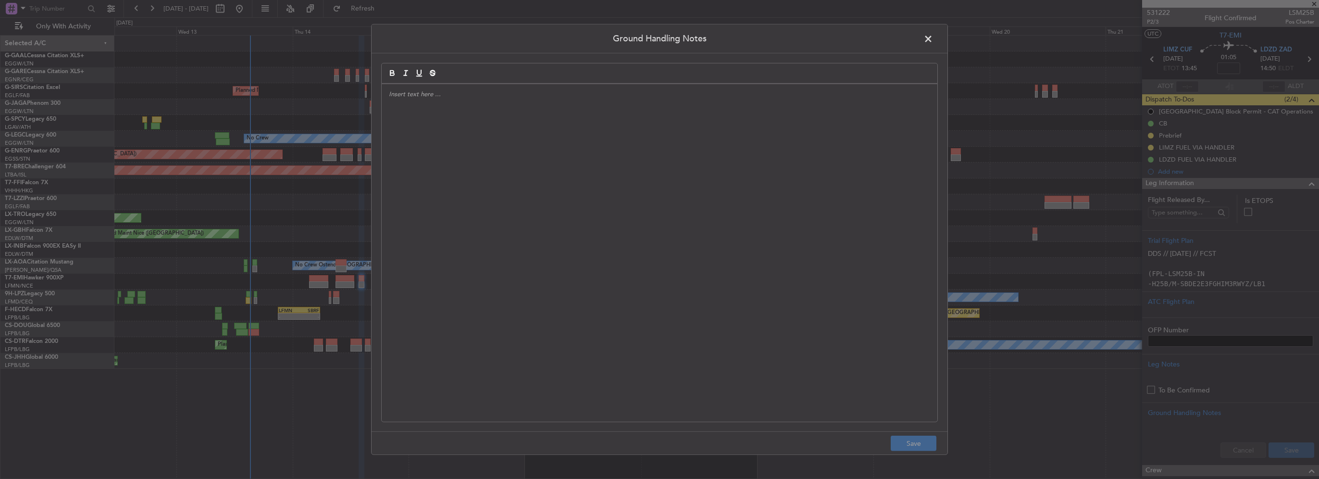
click at [416, 91] on p at bounding box center [659, 94] width 541 height 9
click at [416, 90] on p at bounding box center [659, 94] width 541 height 9
click at [933, 38] on span at bounding box center [933, 41] width 0 height 19
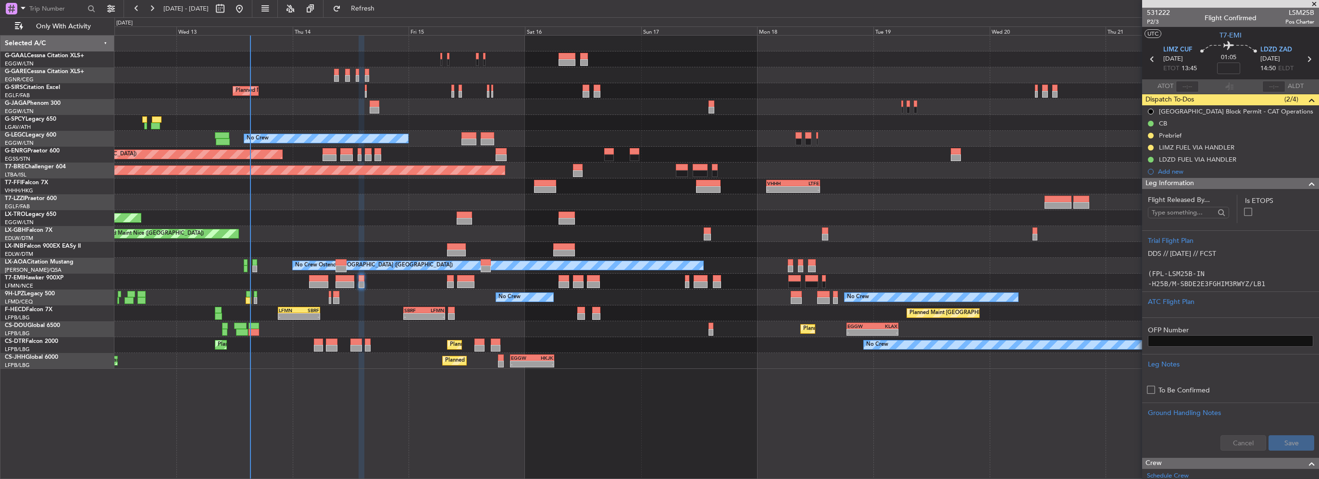
click at [1306, 178] on span at bounding box center [1312, 184] width 12 height 12
